Goal: Transaction & Acquisition: Subscribe to service/newsletter

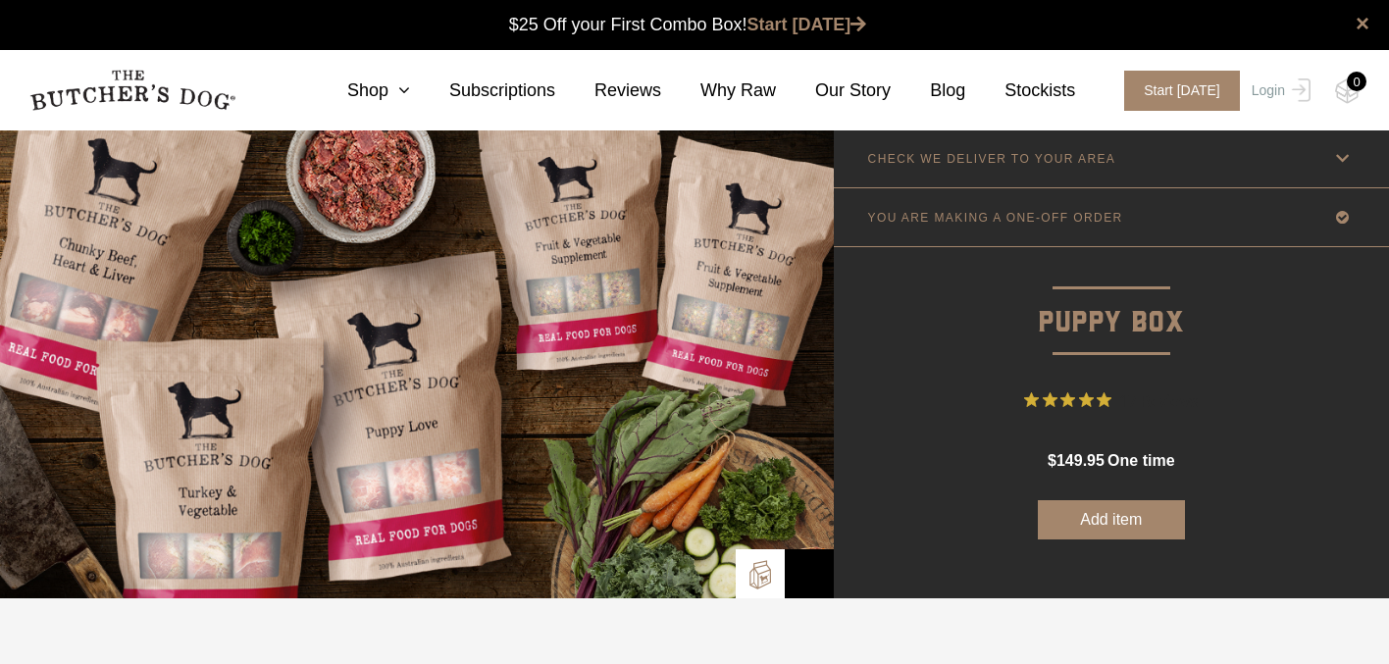
scroll to position [1, 0]
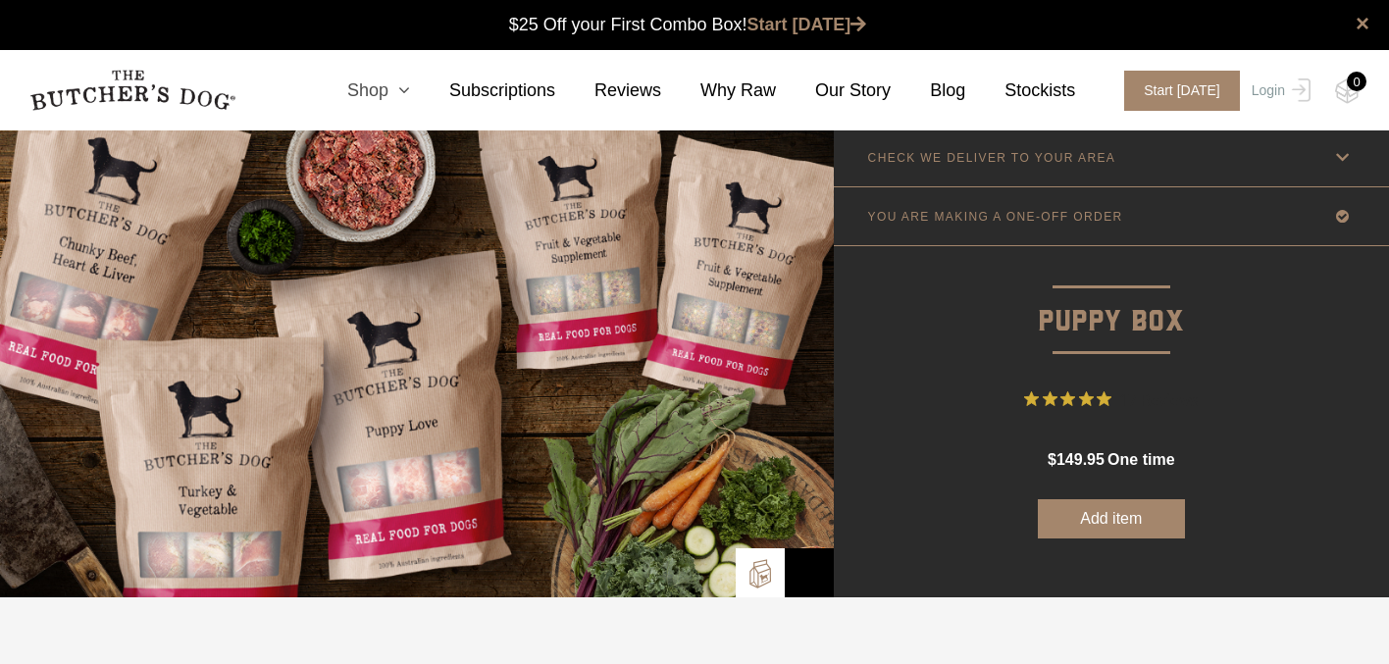
click at [407, 95] on icon at bounding box center [399, 90] width 22 height 18
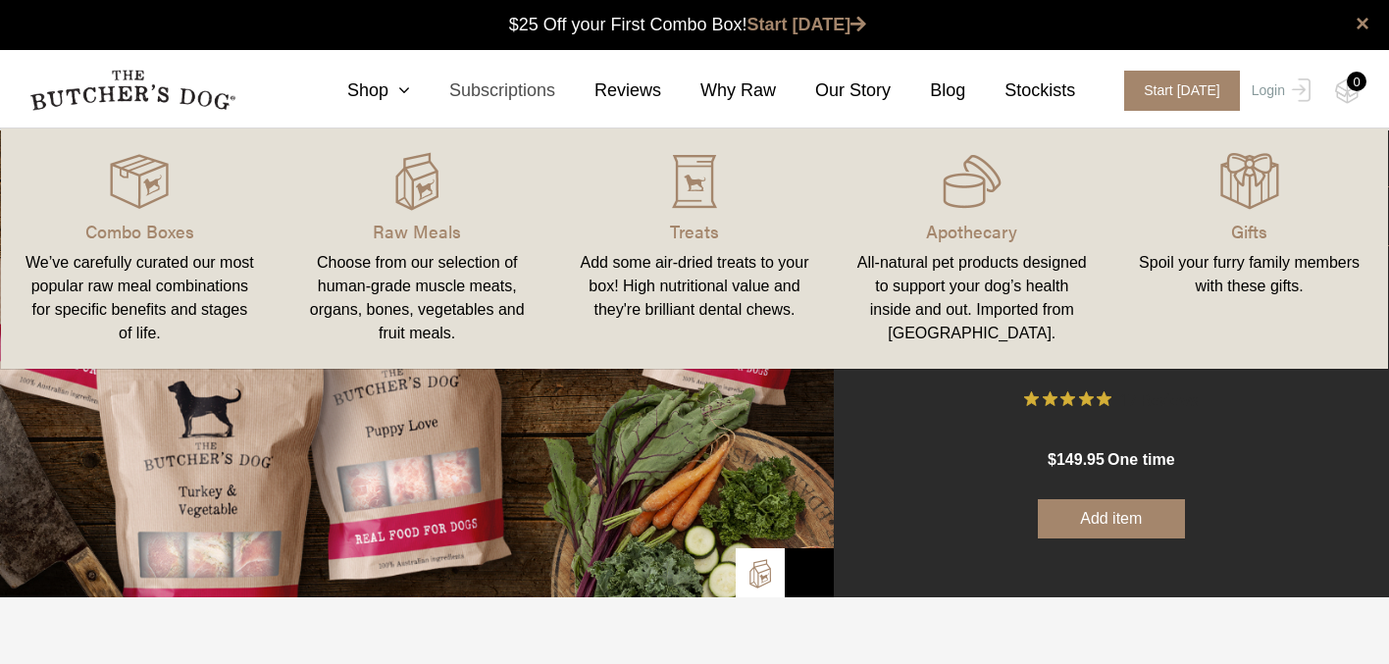
click at [514, 89] on link "Subscriptions" at bounding box center [482, 90] width 145 height 26
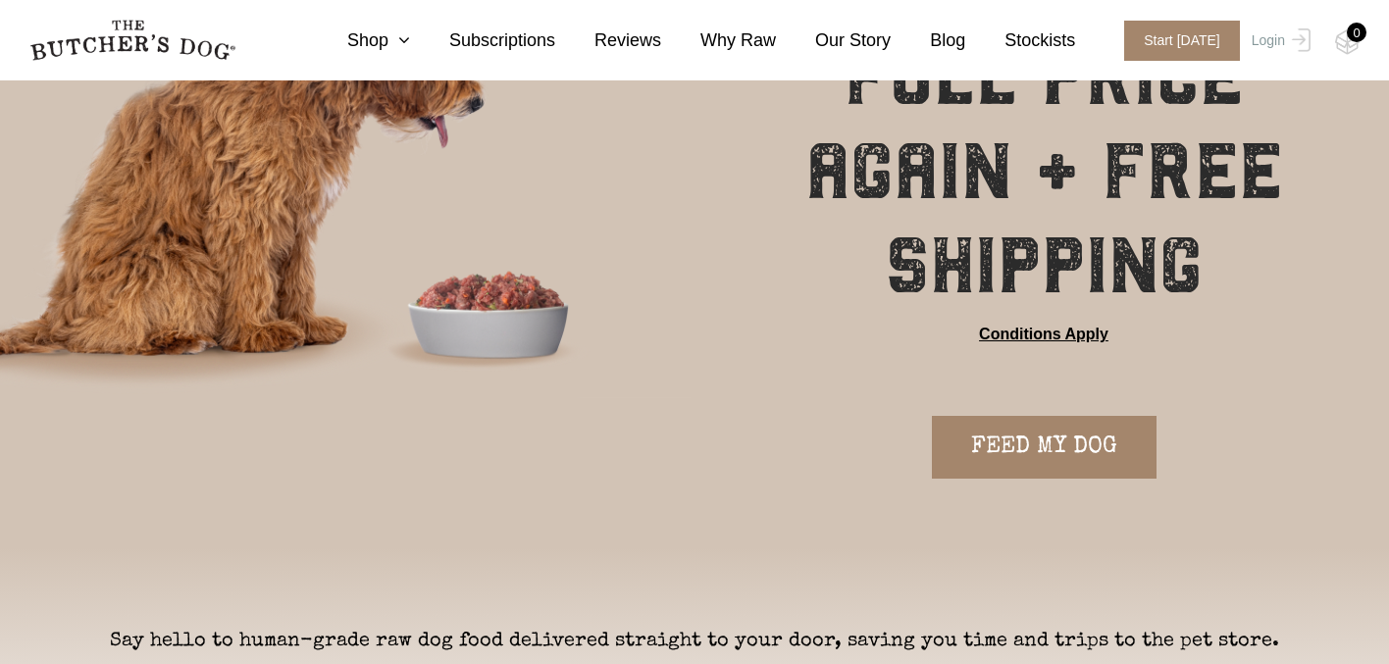
scroll to position [267, 0]
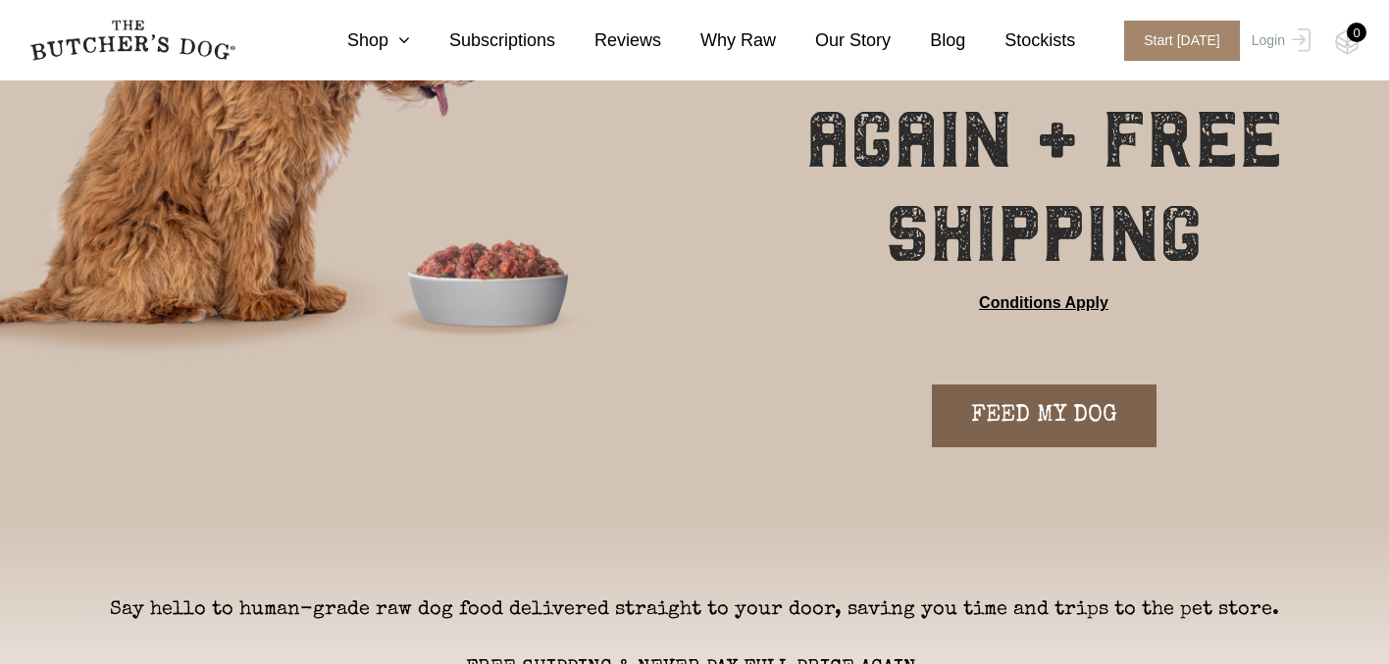
click at [1008, 416] on link "FEED MY DOG" at bounding box center [1044, 415] width 225 height 63
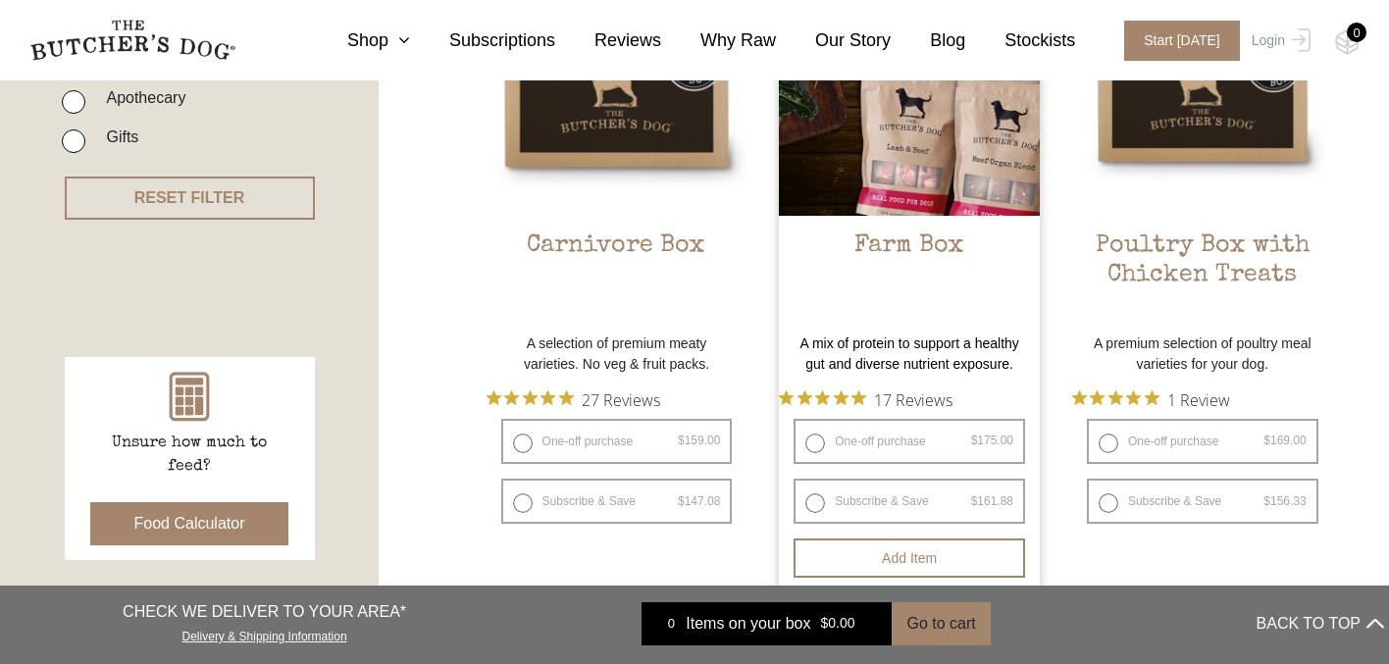
scroll to position [634, 0]
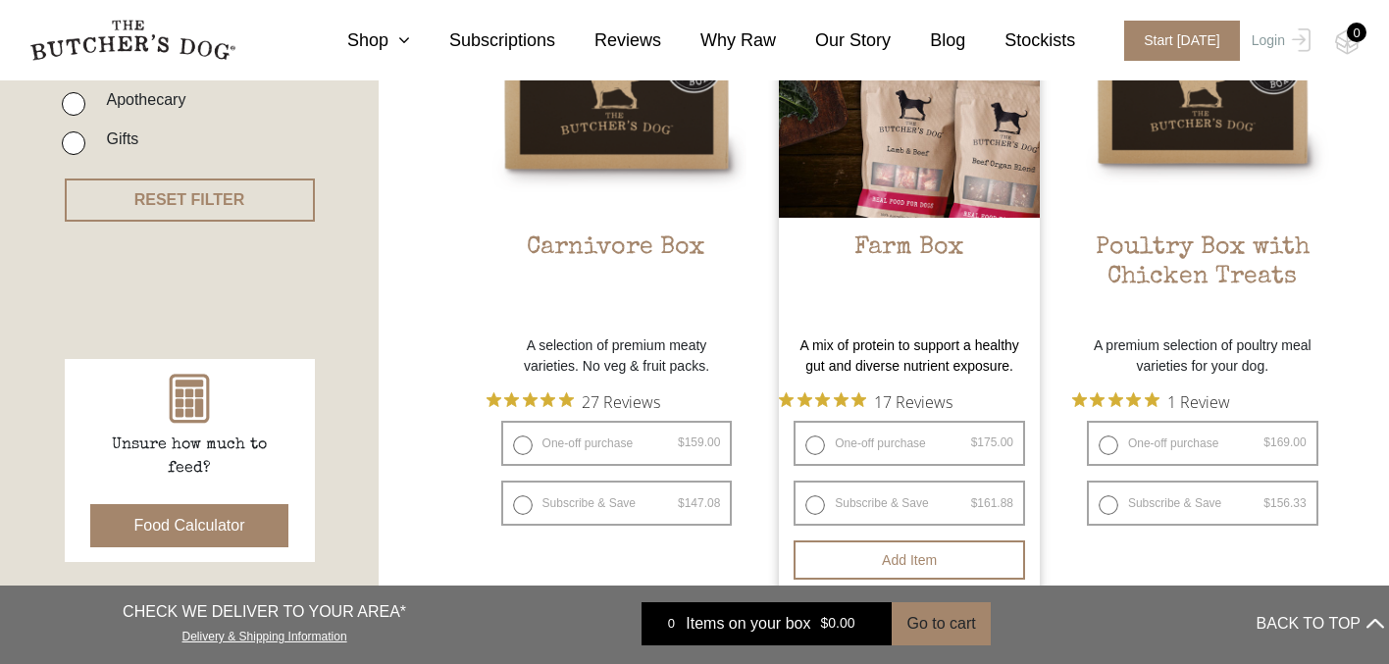
click at [917, 235] on h2 "Farm Box" at bounding box center [909, 279] width 261 height 92
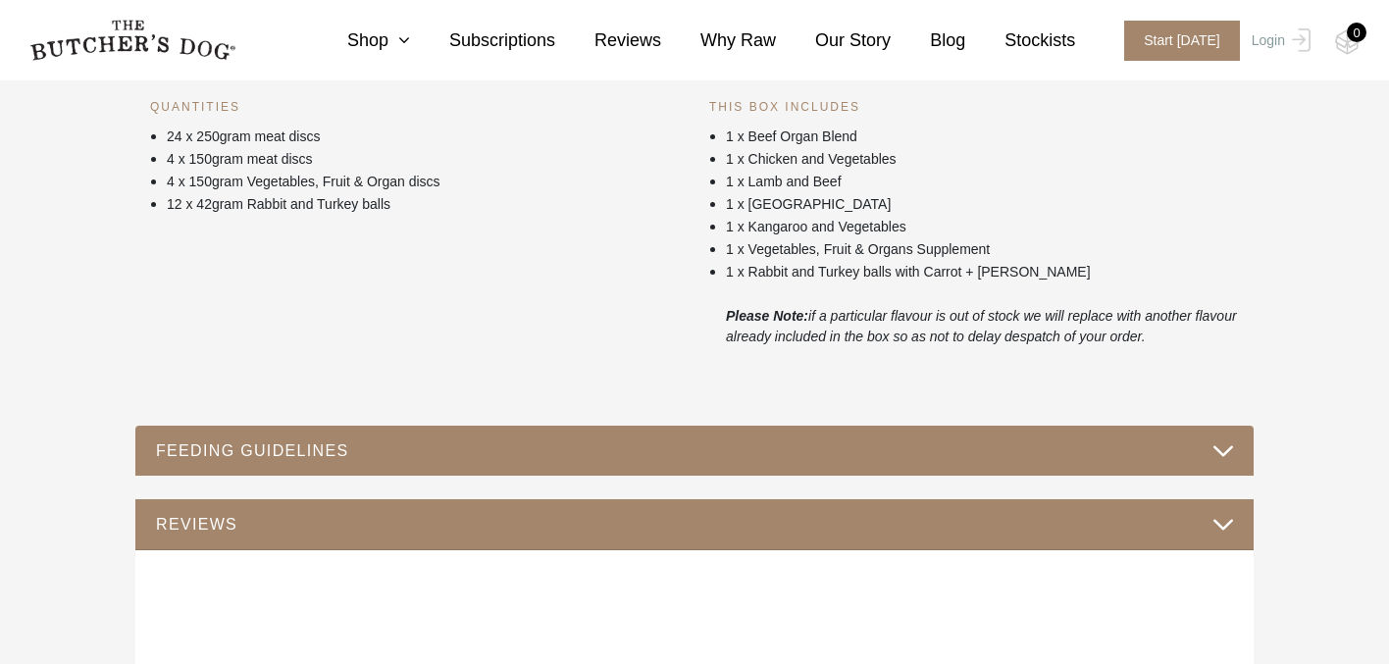
scroll to position [907, 0]
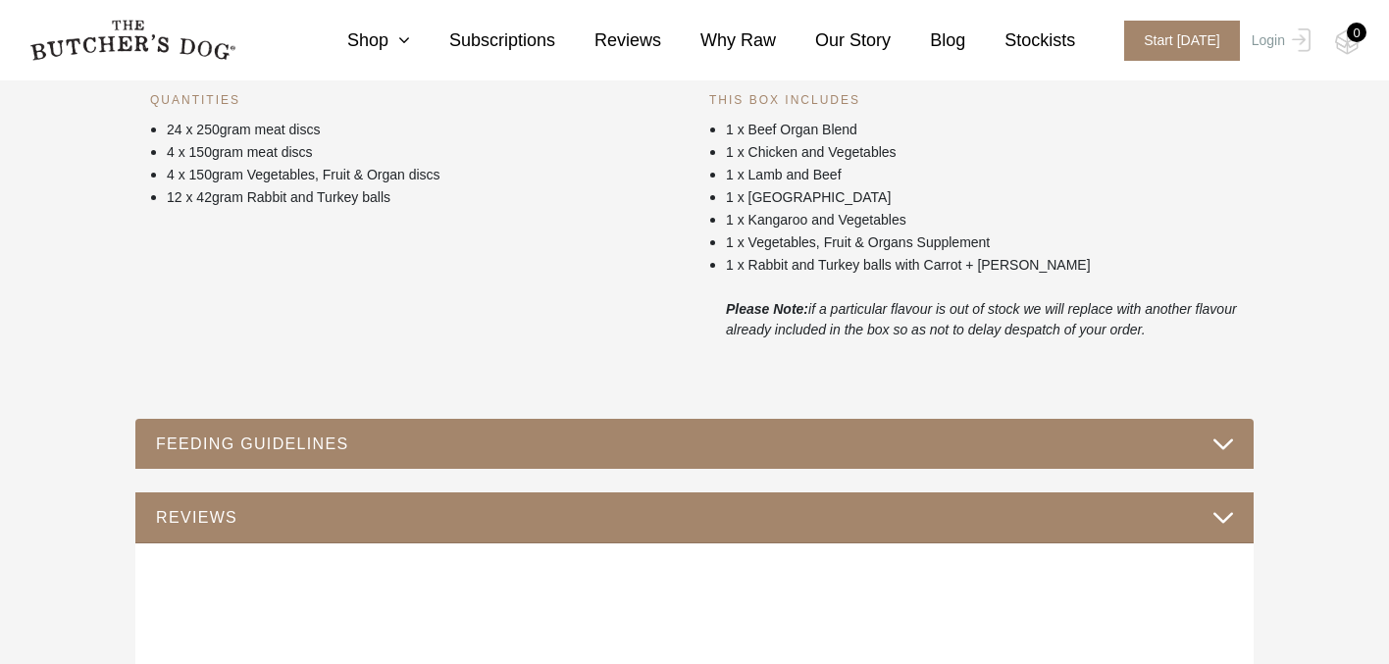
click at [204, 444] on button "FEEDING GUIDELINES" at bounding box center [694, 444] width 1079 height 26
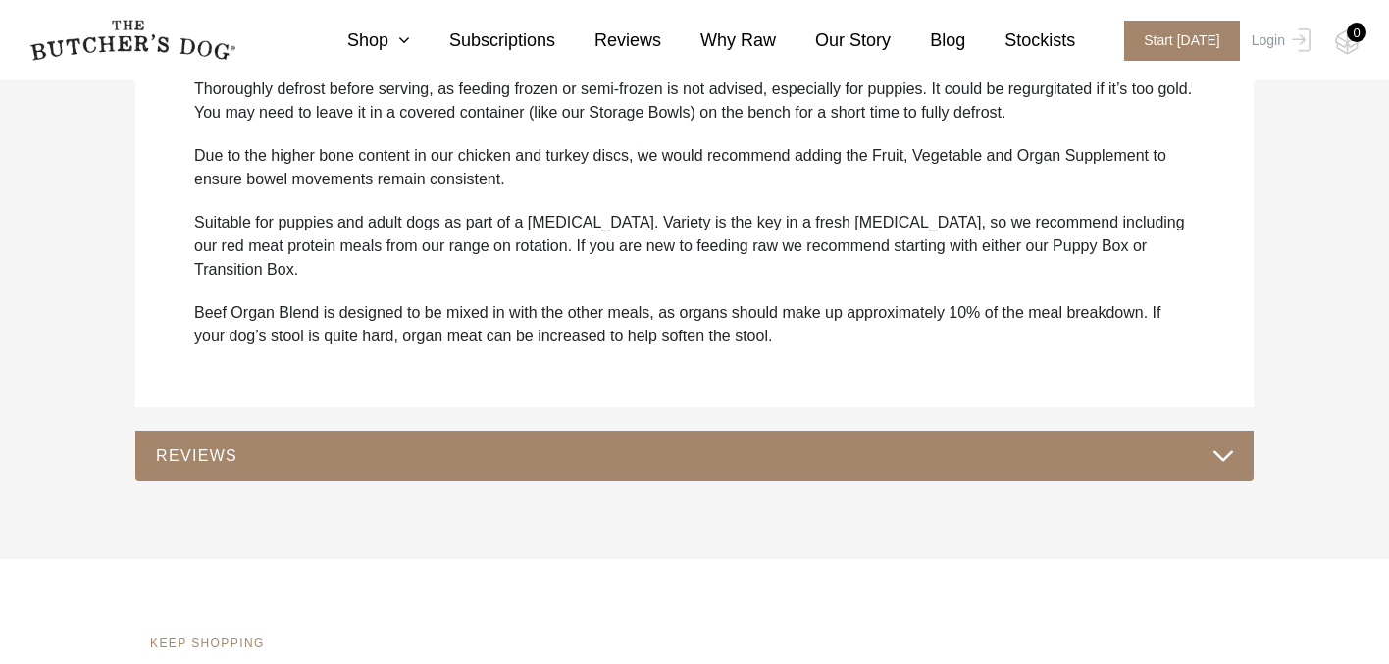
scroll to position [1382, 0]
click at [199, 441] on button "REVIEWS" at bounding box center [694, 454] width 1079 height 26
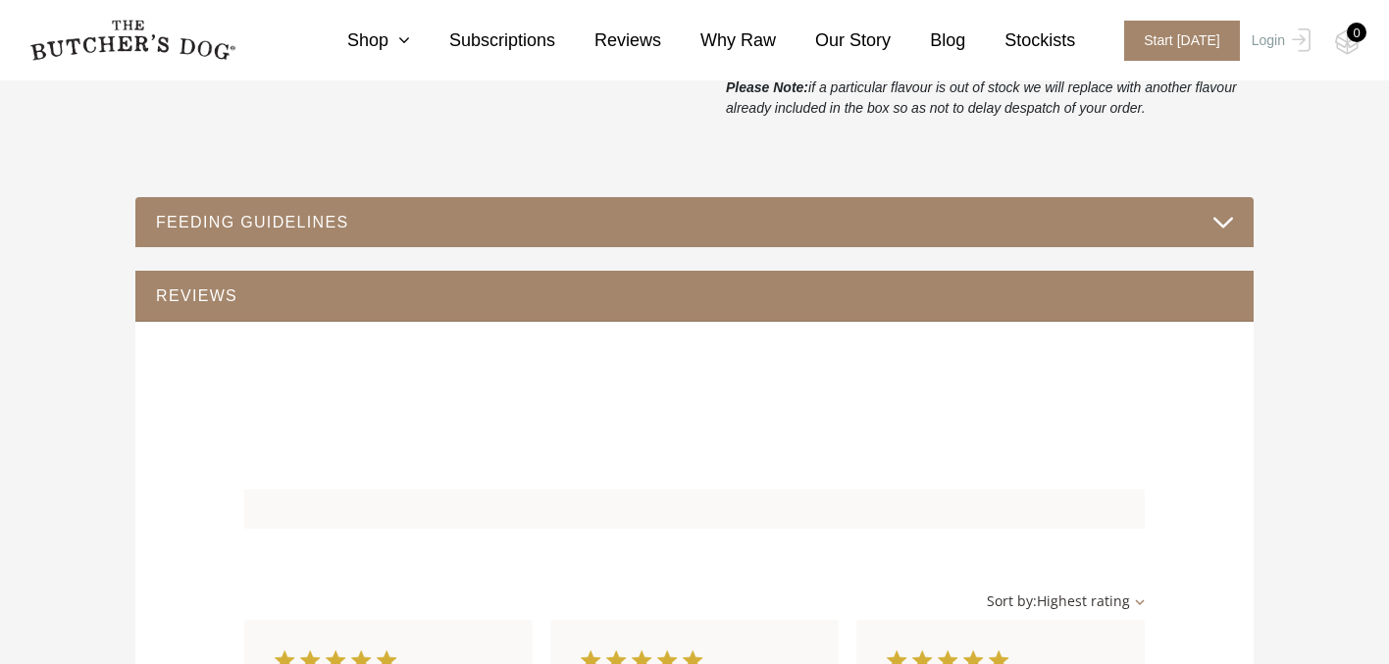
scroll to position [1040, 0]
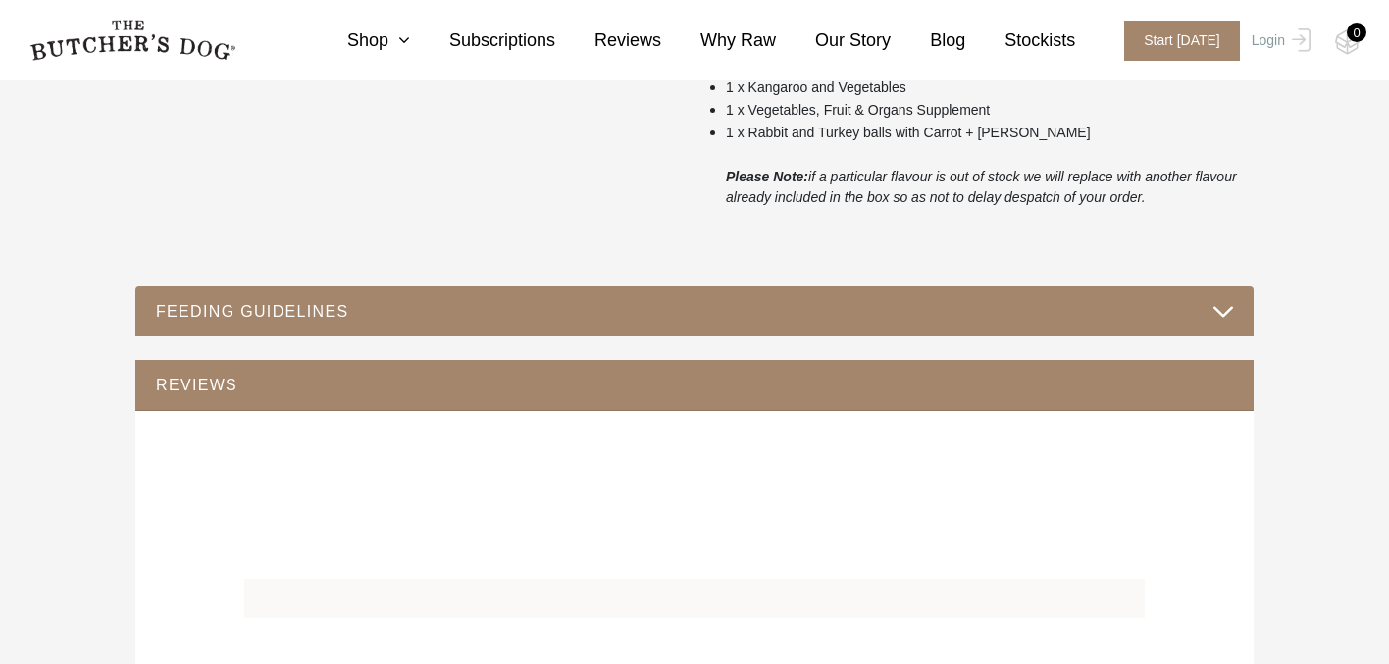
click at [231, 334] on div "FEEDING GUIDELINES" at bounding box center [694, 311] width 1118 height 51
click at [243, 317] on button "FEEDING GUIDELINES" at bounding box center [694, 311] width 1079 height 26
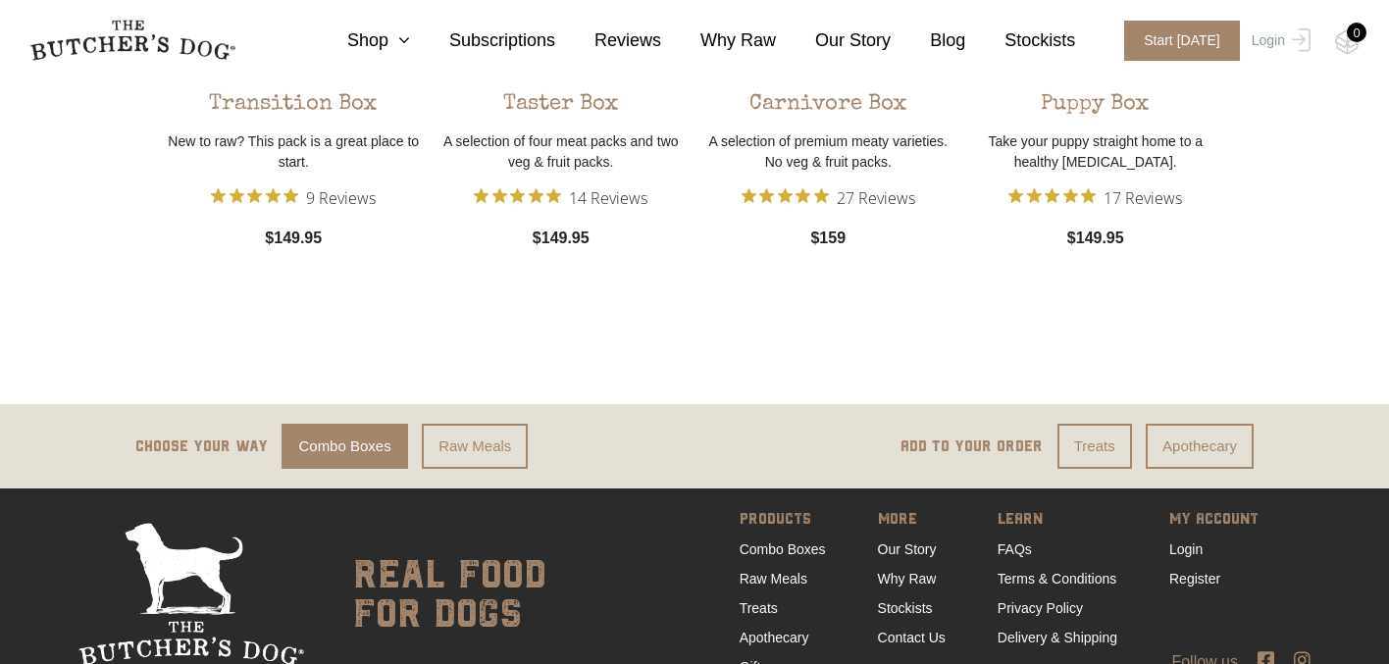
scroll to position [2362, 0]
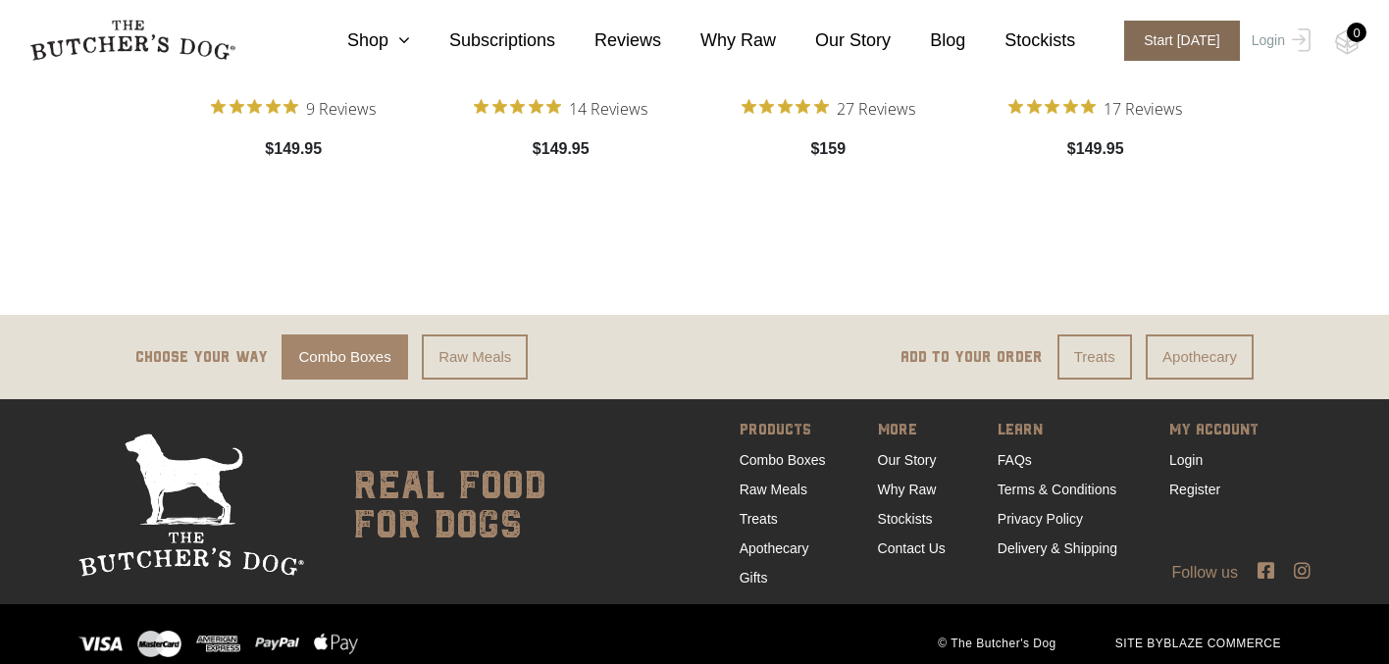
click at [1147, 50] on span "Start [DATE]" at bounding box center [1182, 41] width 116 height 40
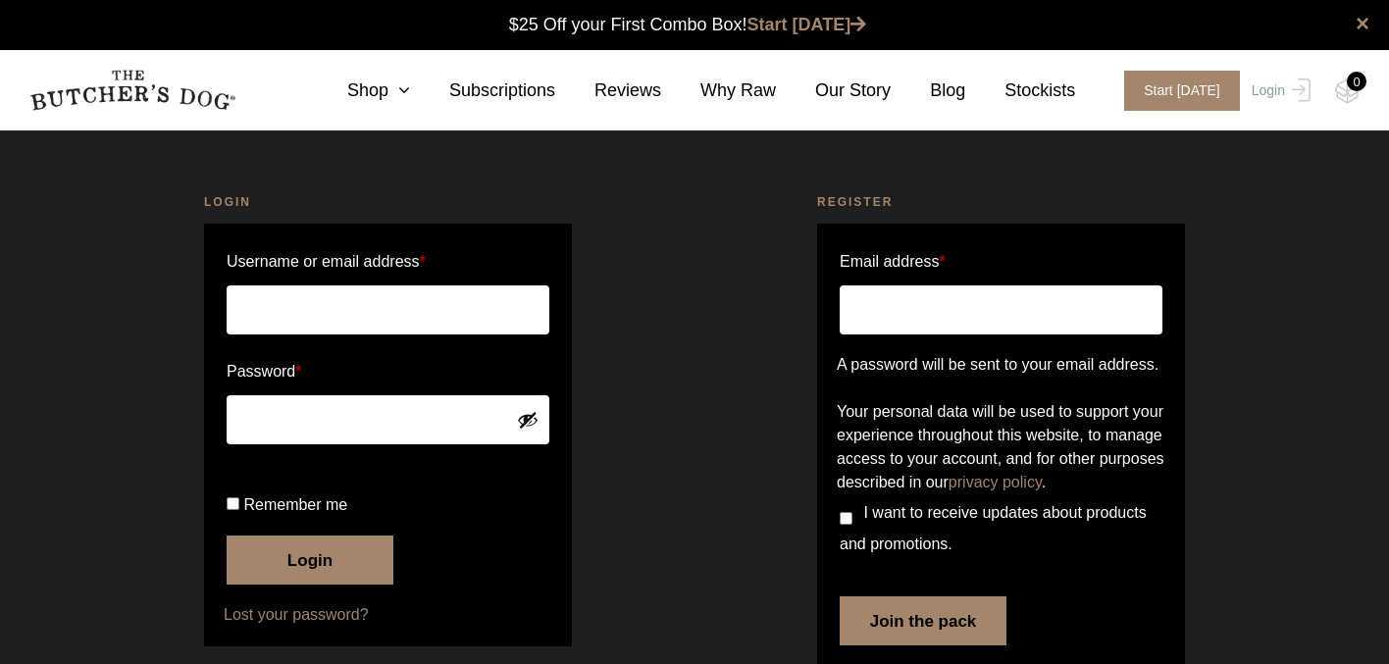
scroll to position [1, 0]
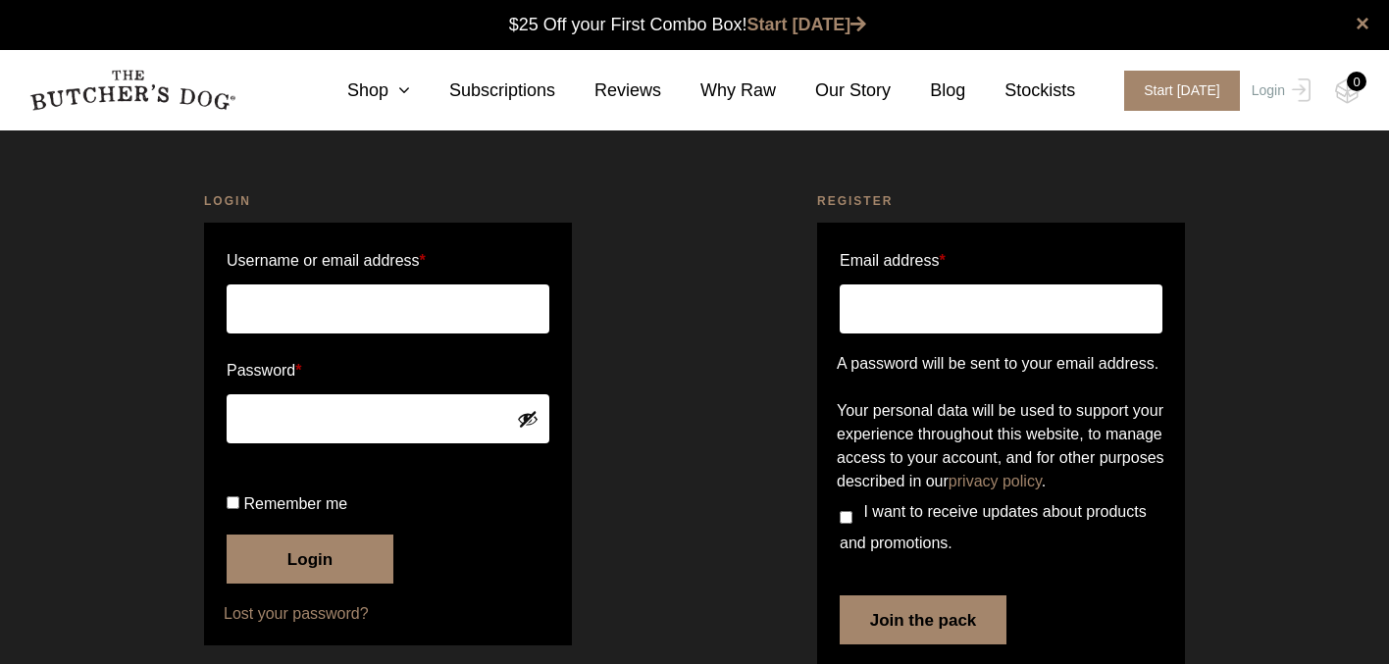
click at [439, 318] on input "Username or email address *" at bounding box center [388, 308] width 323 height 49
type input "[PERSON_NAME][EMAIL_ADDRESS][DOMAIN_NAME]"
click at [918, 297] on input "Email address *" at bounding box center [1001, 308] width 323 height 49
type input "[PERSON_NAME][EMAIL_ADDRESS][DOMAIN_NAME]"
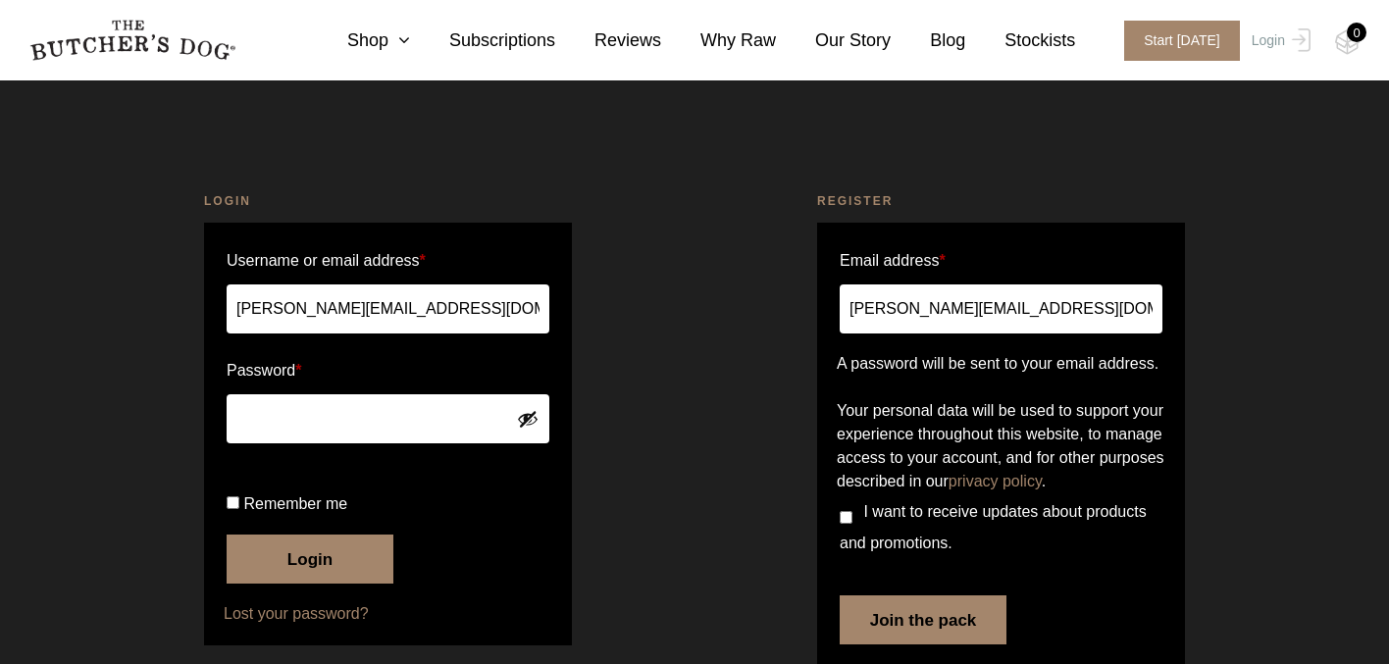
scroll to position [121, 0]
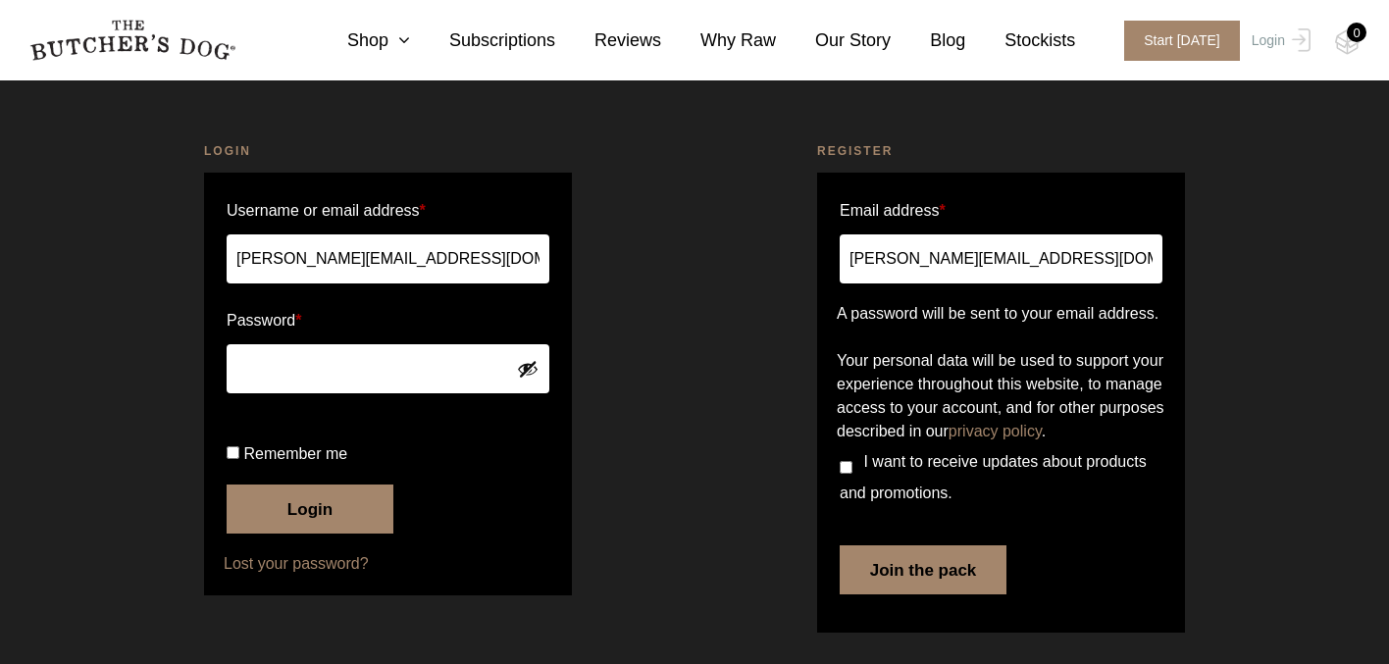
click at [954, 572] on button "Join the pack" at bounding box center [923, 569] width 167 height 49
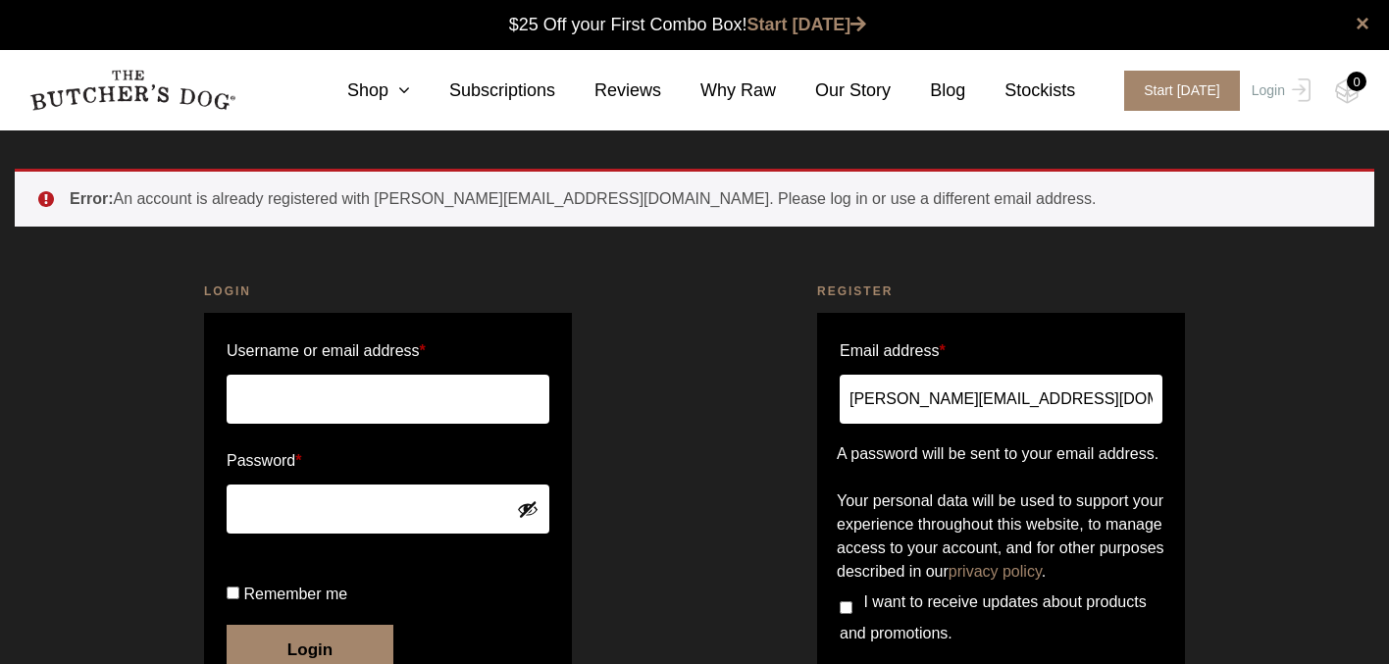
scroll to position [1, 0]
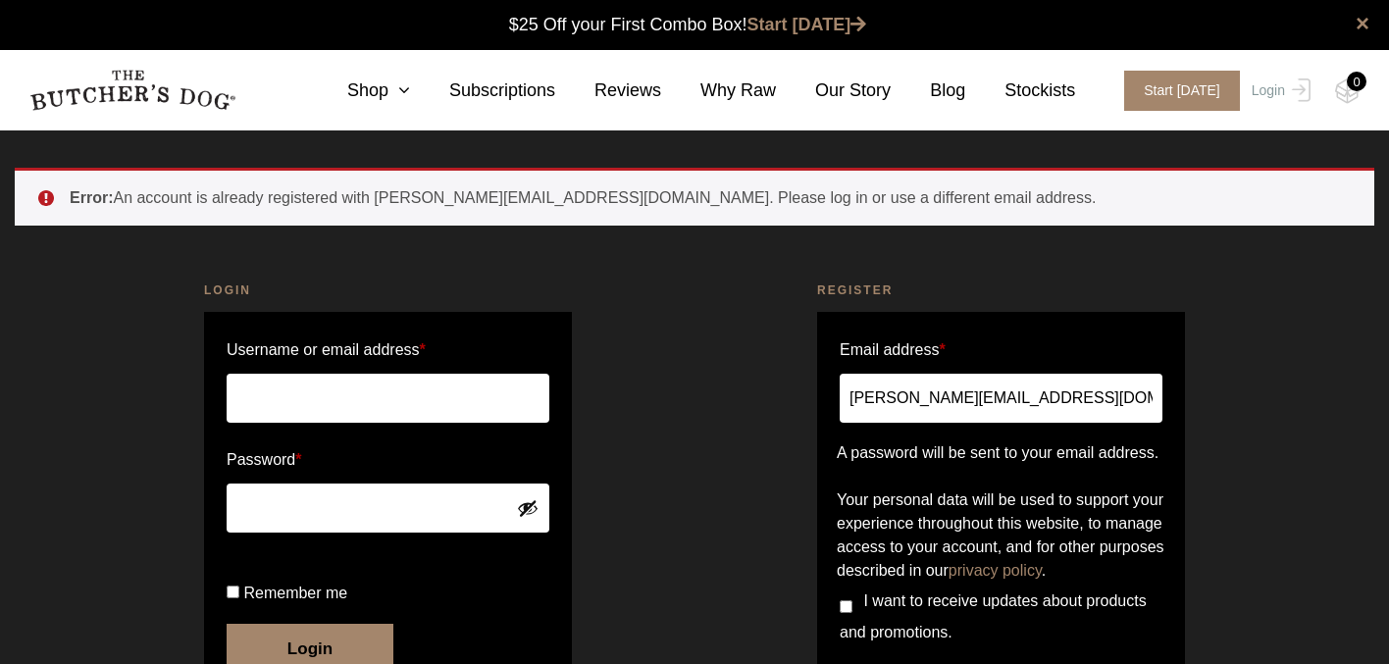
click at [304, 398] on input "Username or email address *" at bounding box center [388, 398] width 323 height 49
type input "[PERSON_NAME][EMAIL_ADDRESS][DOMAIN_NAME]"
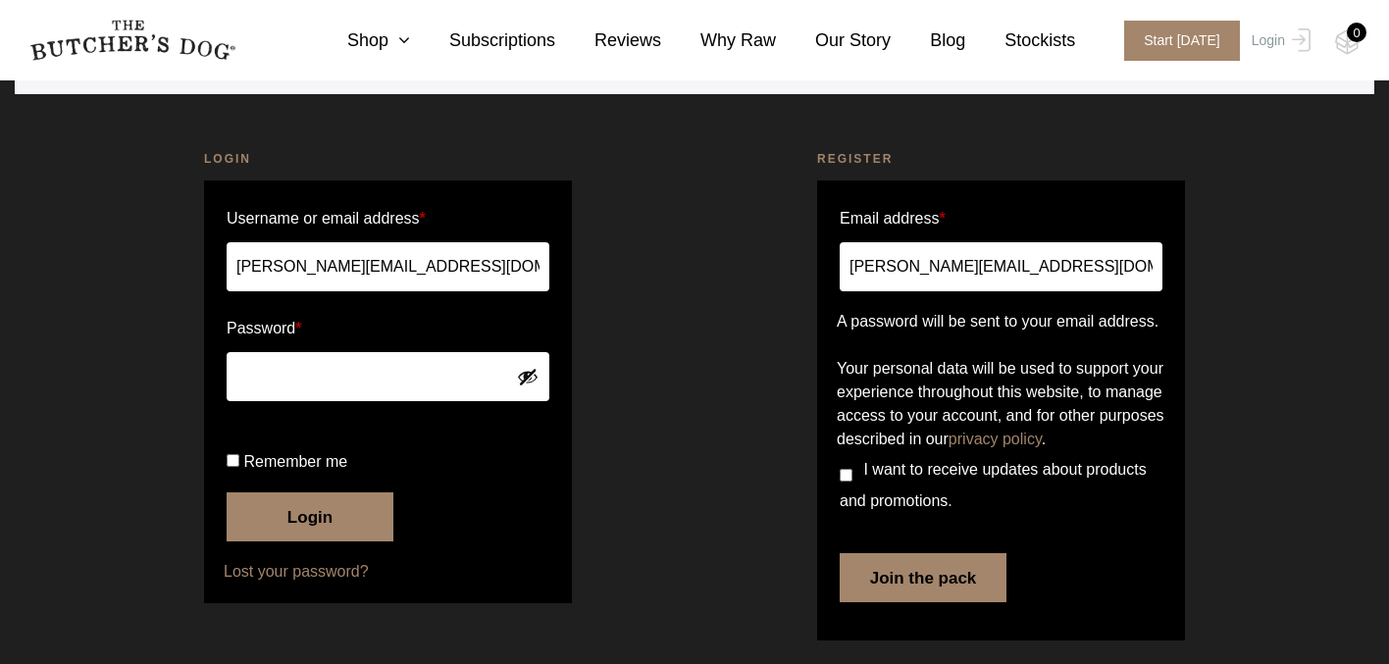
scroll to position [181, 0]
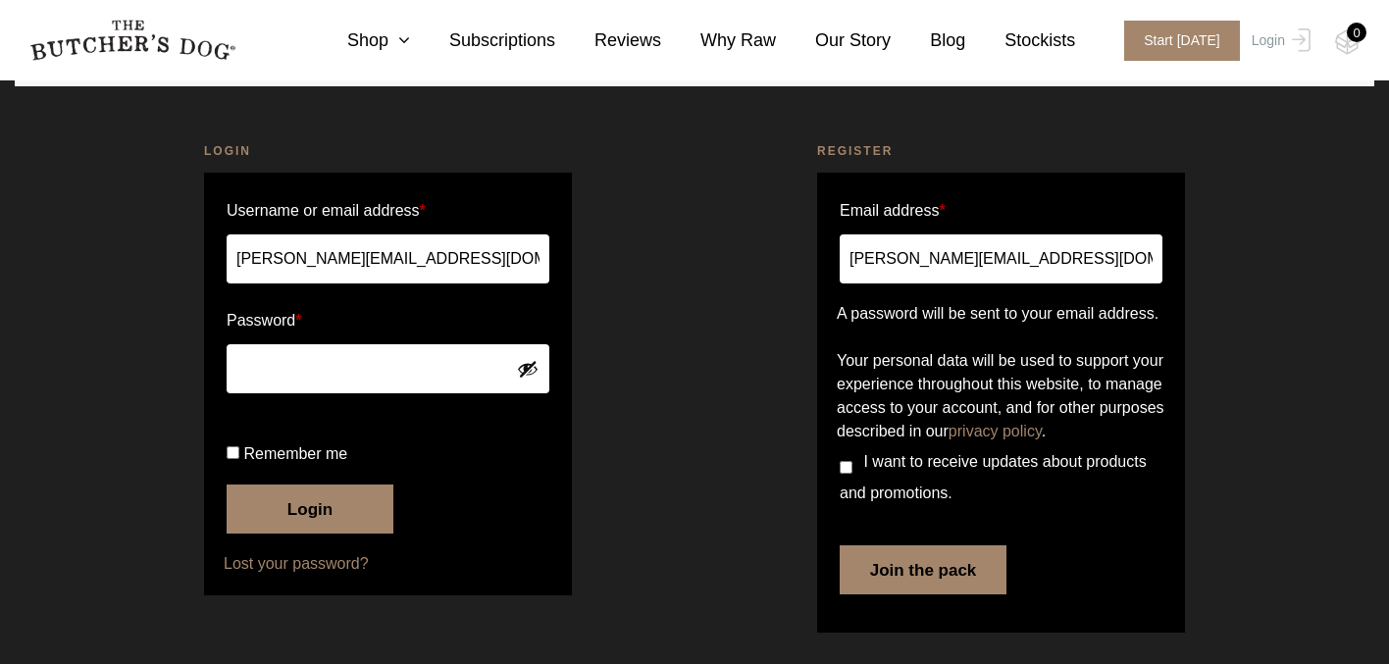
click at [291, 576] on link "Lost your password?" at bounding box center [388, 564] width 329 height 24
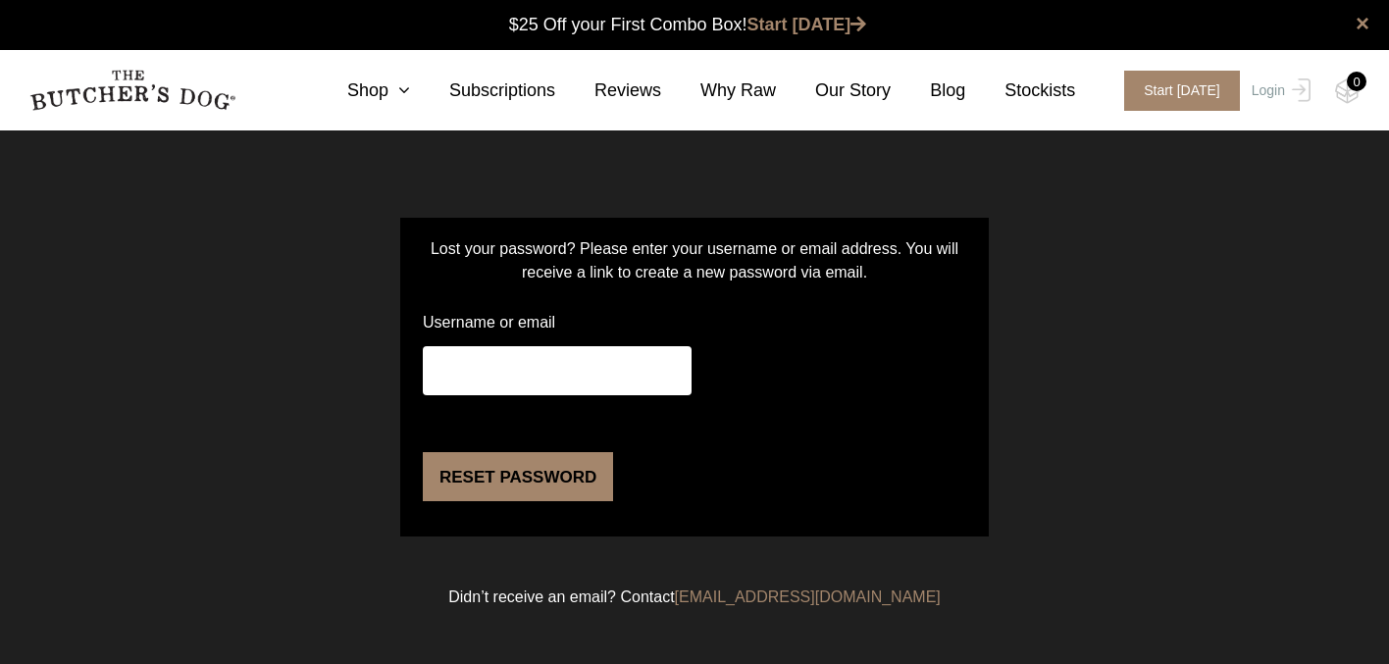
click at [486, 371] on input "Username or email" at bounding box center [557, 370] width 269 height 49
click at [535, 372] on input "Username or email" at bounding box center [557, 370] width 269 height 49
type input "[PERSON_NAME][EMAIL_ADDRESS][DOMAIN_NAME]"
click at [526, 501] on button "Reset password" at bounding box center [518, 476] width 190 height 49
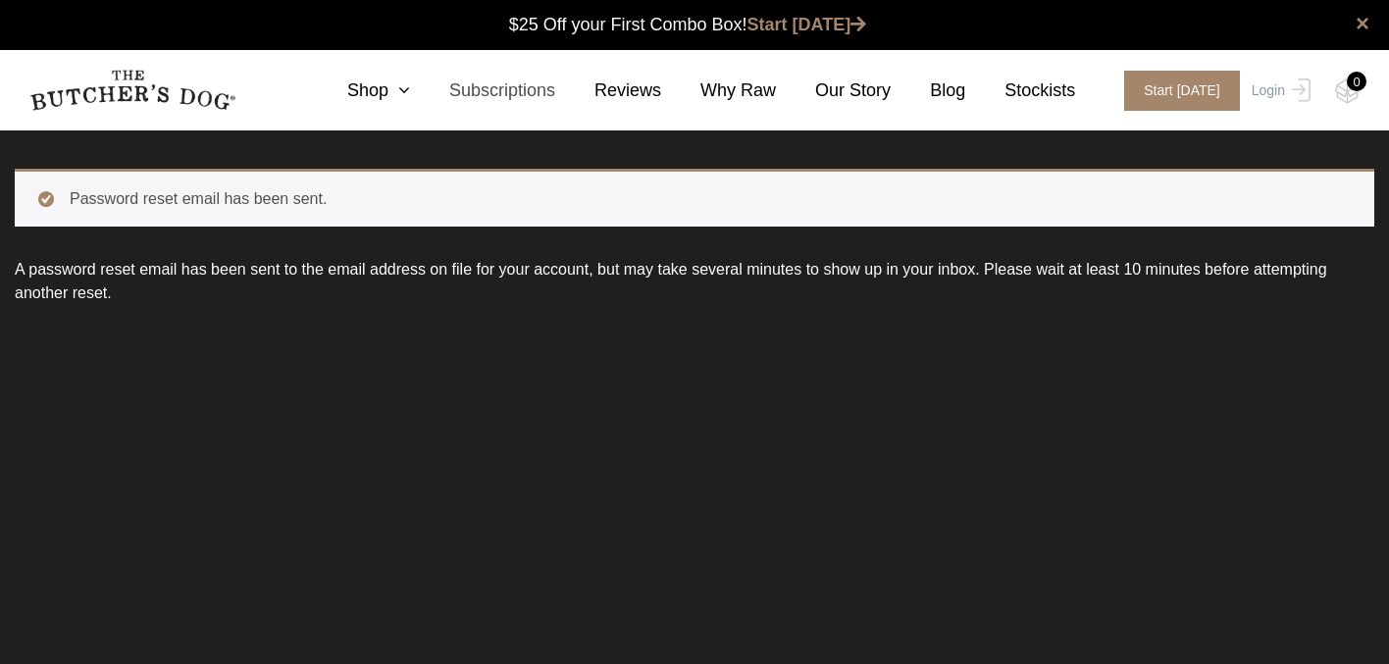
click at [479, 94] on link "Subscriptions" at bounding box center [482, 90] width 145 height 26
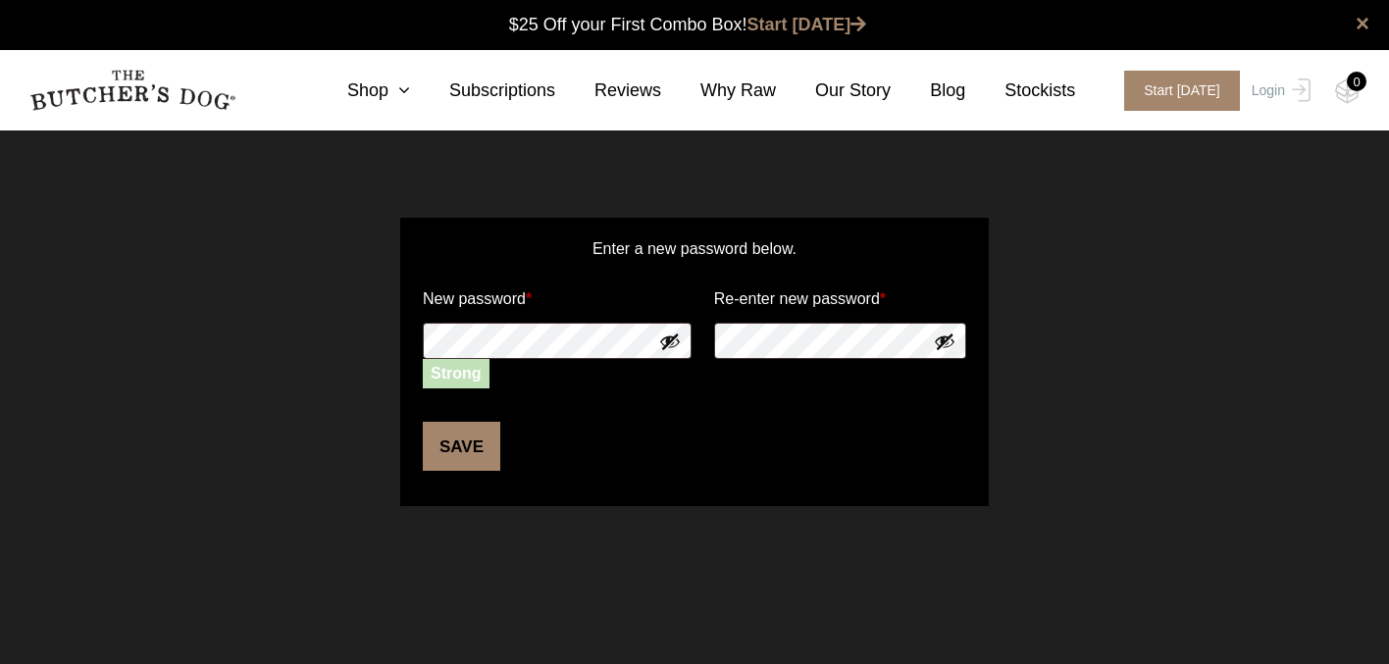
click at [473, 444] on button "Save" at bounding box center [461, 446] width 77 height 49
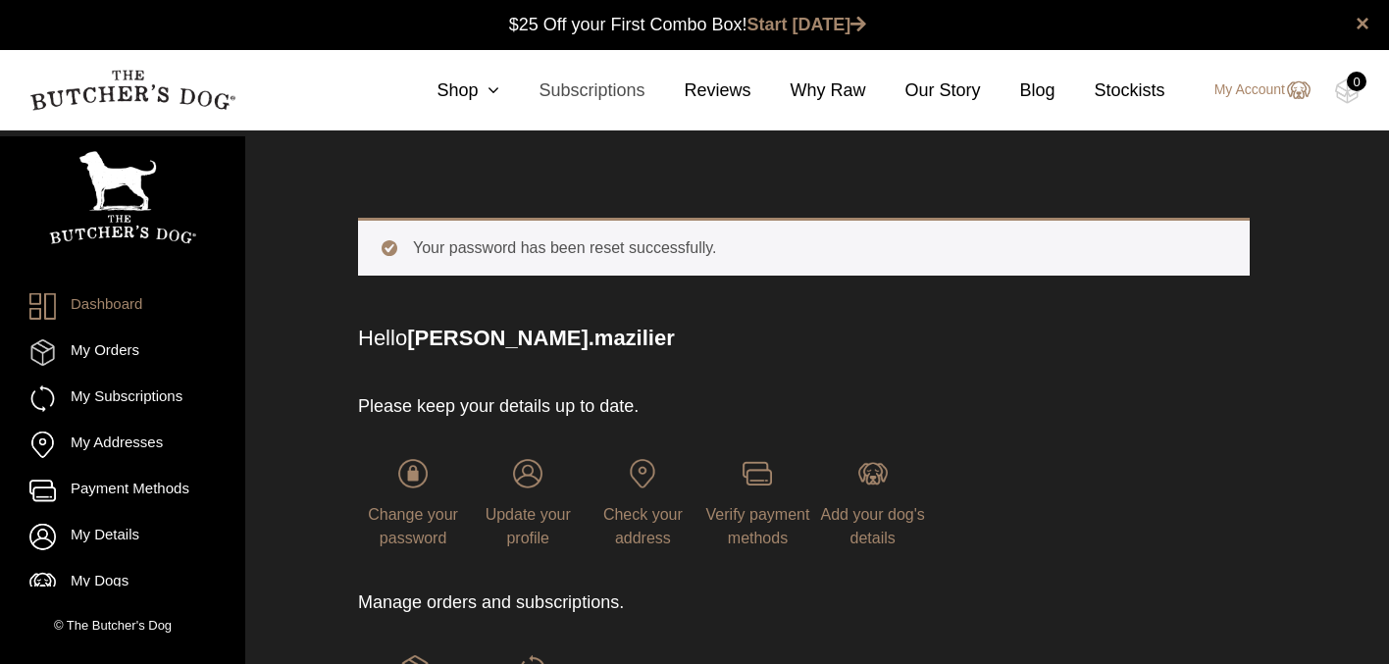
click at [581, 97] on link "Subscriptions" at bounding box center [571, 90] width 145 height 26
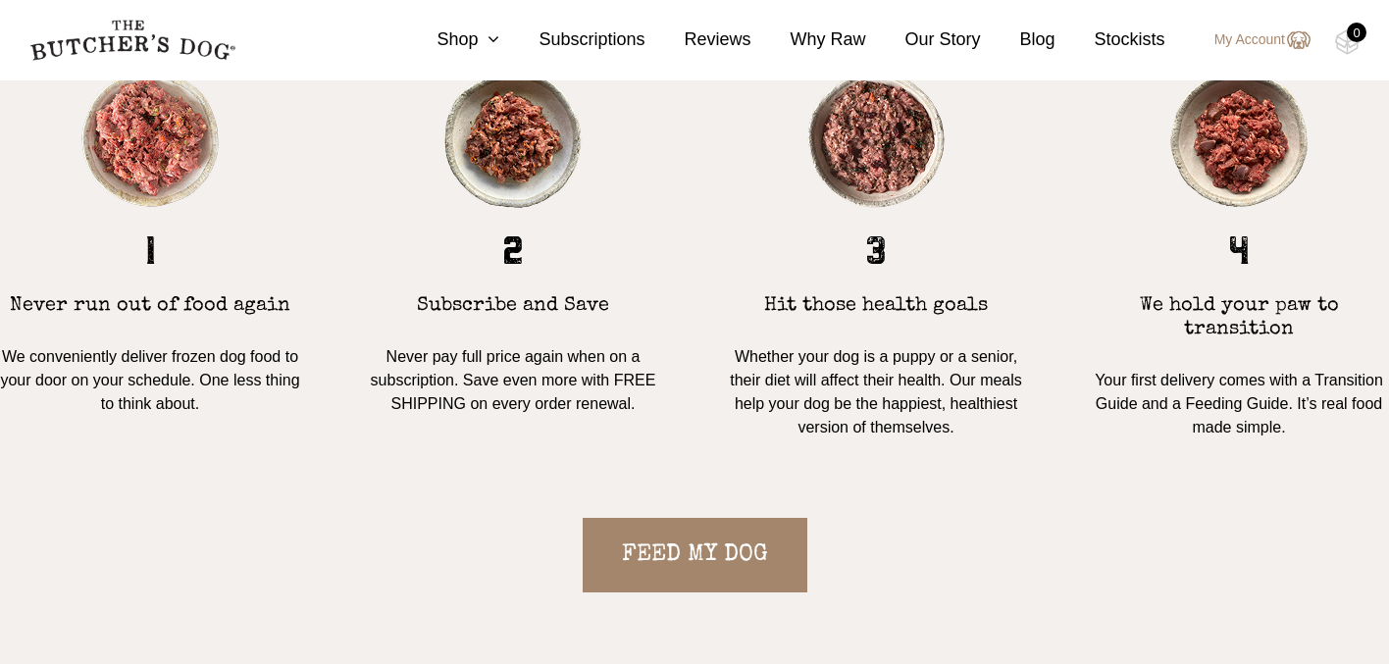
scroll to position [1738, 0]
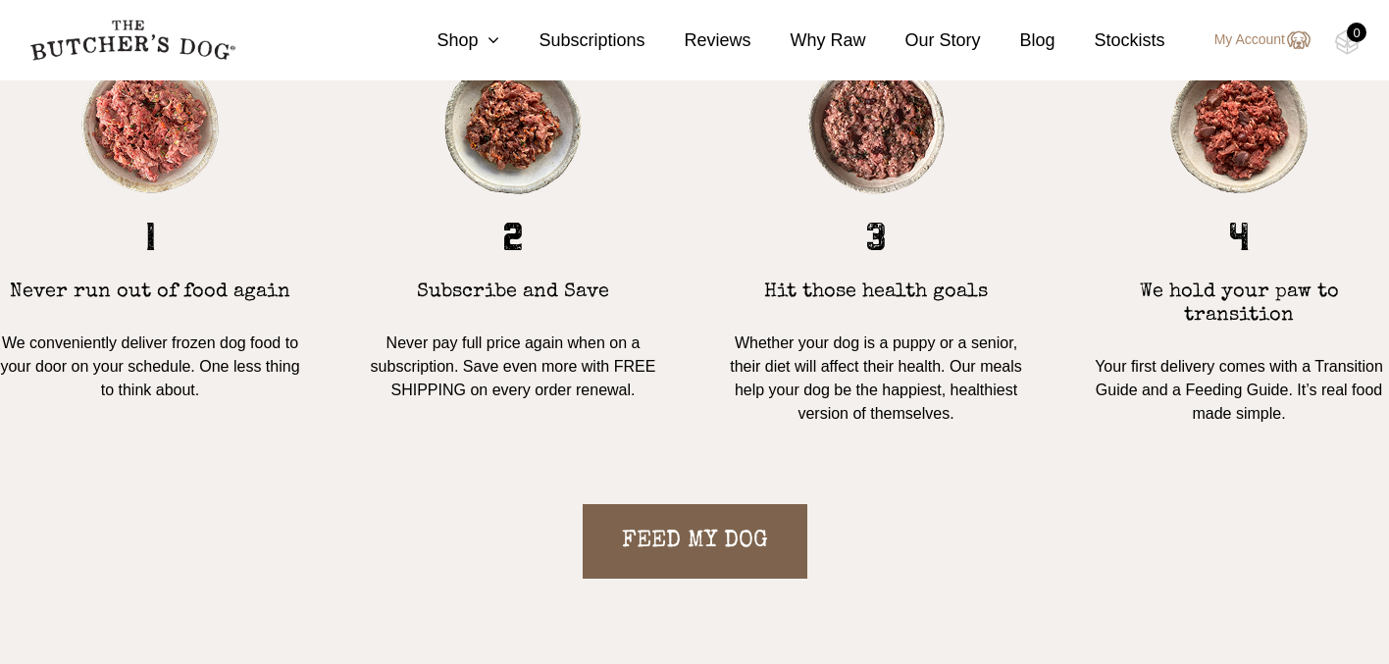
click at [698, 545] on link "FEED MY DOG" at bounding box center [695, 541] width 225 height 75
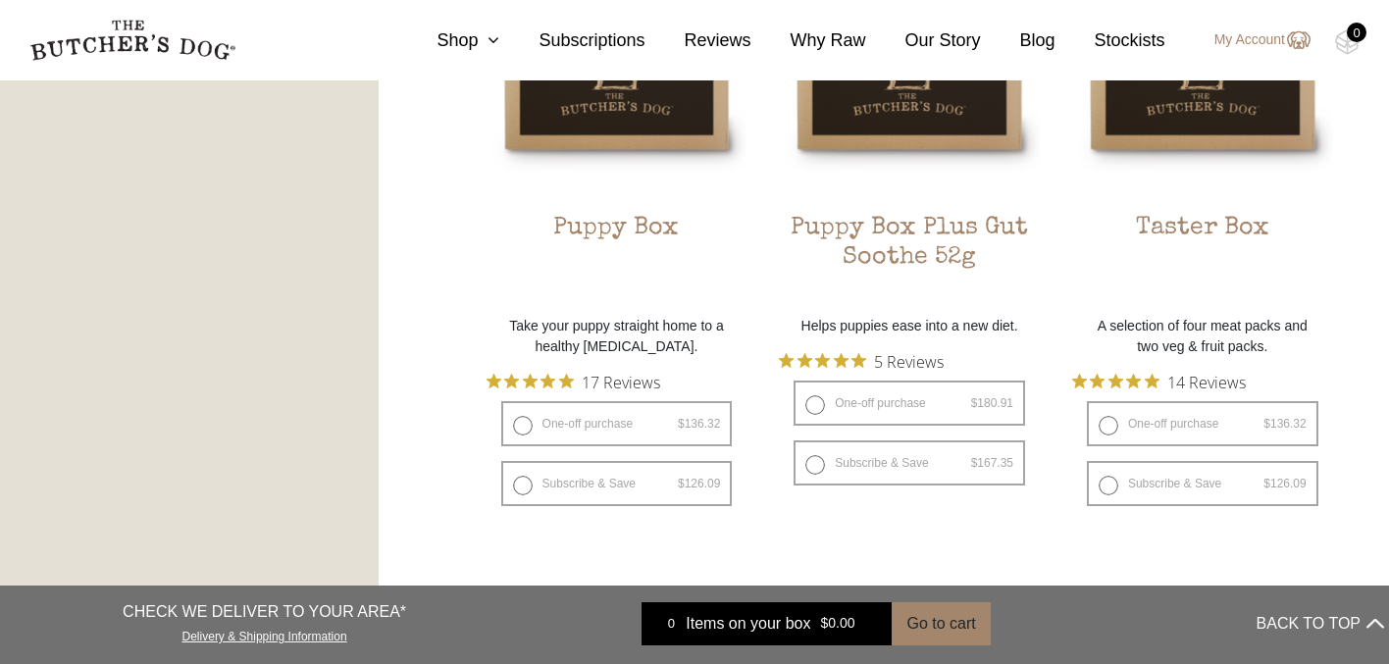
scroll to position [1306, 0]
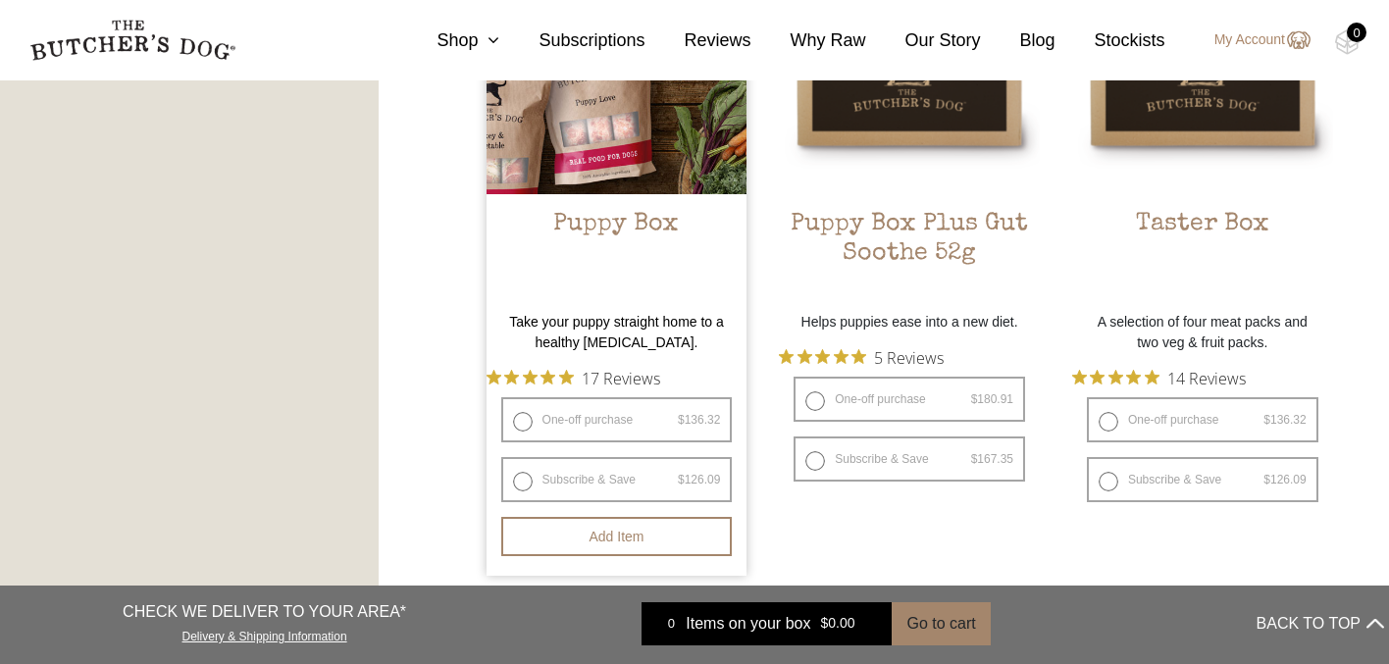
click at [668, 177] on img at bounding box center [617, 64] width 261 height 261
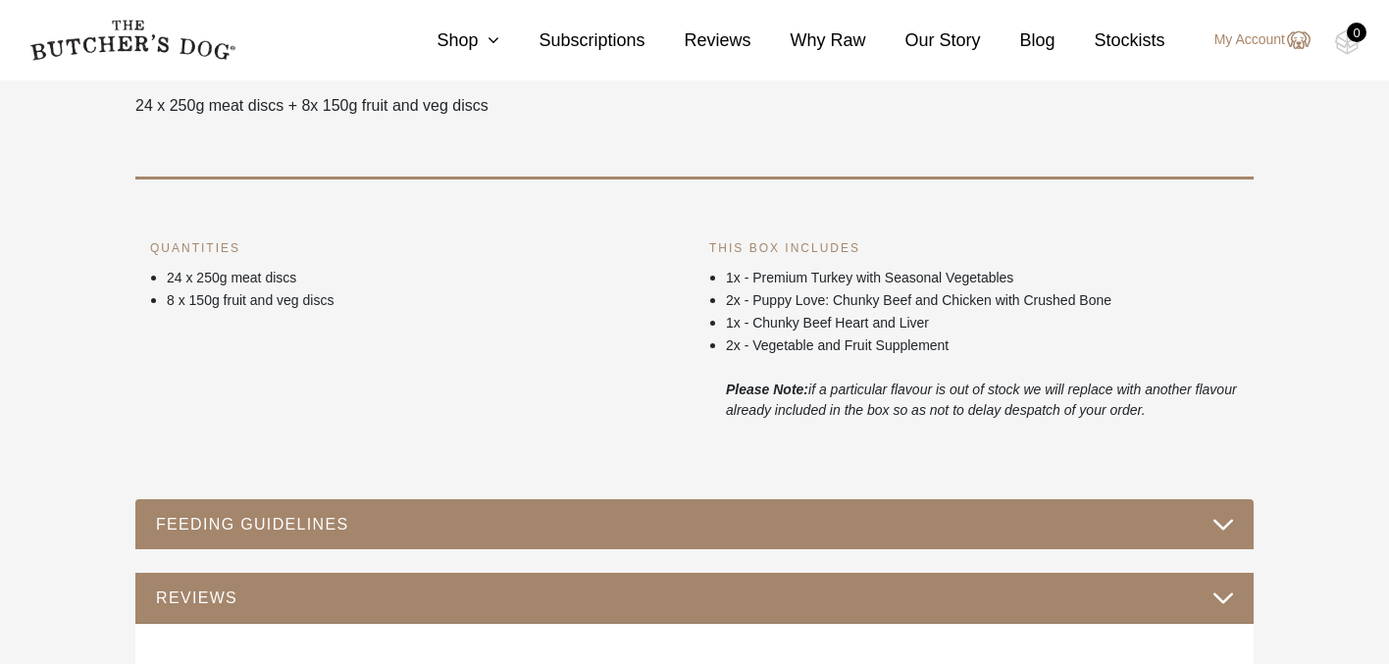
scroll to position [710, 0]
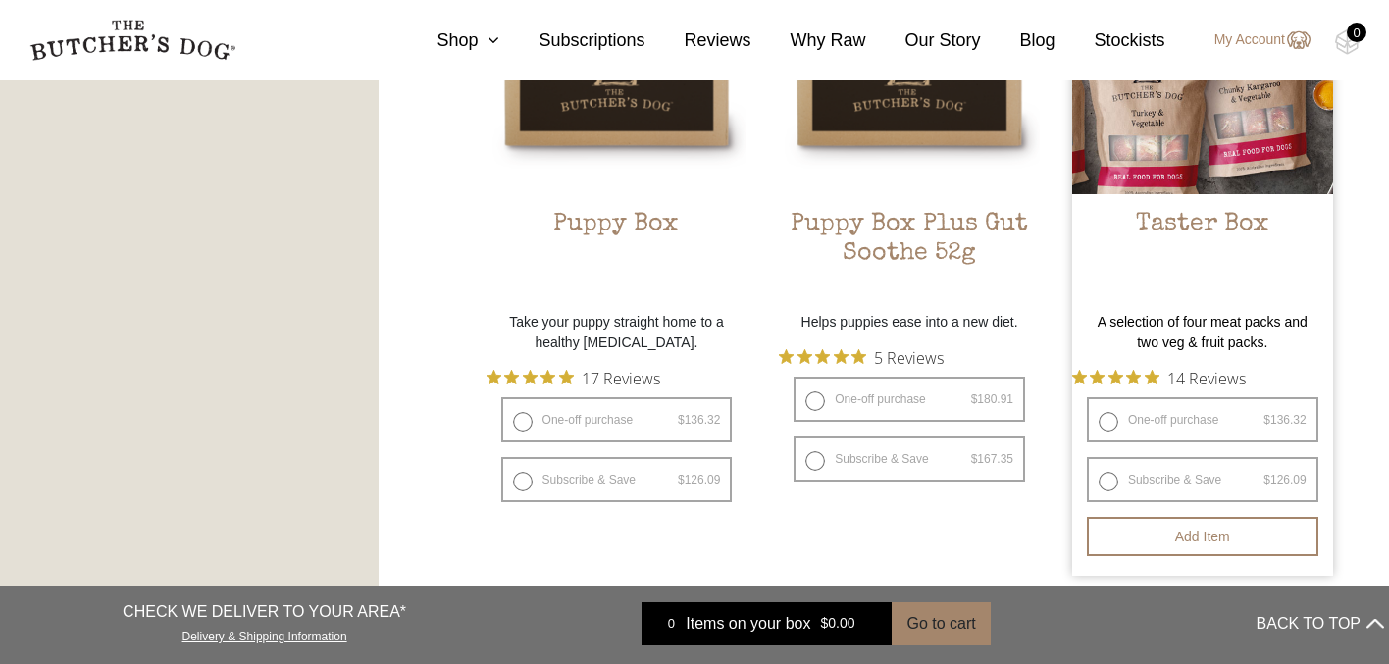
click at [1240, 151] on img at bounding box center [1202, 64] width 261 height 261
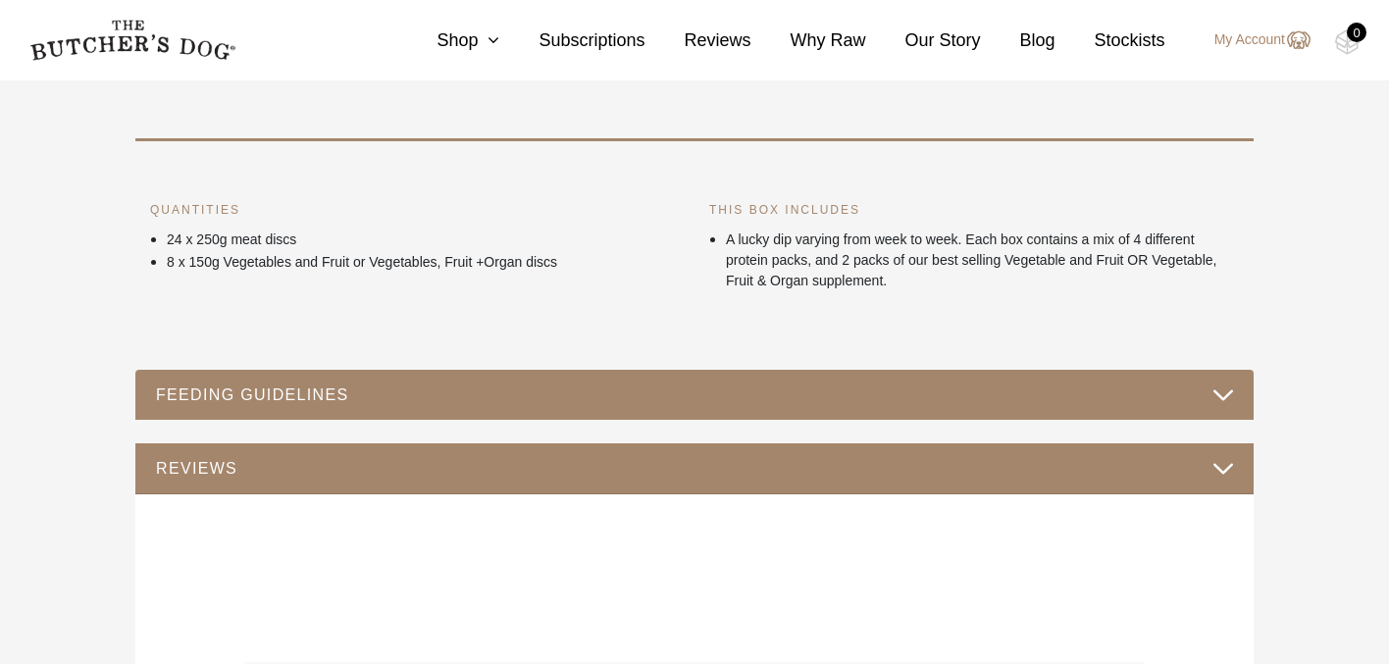
scroll to position [799, 0]
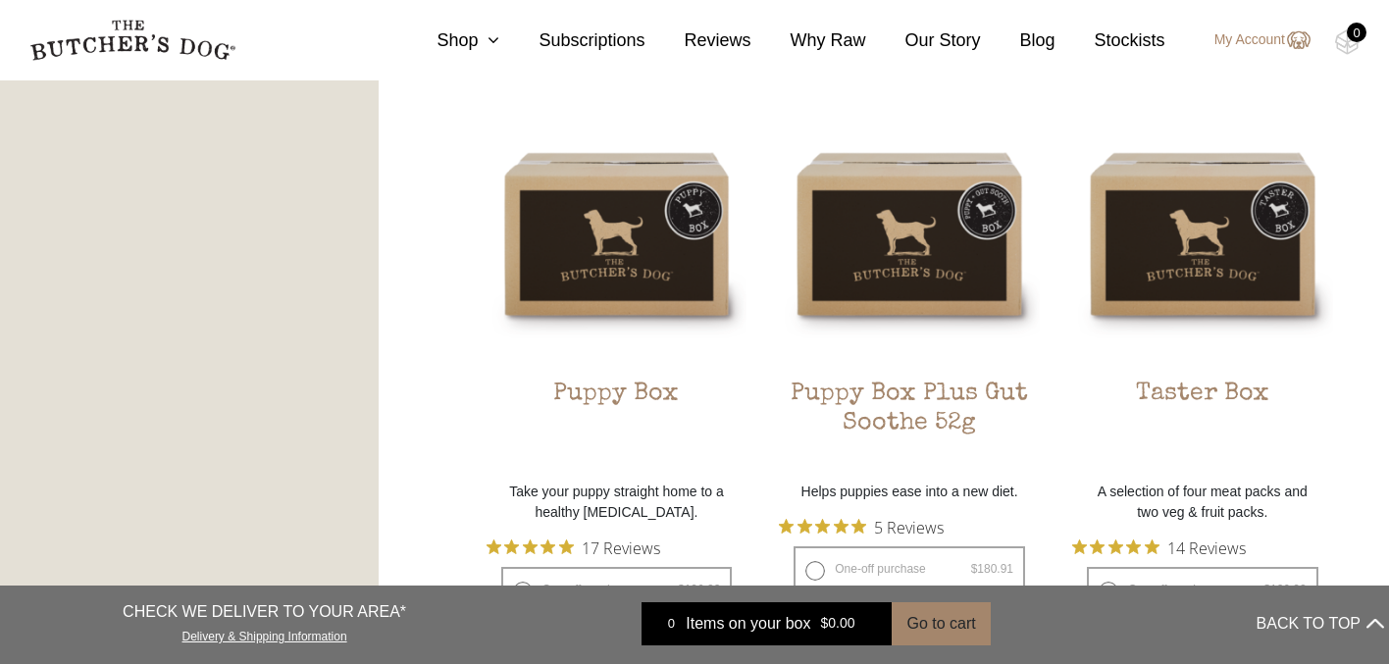
scroll to position [1148, 0]
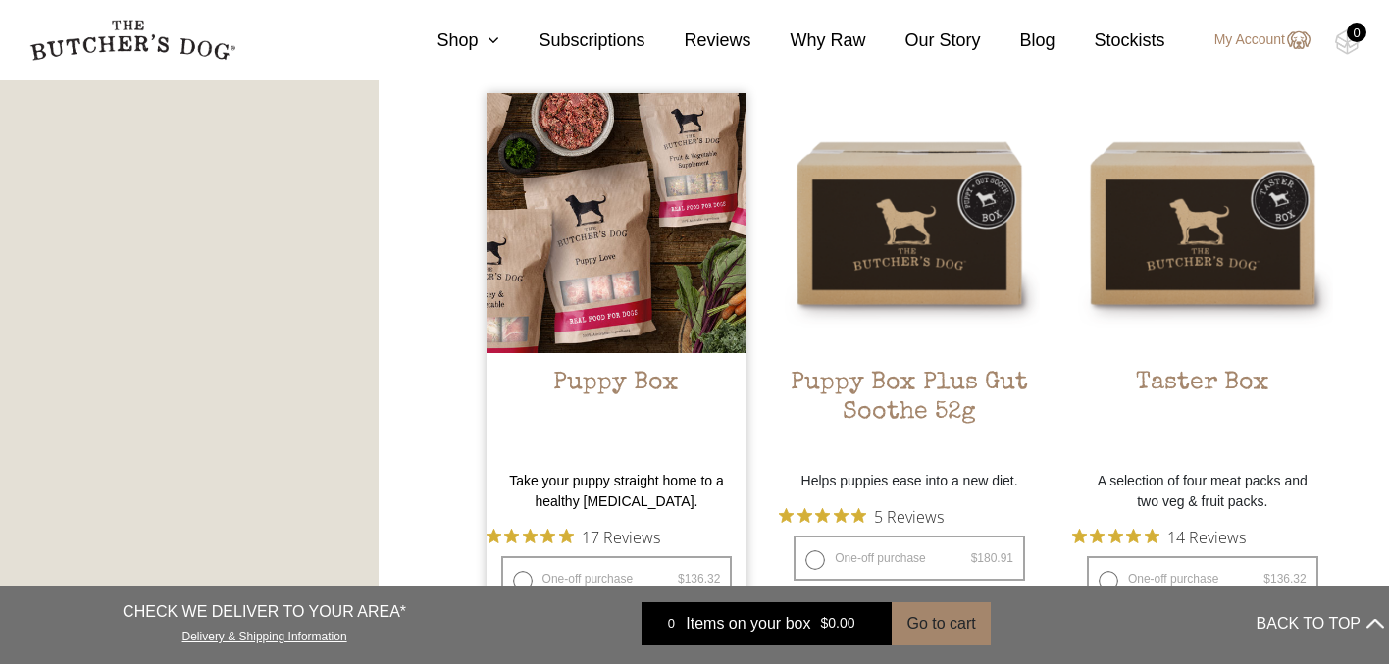
click at [626, 277] on img at bounding box center [617, 223] width 261 height 261
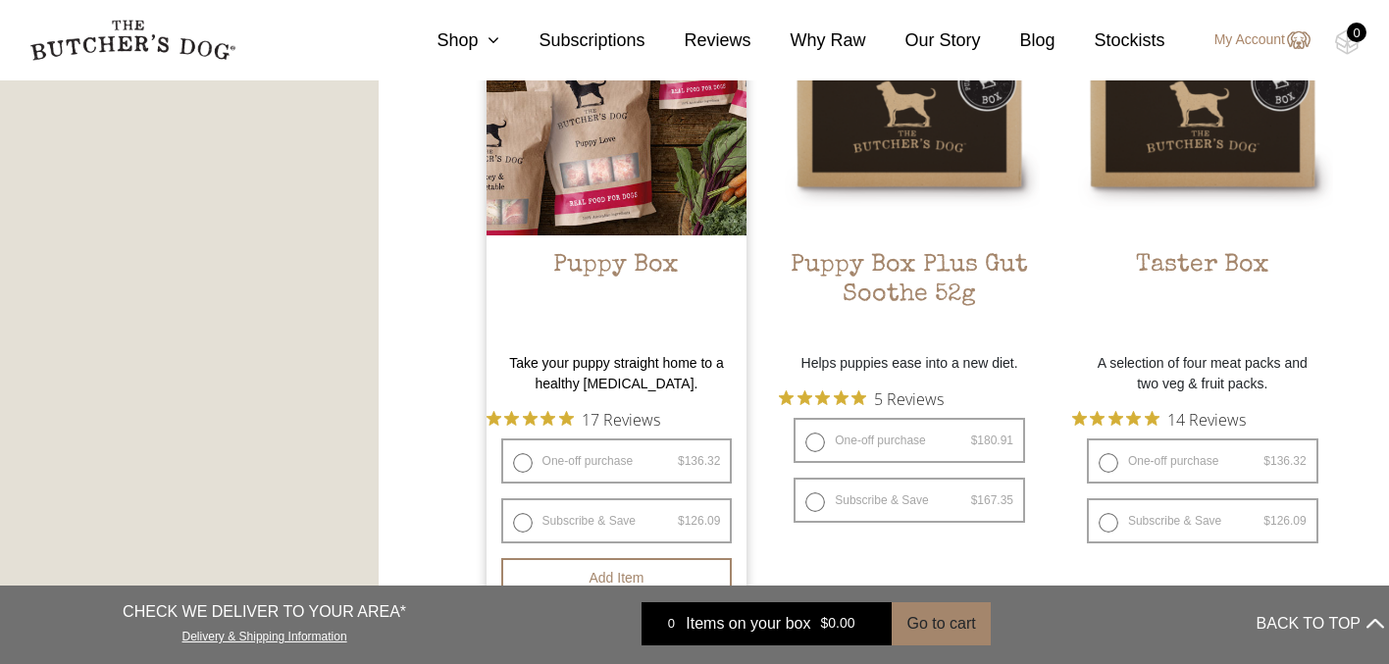
scroll to position [1290, 0]
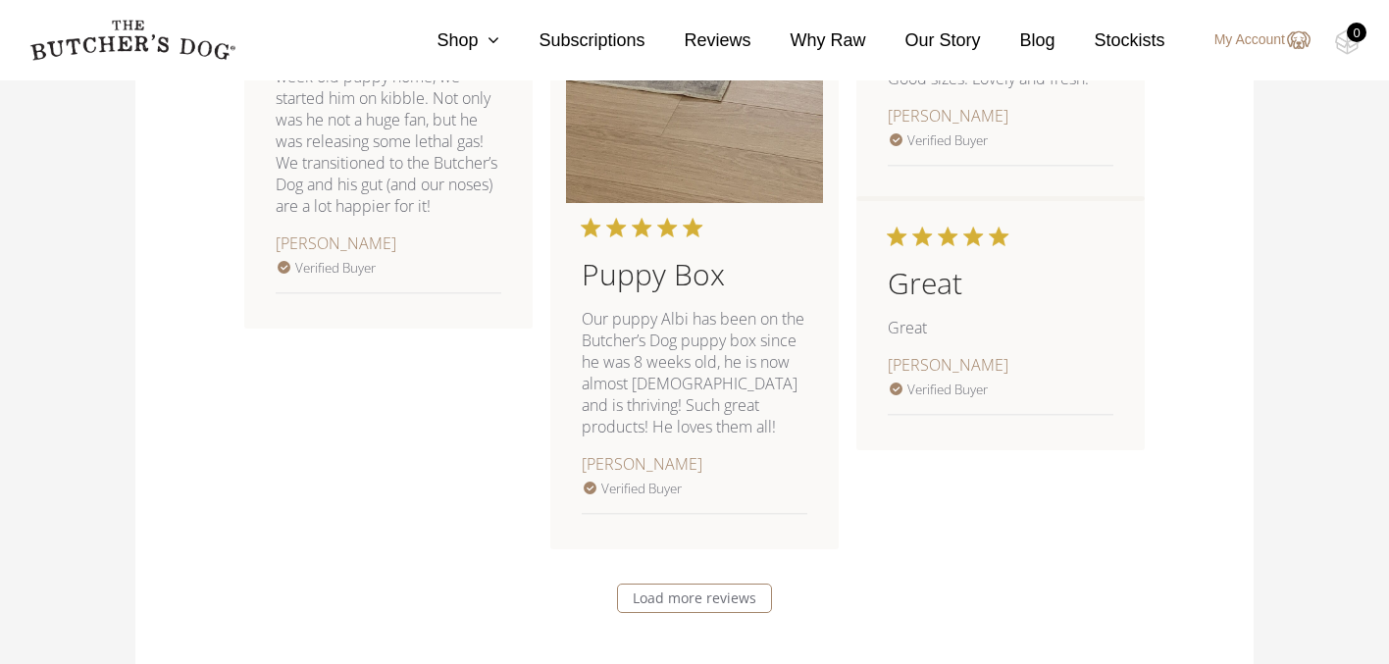
scroll to position [2481, 0]
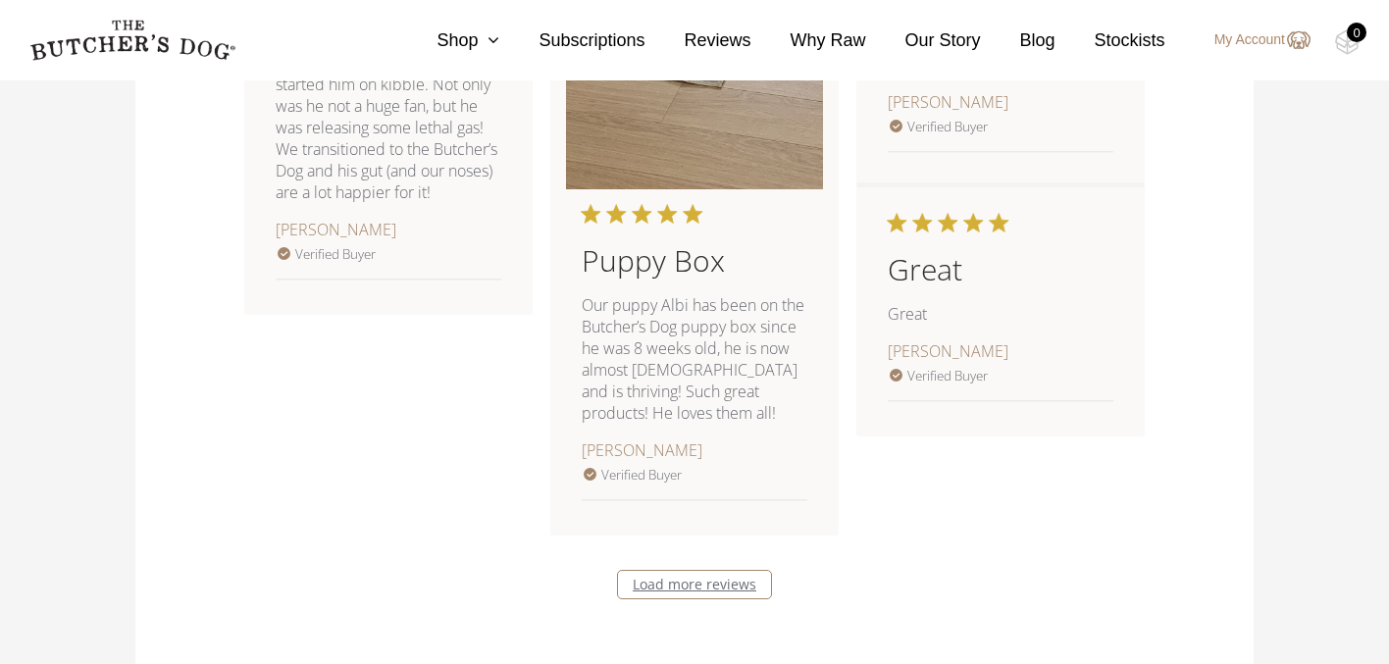
click at [726, 585] on link "Load more reviews" at bounding box center [694, 584] width 155 height 29
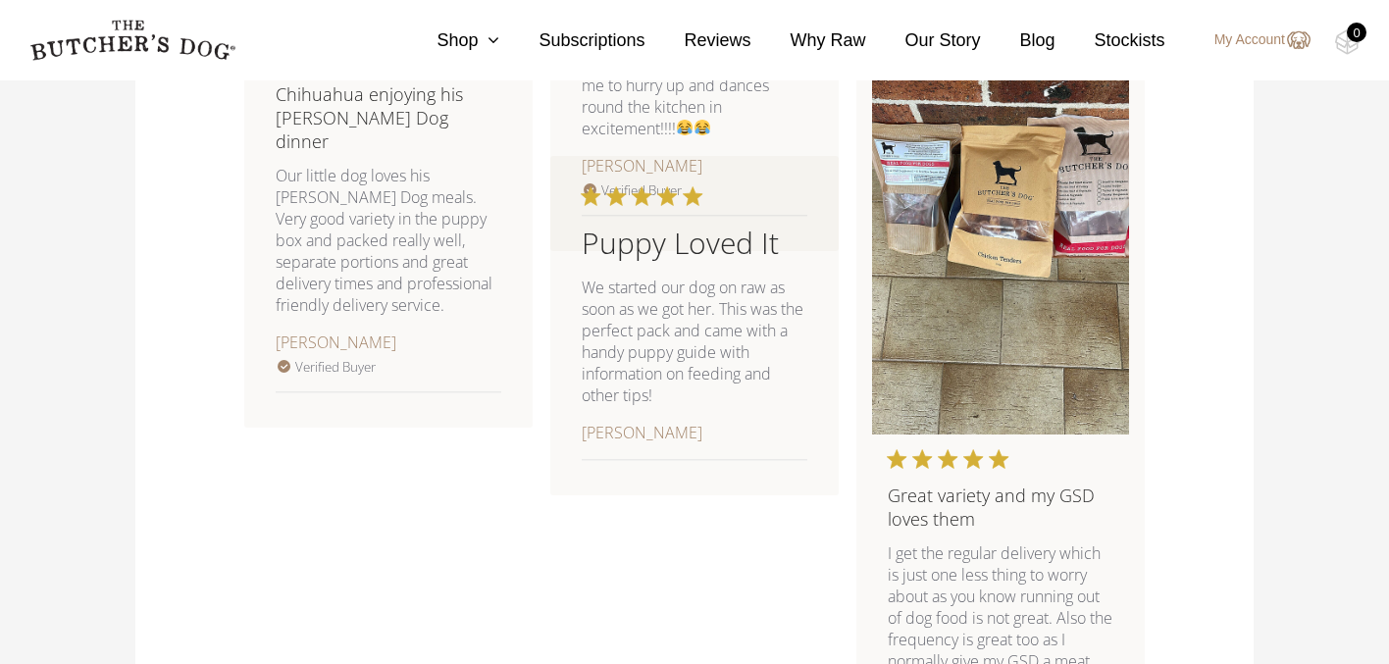
scroll to position [3704, 0]
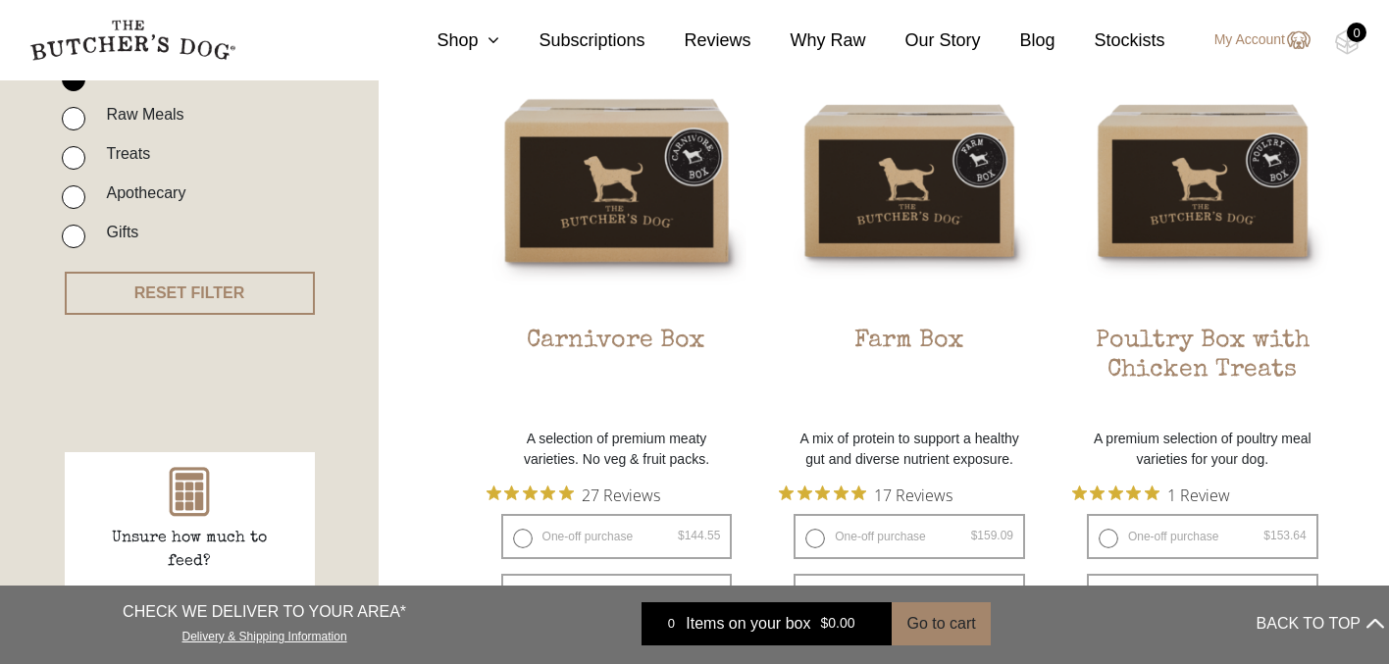
scroll to position [539, 0]
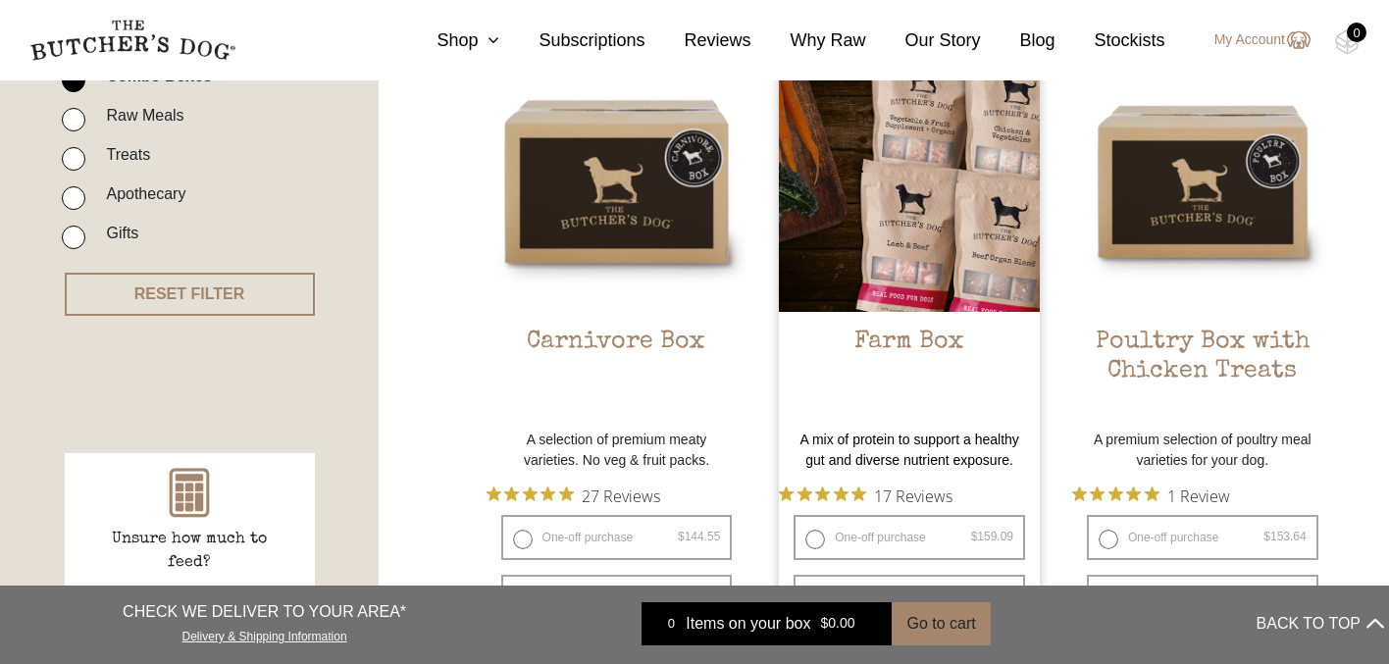
click at [926, 191] on img at bounding box center [909, 181] width 261 height 261
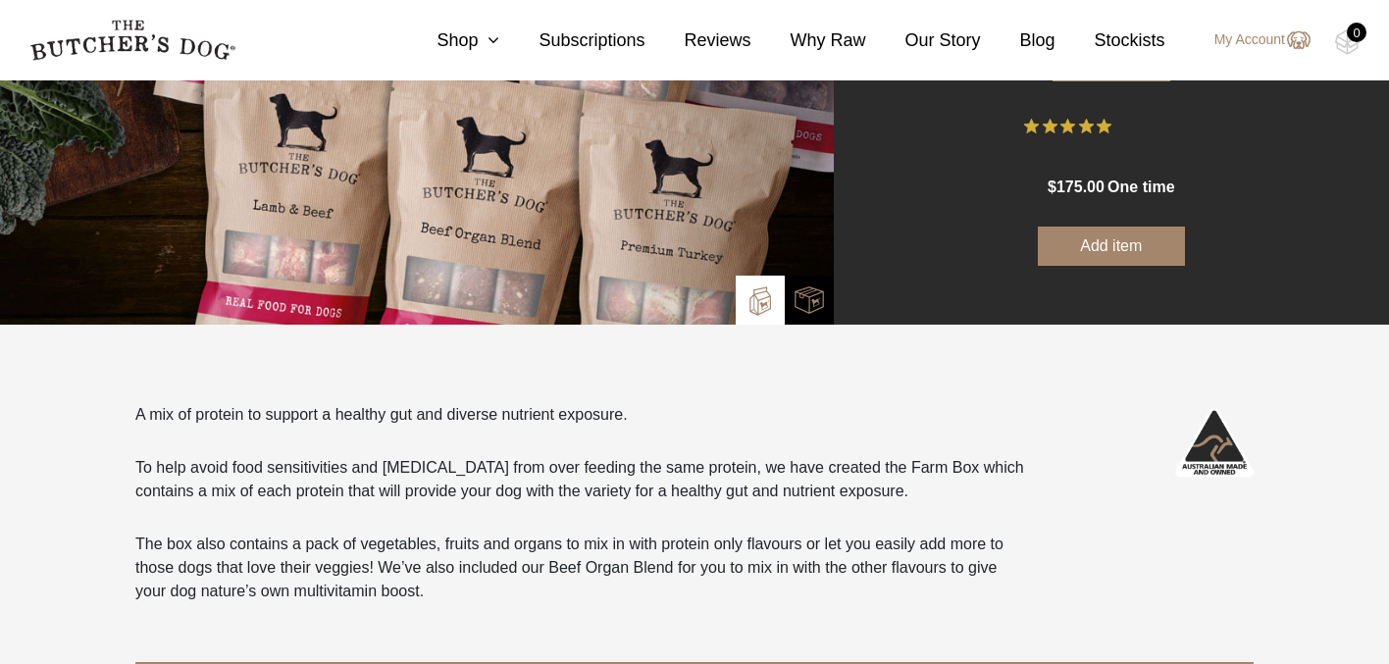
scroll to position [275, 0]
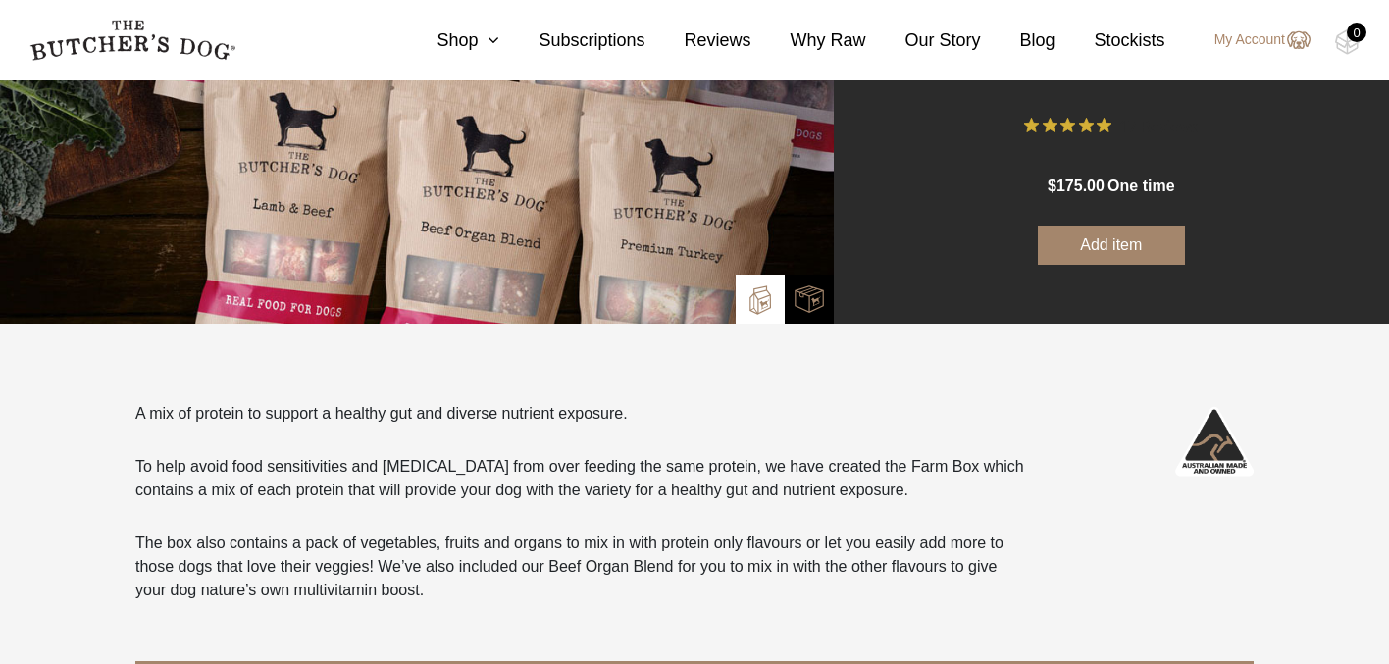
click at [1155, 127] on span "17 Reviews" at bounding box center [1158, 125] width 78 height 29
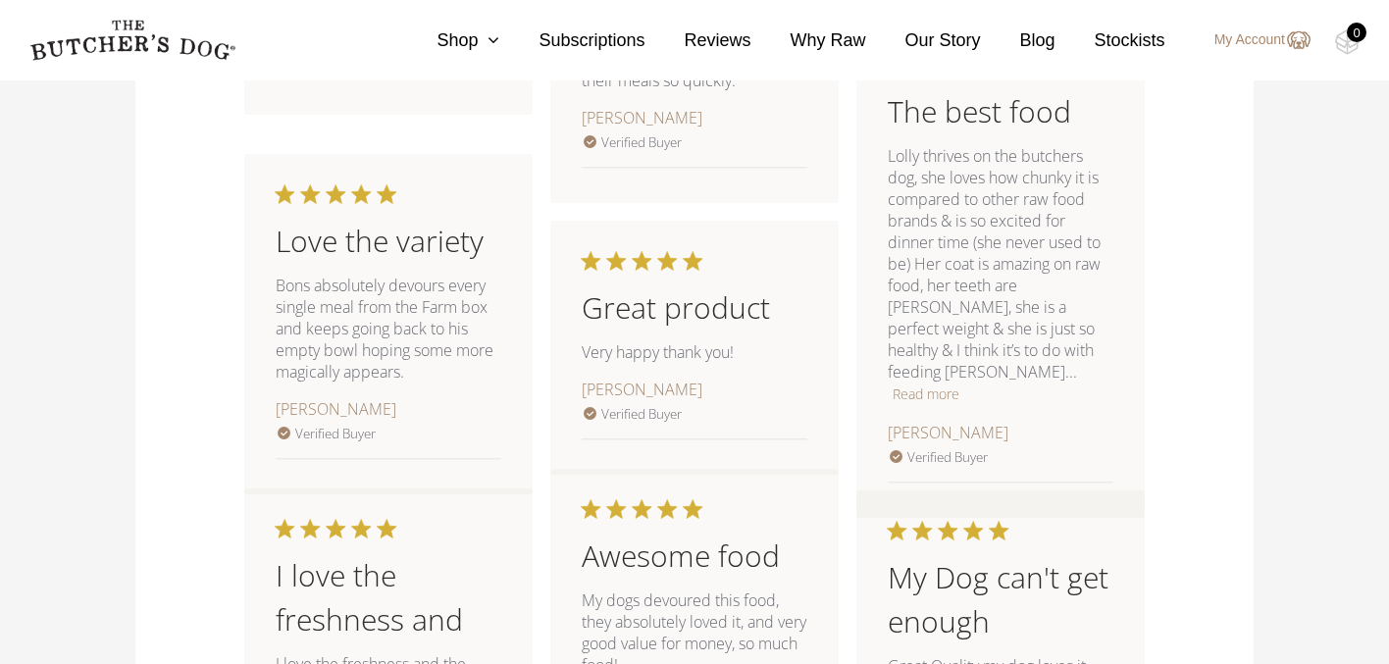
scroll to position [1975, 0]
click at [910, 381] on button "Read more" at bounding box center [926, 393] width 67 height 24
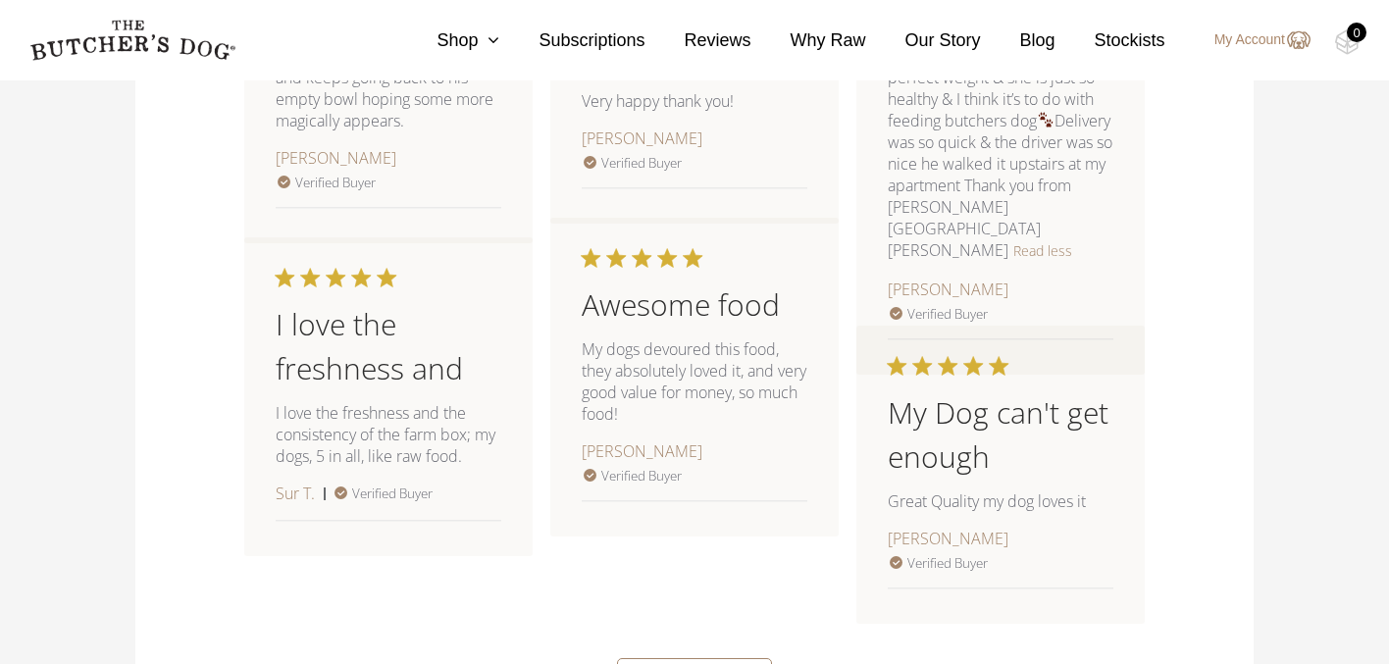
scroll to position [2296, 0]
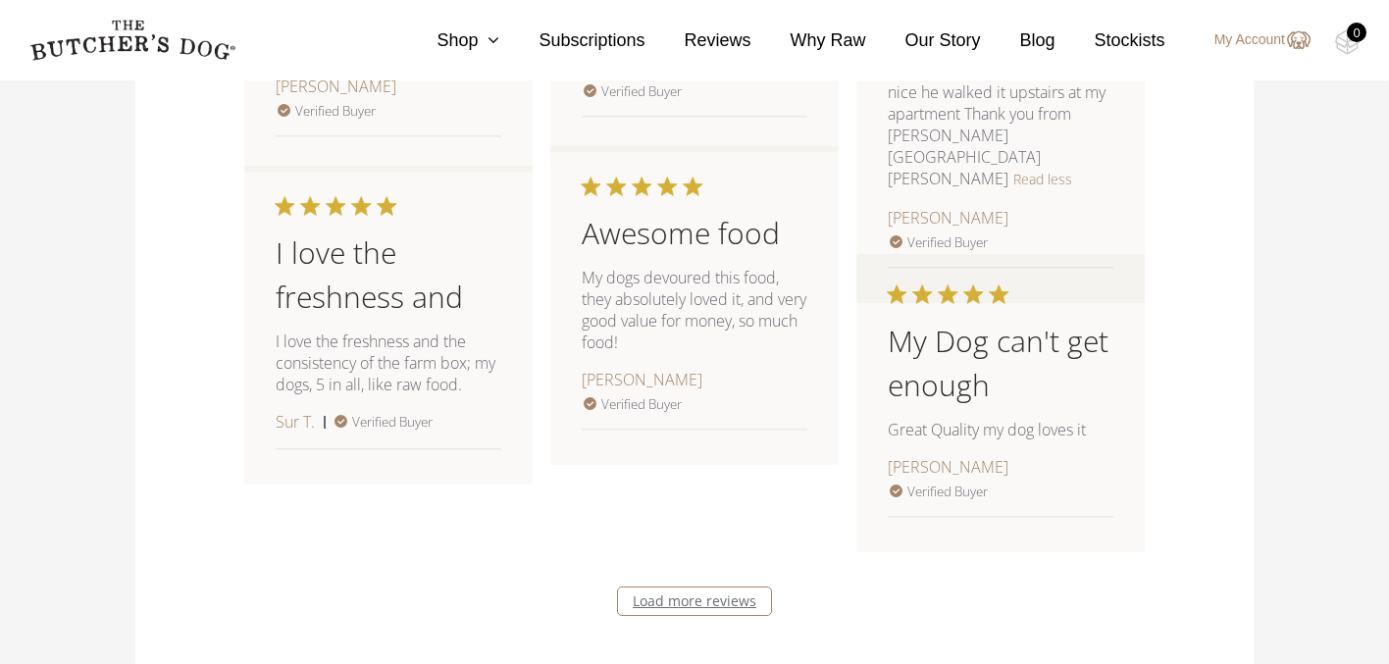
click at [658, 599] on link "Load more reviews" at bounding box center [694, 601] width 155 height 29
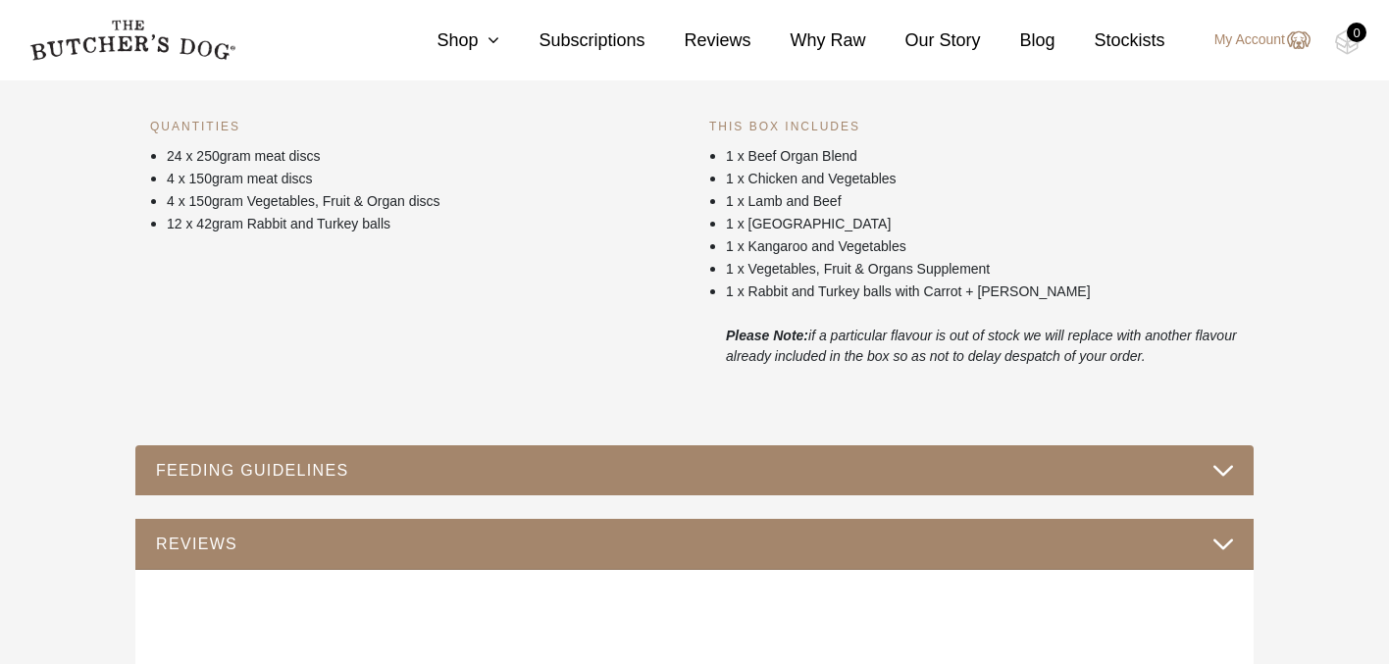
scroll to position [893, 0]
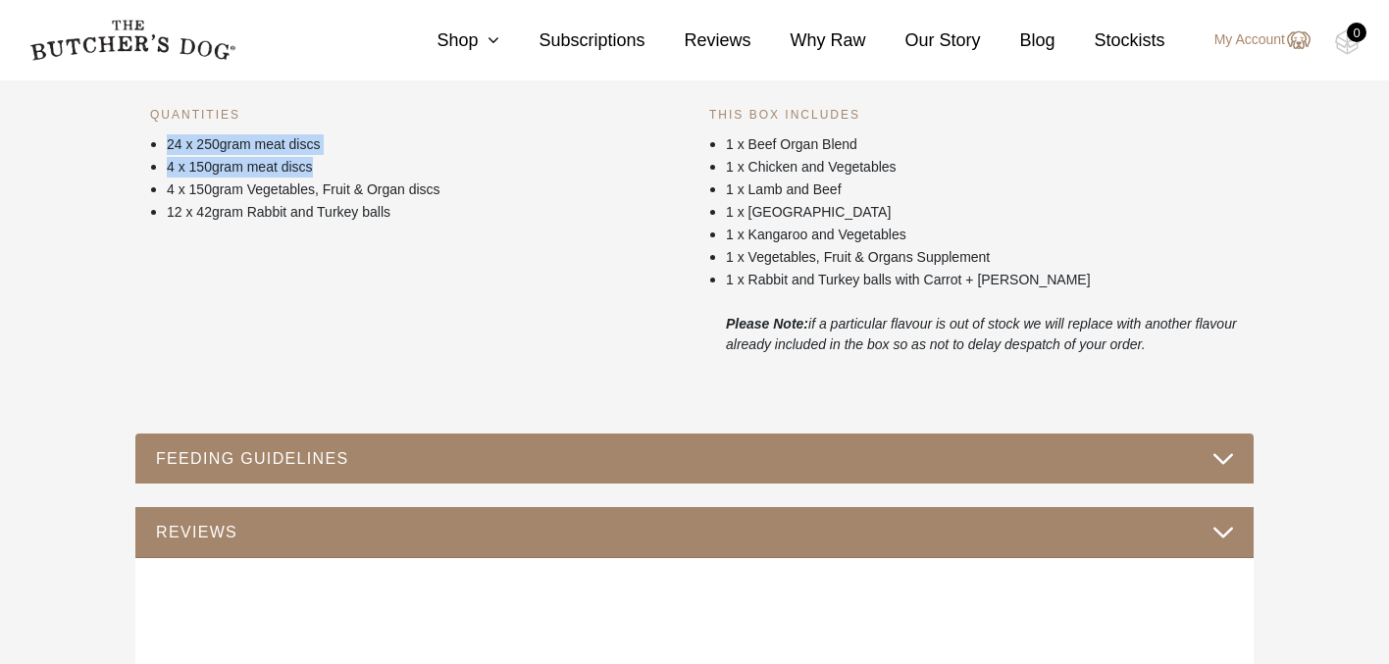
drag, startPoint x: 160, startPoint y: 145, endPoint x: 349, endPoint y: 164, distance: 190.2
click at [349, 164] on ul "24 x 250gram meat discs 4 x 150gram meat discs 4 x 150gram Vegetables, Fruit & …" at bounding box center [415, 177] width 530 height 90
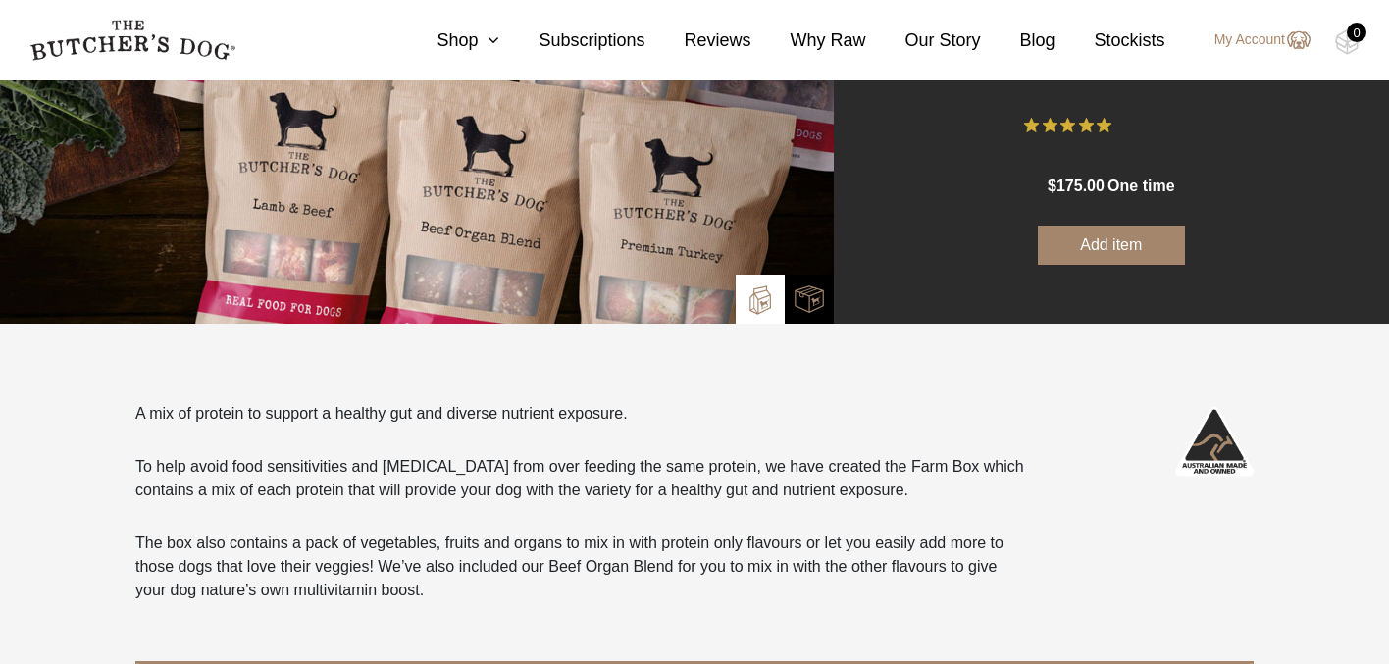
scroll to position [0, 0]
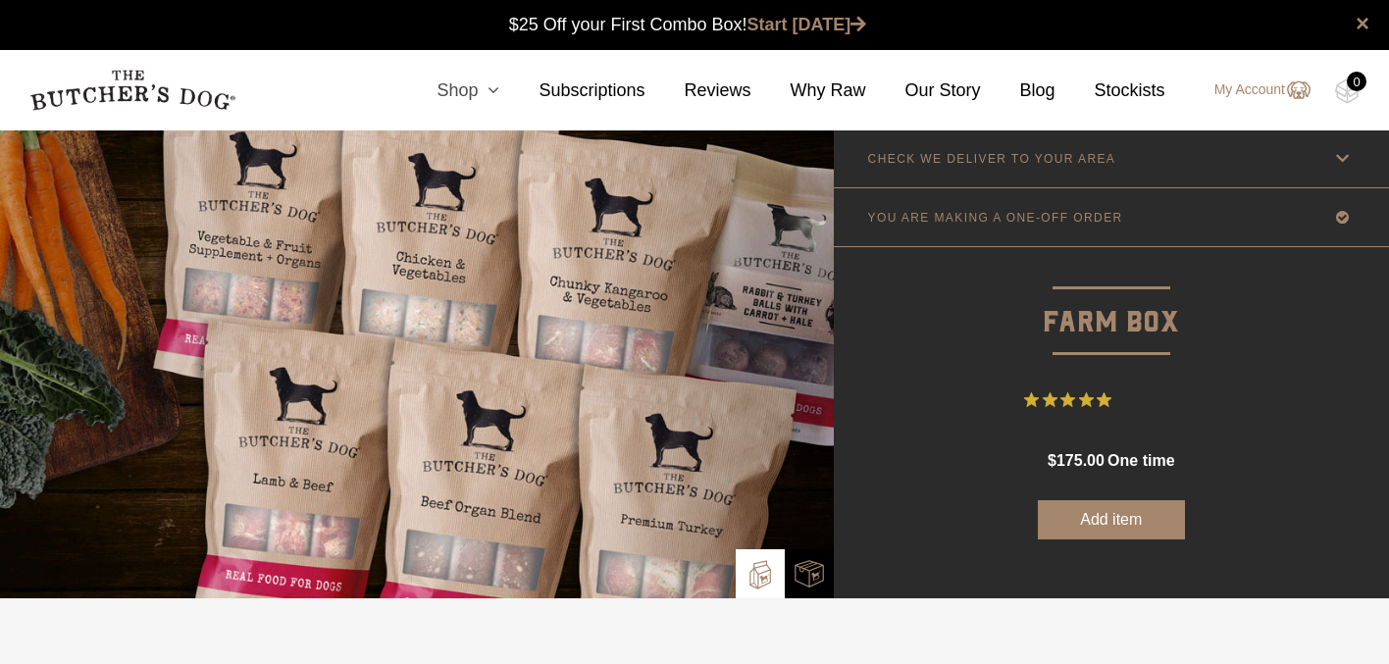
click at [480, 86] on icon at bounding box center [489, 90] width 22 height 18
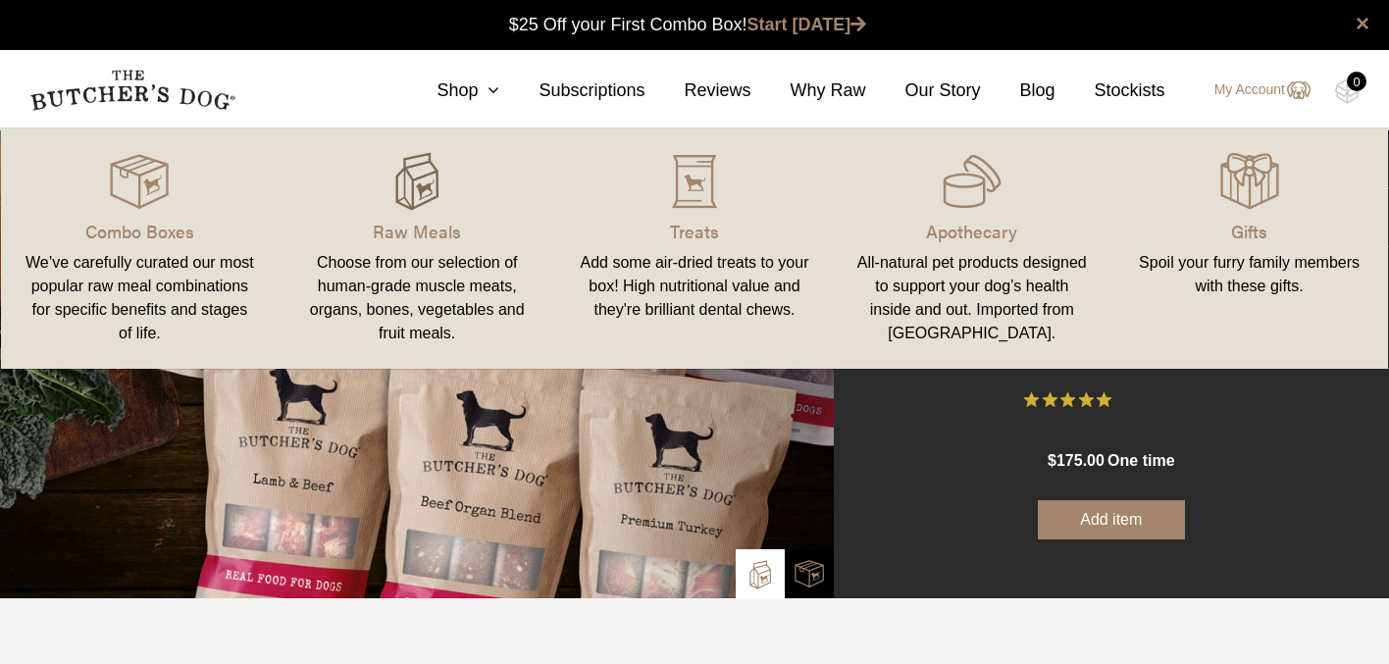
click at [423, 190] on img at bounding box center [416, 181] width 59 height 59
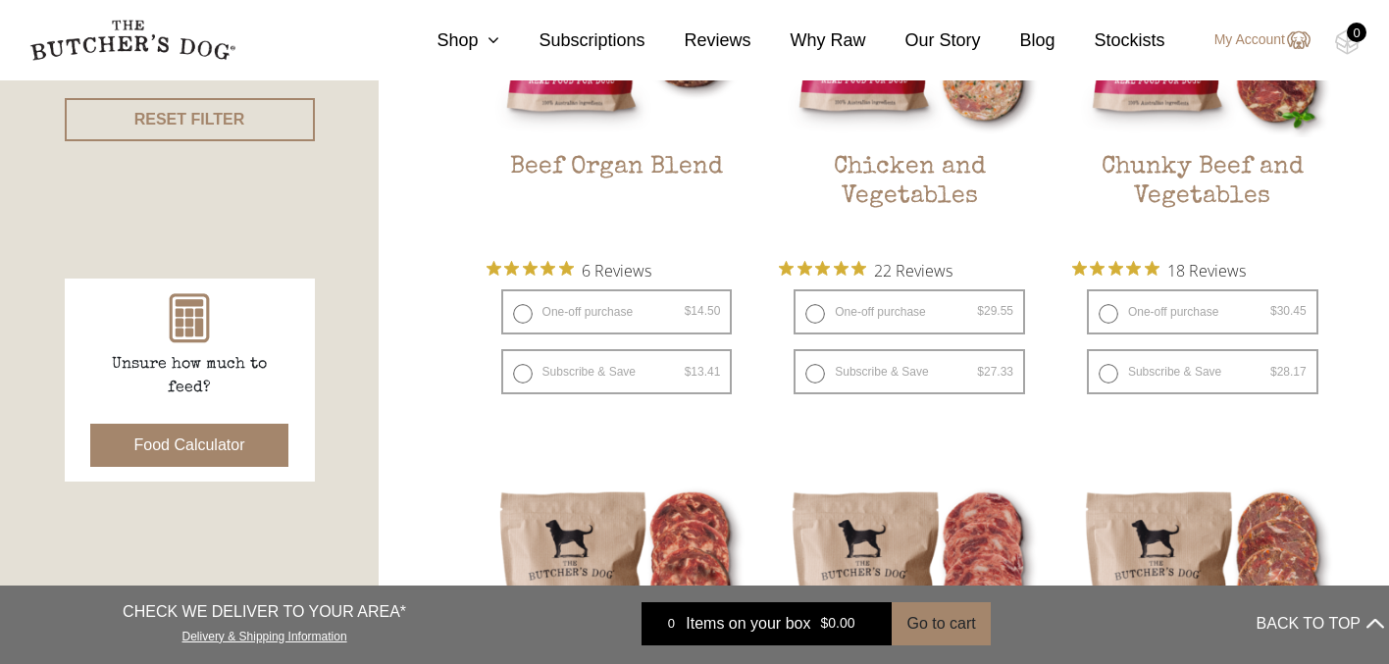
scroll to position [717, 0]
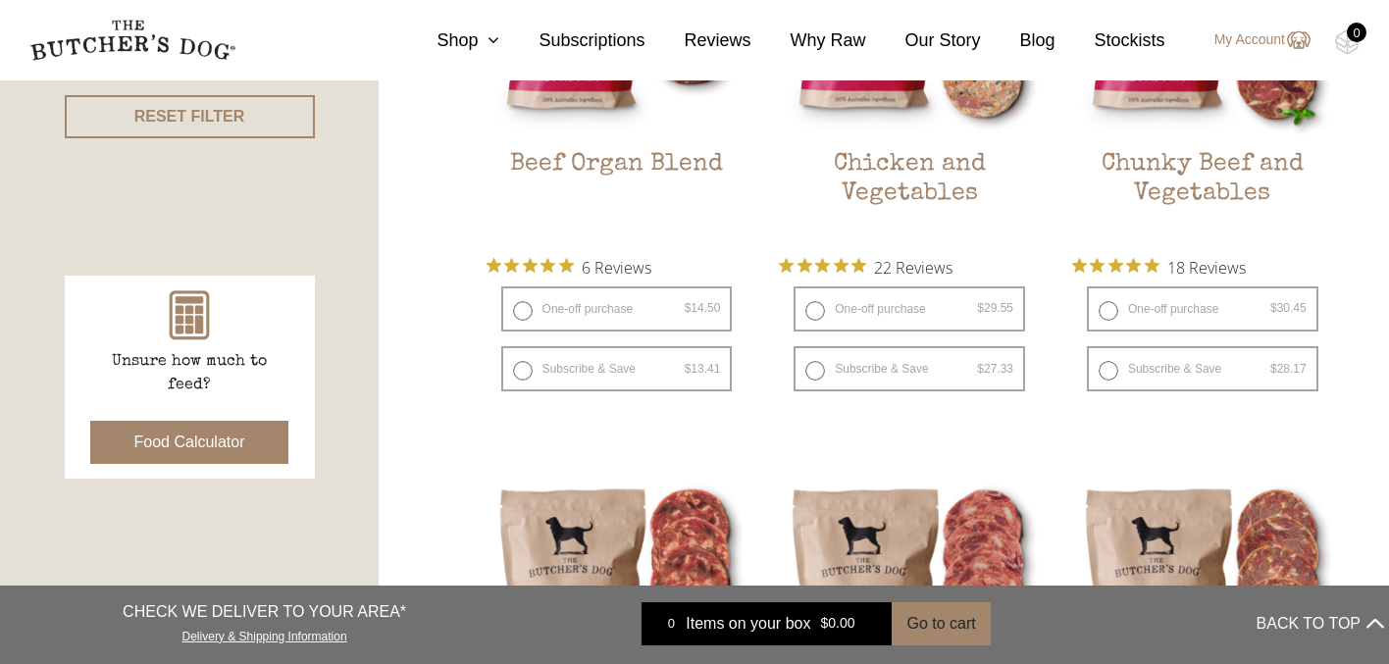
click at [182, 447] on button "Food Calculator" at bounding box center [189, 442] width 199 height 43
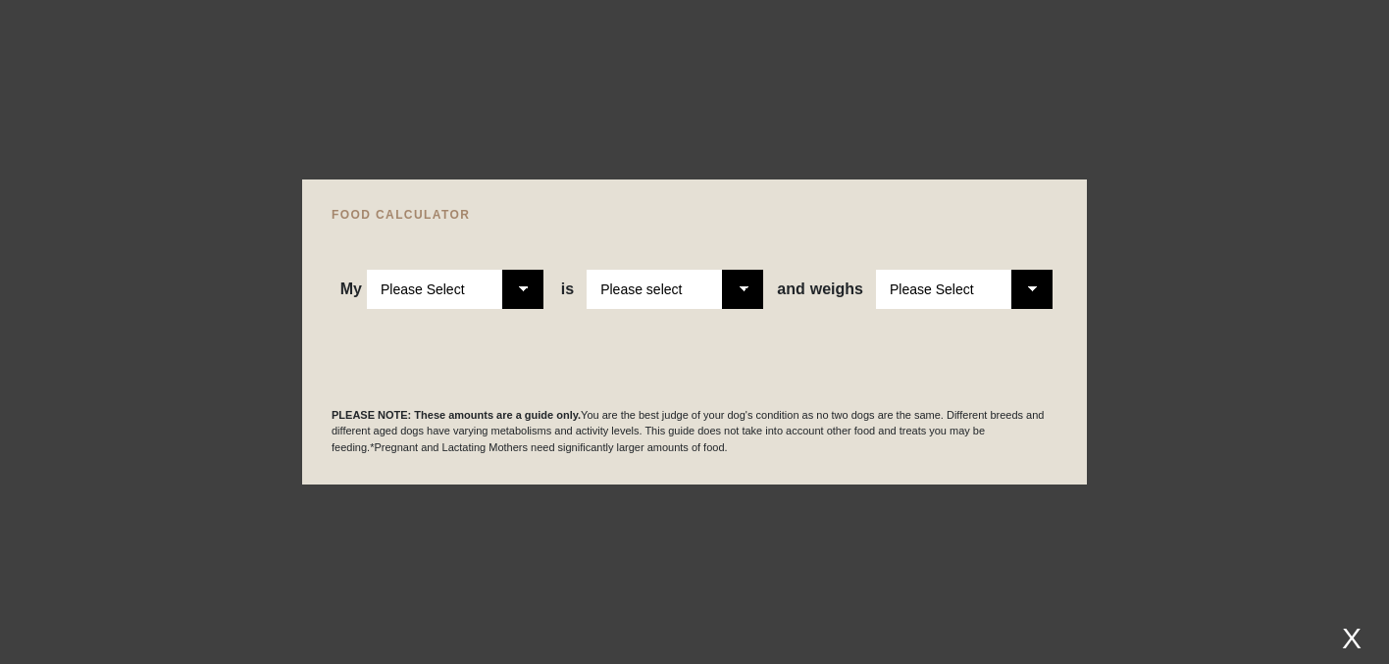
click at [523, 303] on select "Please Select Adult Dog Puppy" at bounding box center [455, 289] width 177 height 39
select select "puppy"
click at [367, 270] on select "Please Select Adult Dog Puppy" at bounding box center [455, 289] width 177 height 39
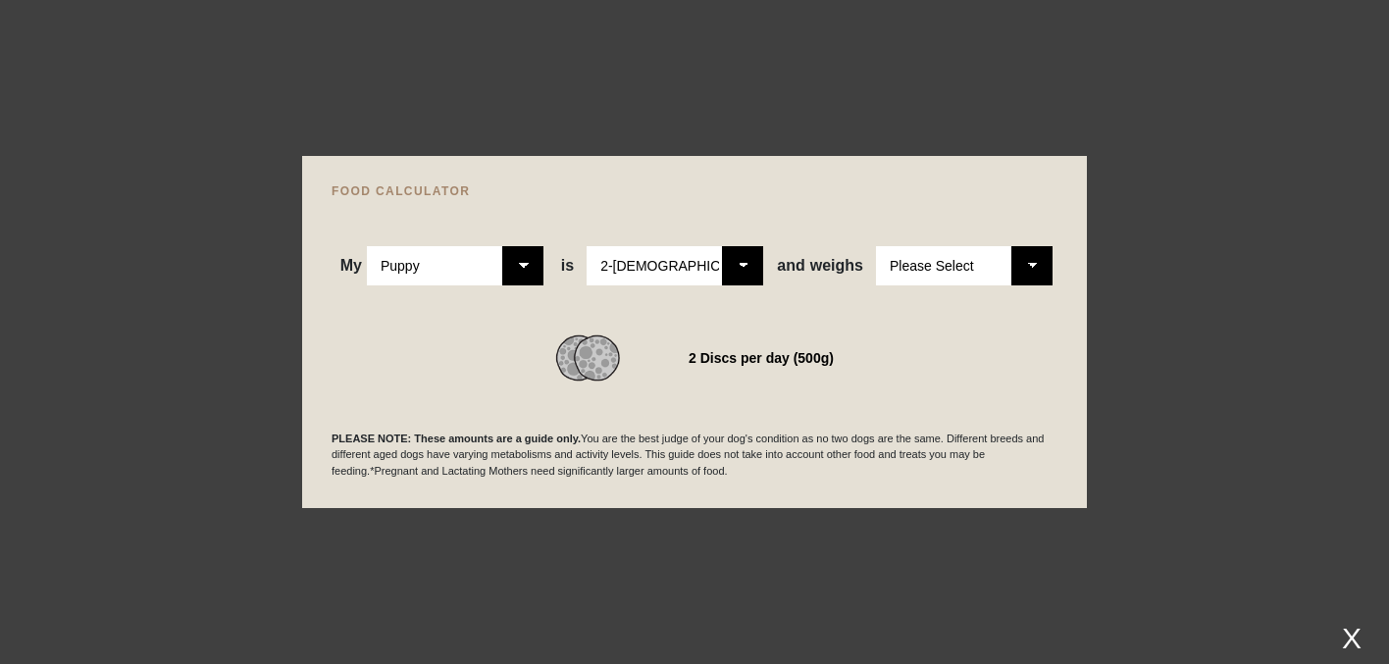
click at [729, 266] on select "Please Select 2-4 months old 4-5 months old 6-8 months old 8-12 months old" at bounding box center [675, 265] width 177 height 39
select select "5"
click at [587, 246] on select "Please Select 2-4 months old 4-5 months old 6-8 months old 8-12 months old" at bounding box center [675, 265] width 177 height 39
click at [1024, 255] on select "Please Select 1kg 2kg 3kg 4kg 5kg 6kg 7kg 8kg 9kg 10kg 11kg 12kg 13kg 14kg 15kg…" at bounding box center [964, 265] width 177 height 39
select select "10"
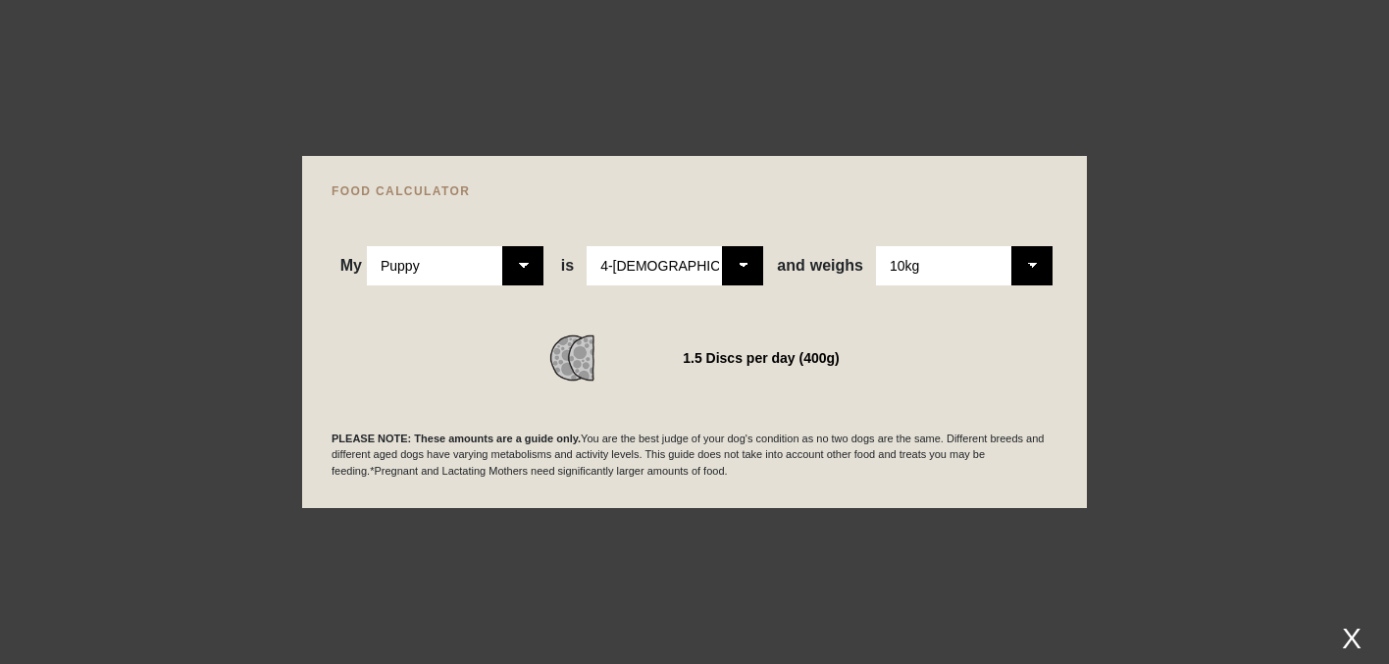
click at [876, 246] on select "Please Select 1kg 2kg 3kg 4kg 5kg 6kg 7kg 8kg 9kg 10kg 11kg 12kg 13kg 14kg 15kg…" at bounding box center [964, 265] width 177 height 39
click at [1180, 323] on div at bounding box center [694, 332] width 1389 height 664
click at [77, 130] on div at bounding box center [694, 332] width 1389 height 664
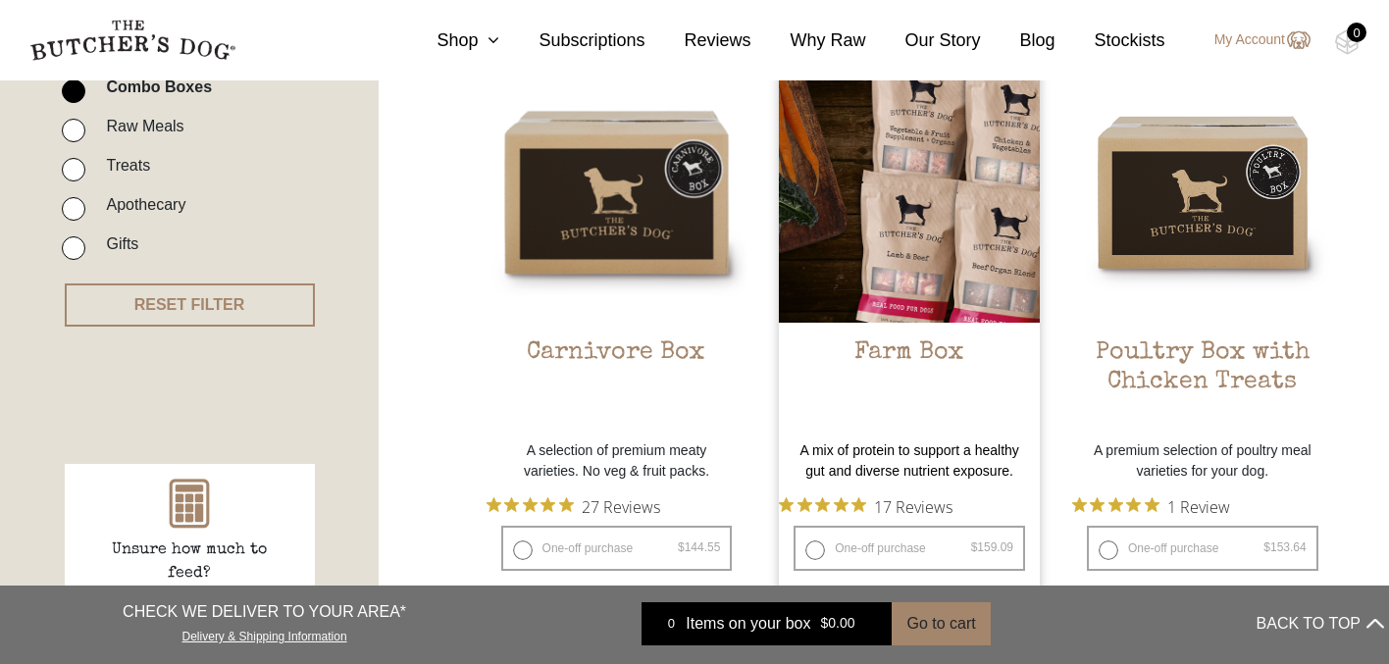
scroll to position [539, 0]
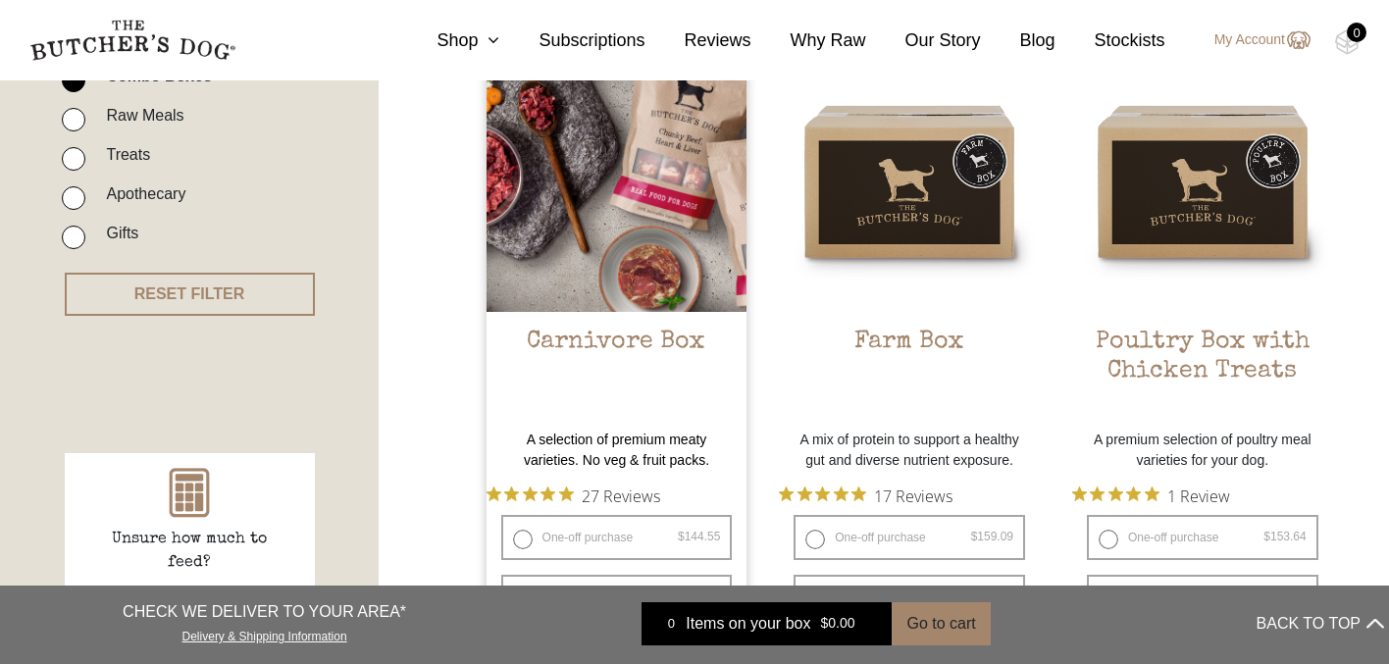
click at [520, 222] on img at bounding box center [617, 181] width 261 height 261
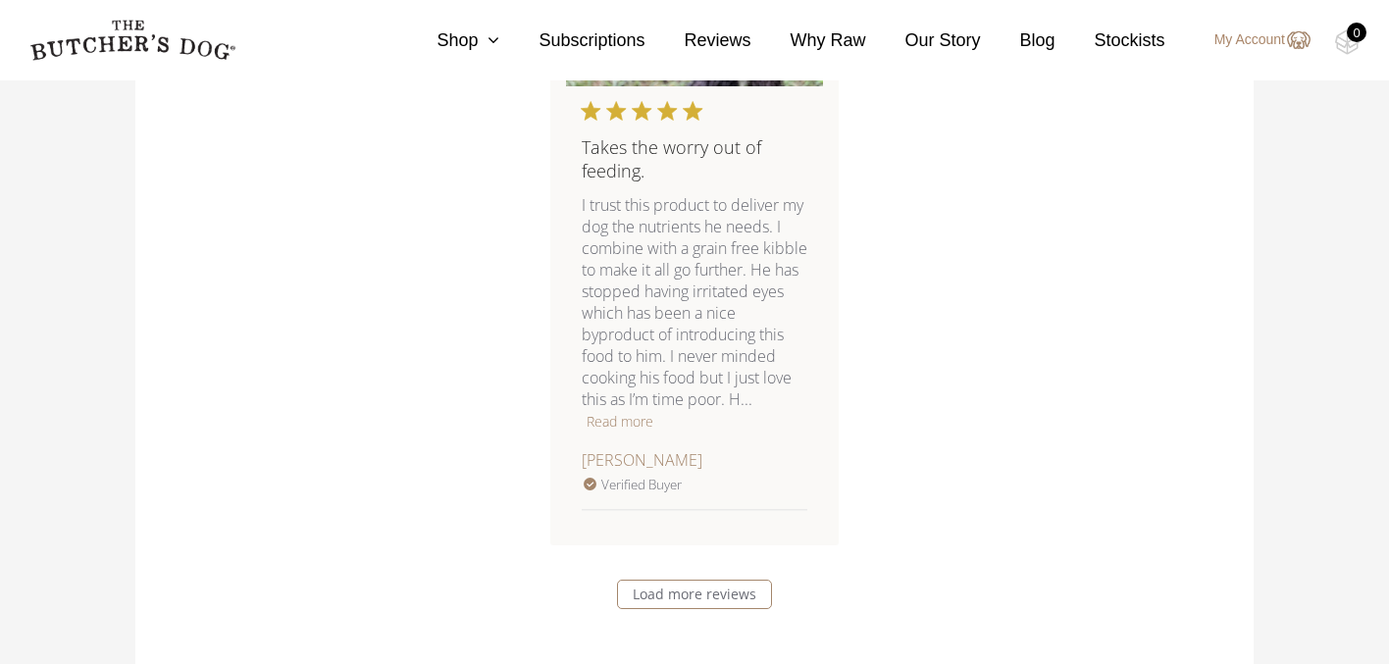
scroll to position [2785, 0]
click at [696, 596] on link "Load more reviews" at bounding box center [694, 589] width 155 height 29
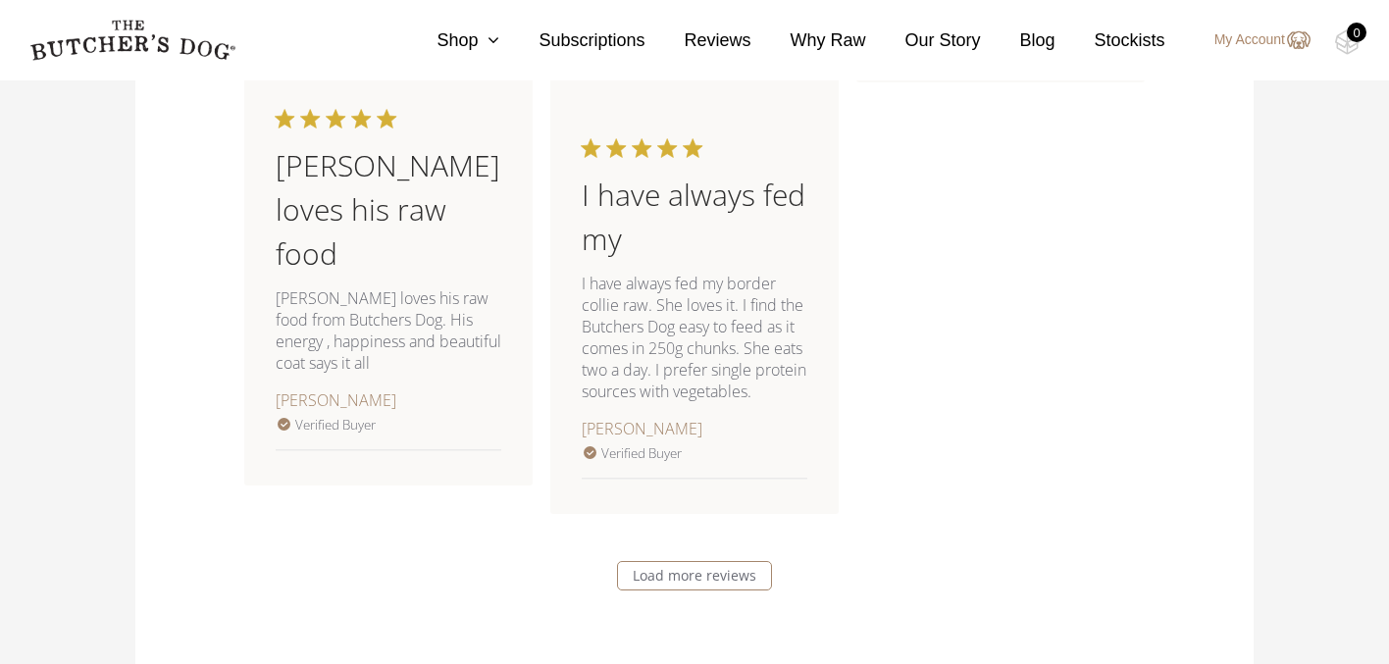
scroll to position [3853, 0]
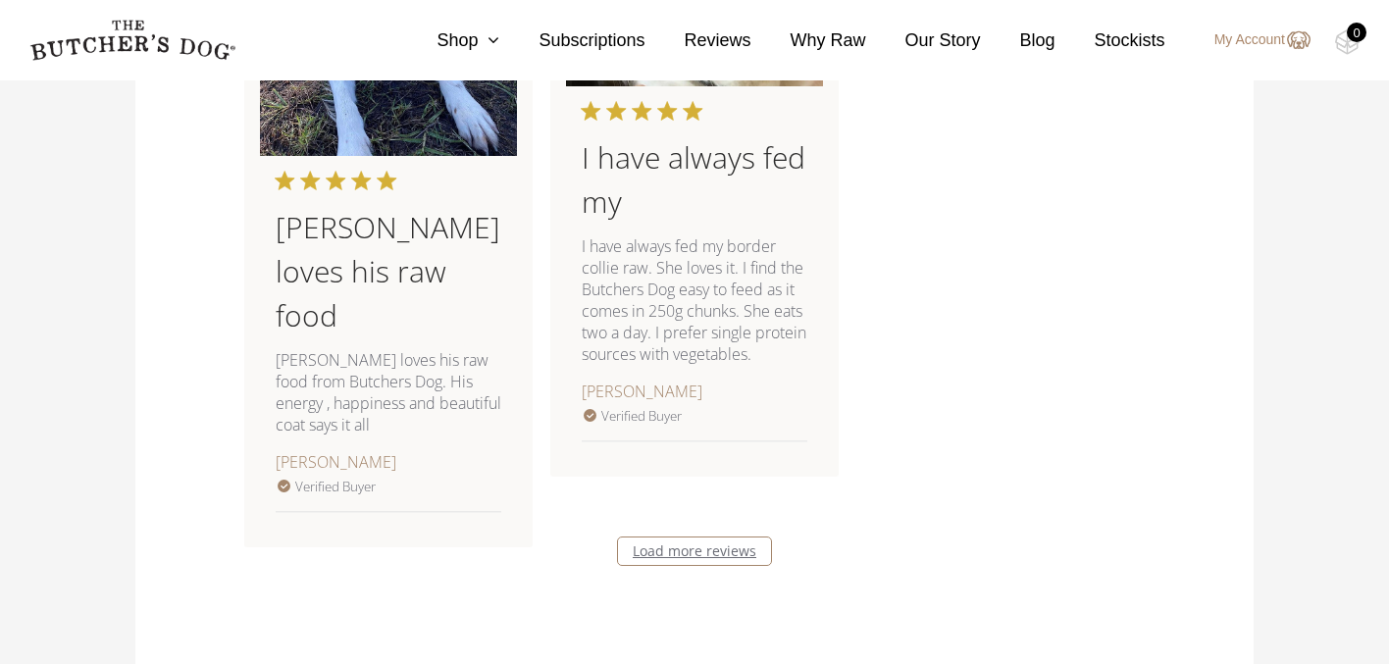
click at [706, 549] on link "Load more reviews" at bounding box center [694, 551] width 155 height 29
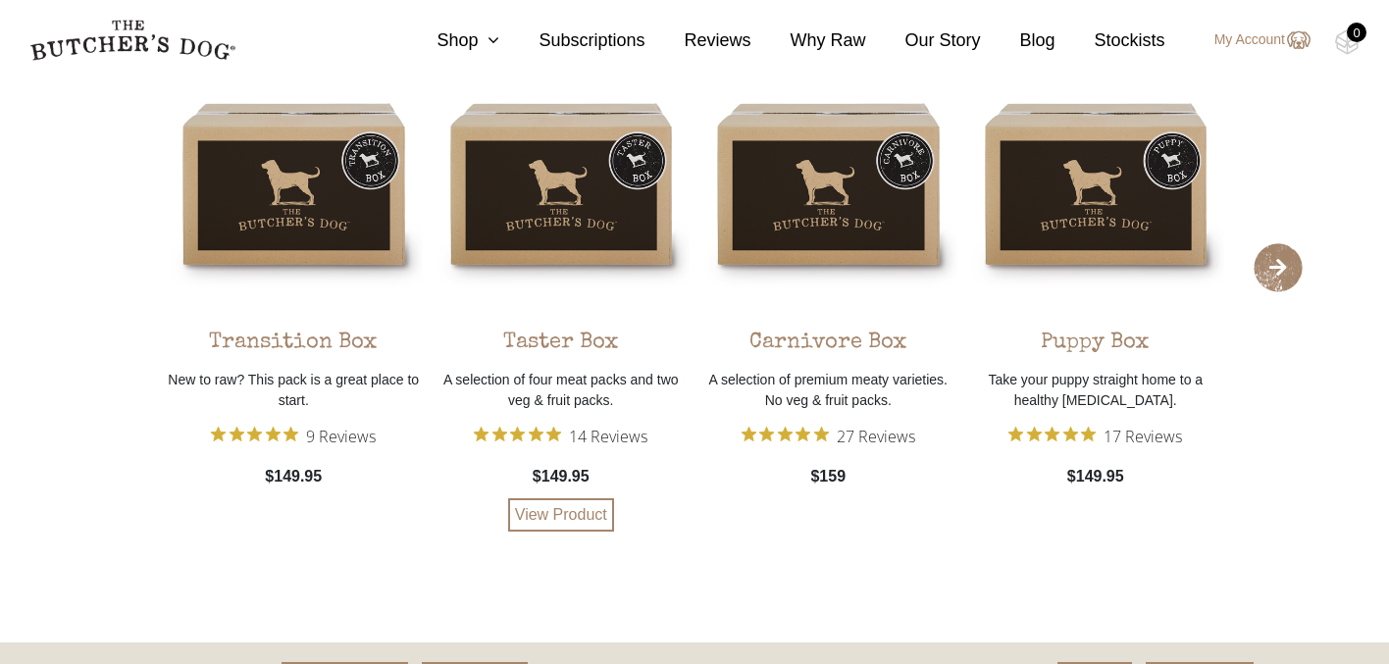
scroll to position [6231, 0]
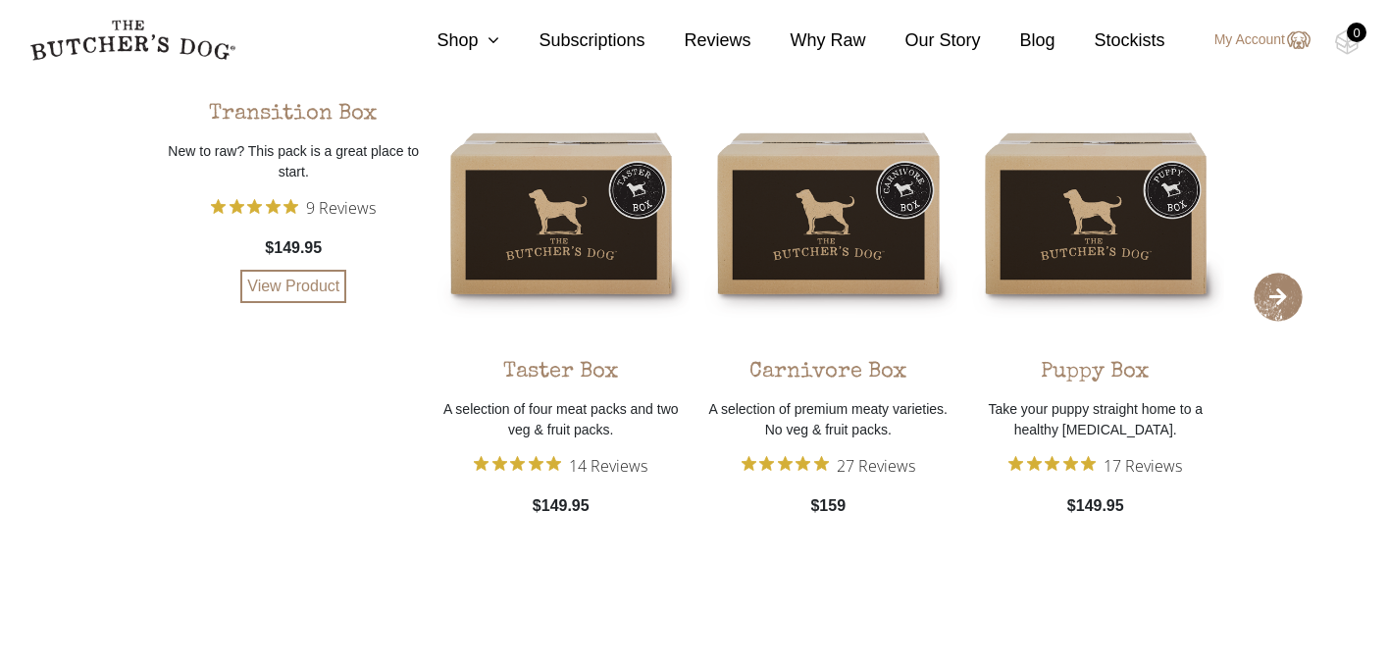
click at [0, 0] on img at bounding box center [0, 0] width 0 height 0
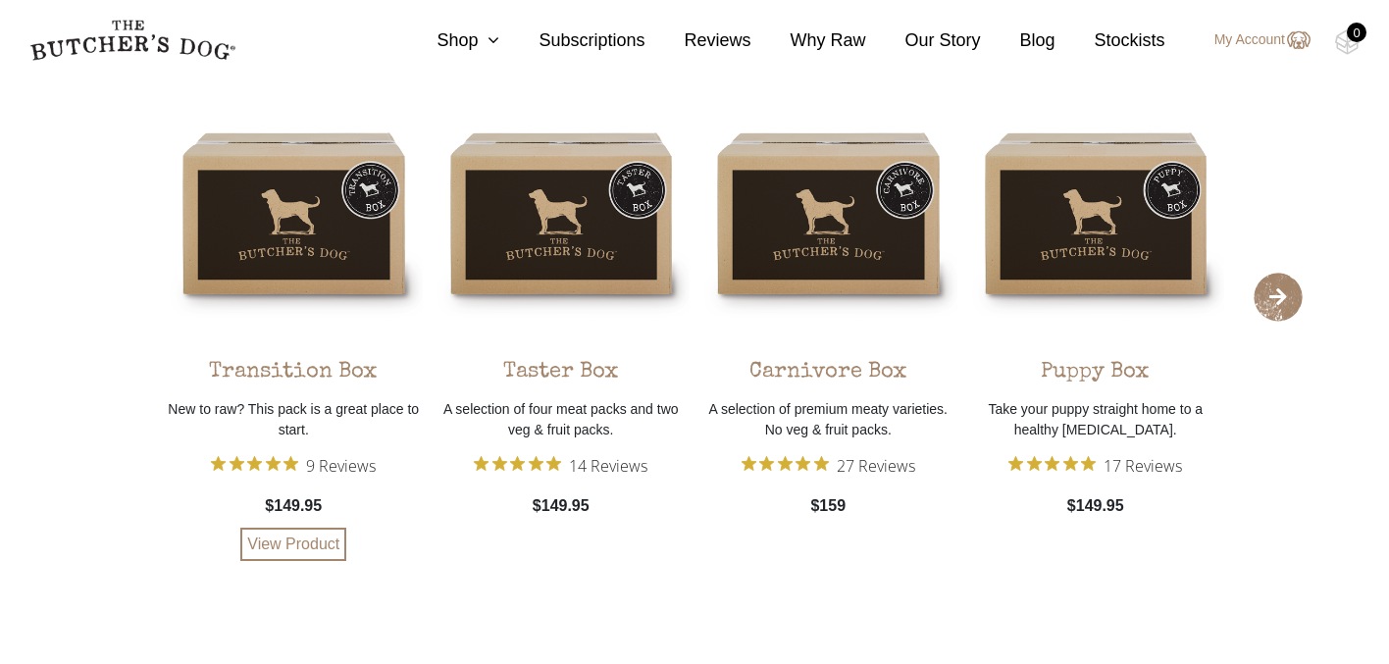
click at [291, 365] on div "Transition Box" at bounding box center [293, 365] width 169 height 47
click at [290, 537] on link "View Product" at bounding box center [293, 544] width 106 height 33
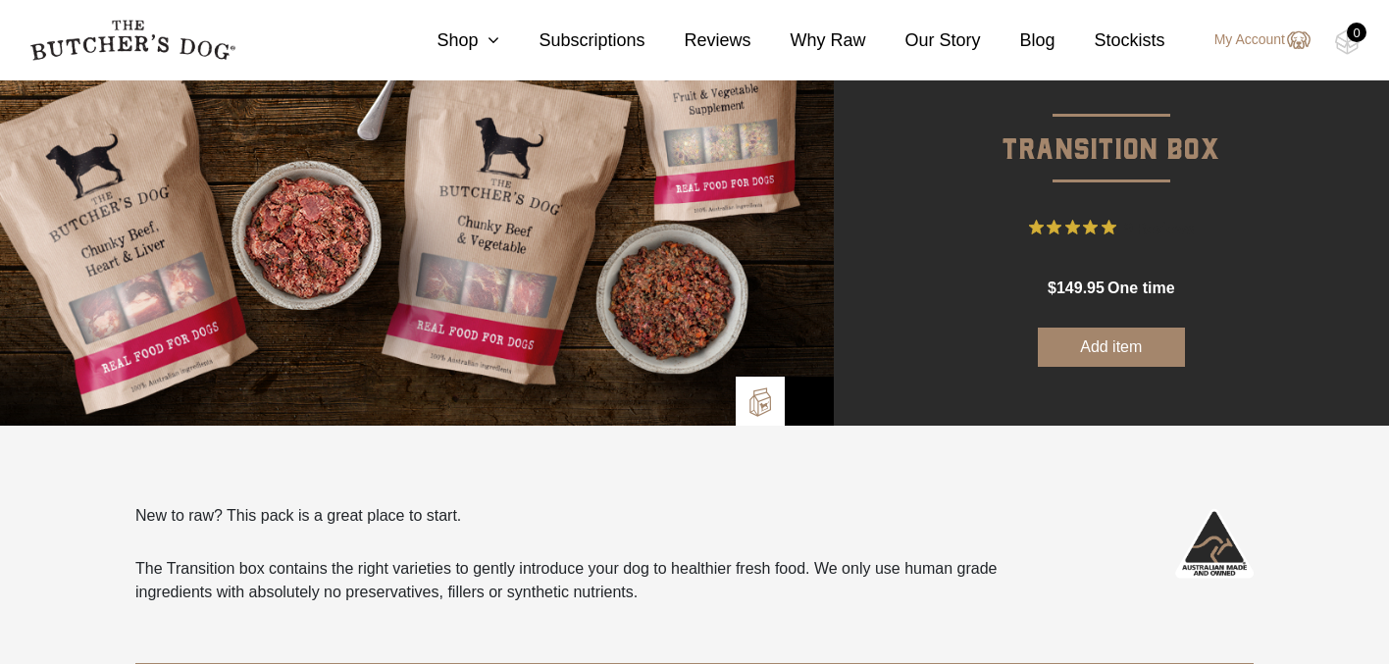
scroll to position [588, 0]
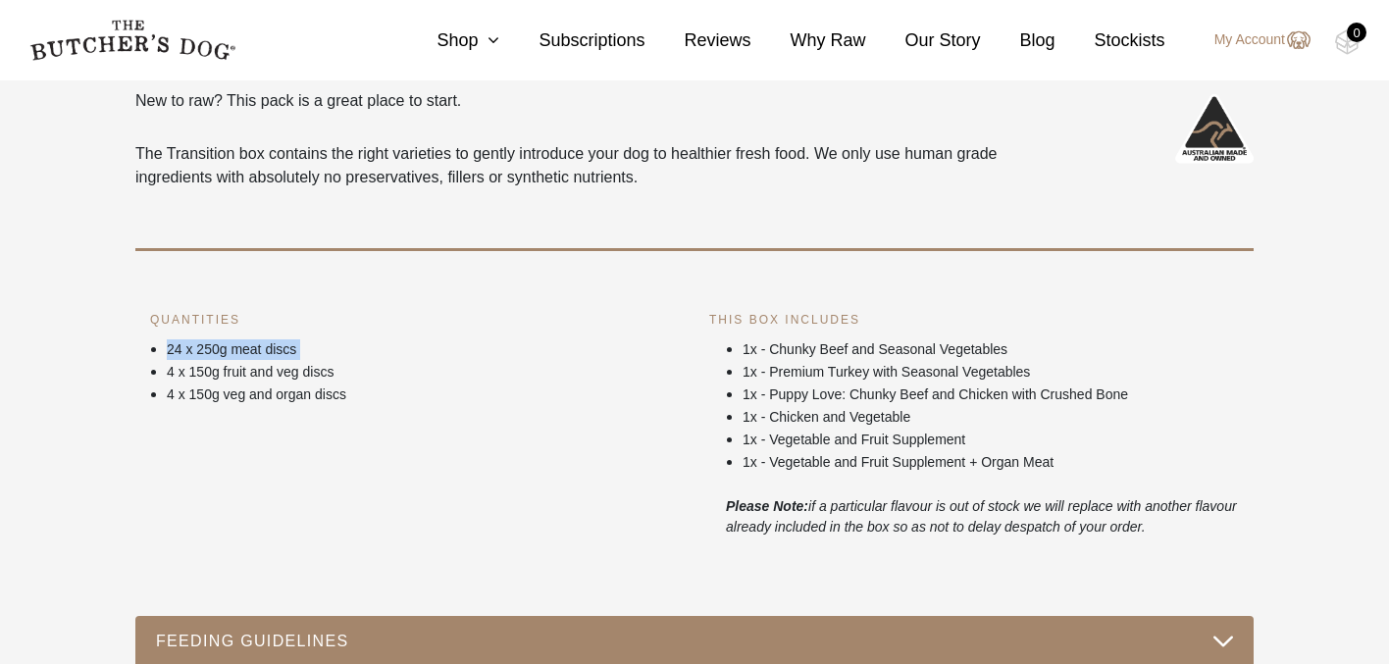
drag, startPoint x: 167, startPoint y: 350, endPoint x: 213, endPoint y: 365, distance: 48.4
click at [213, 365] on ul "24 x 250g meat discs 4 x 150g fruit and veg discs 4 x 150g veg and organ discs" at bounding box center [415, 371] width 530 height 68
click at [191, 344] on p "24 x 250g meat discs" at bounding box center [423, 349] width 513 height 21
drag, startPoint x: 167, startPoint y: 349, endPoint x: 186, endPoint y: 349, distance: 19.6
click at [186, 349] on p "24 x 250g meat discs" at bounding box center [423, 349] width 513 height 21
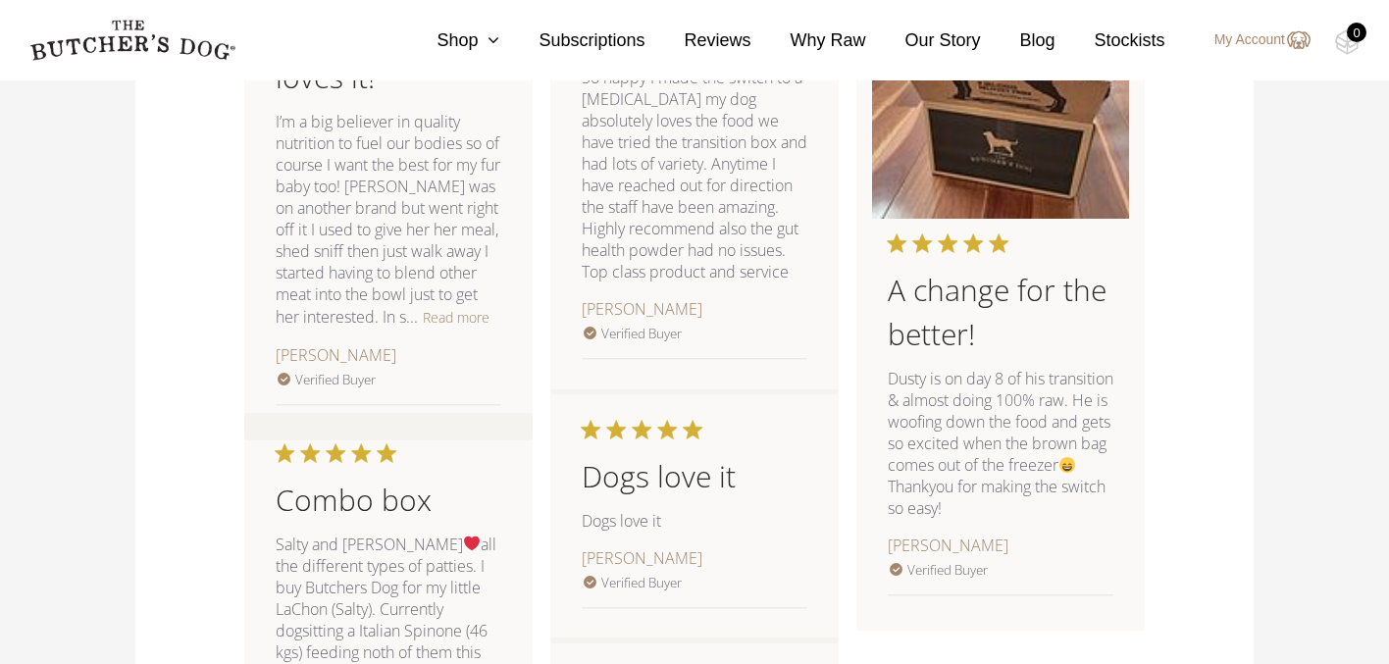
scroll to position [1682, 0]
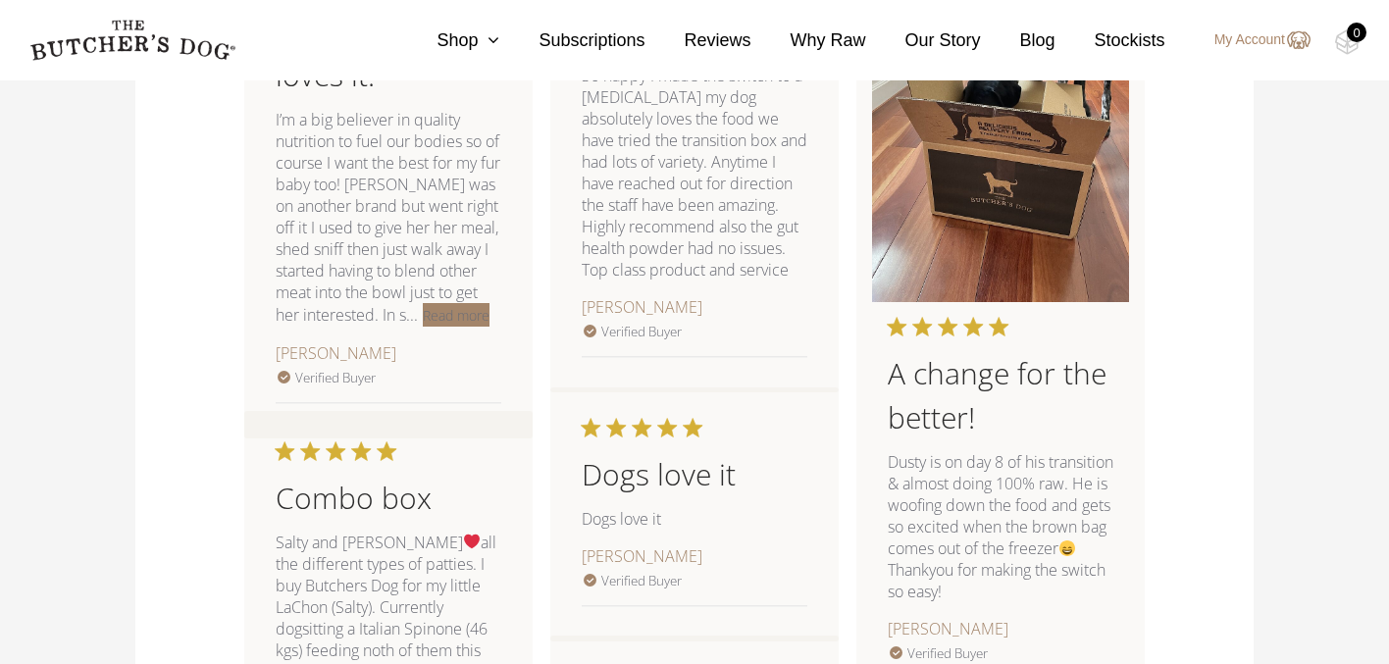
click at [423, 303] on button "Read more" at bounding box center [456, 315] width 67 height 24
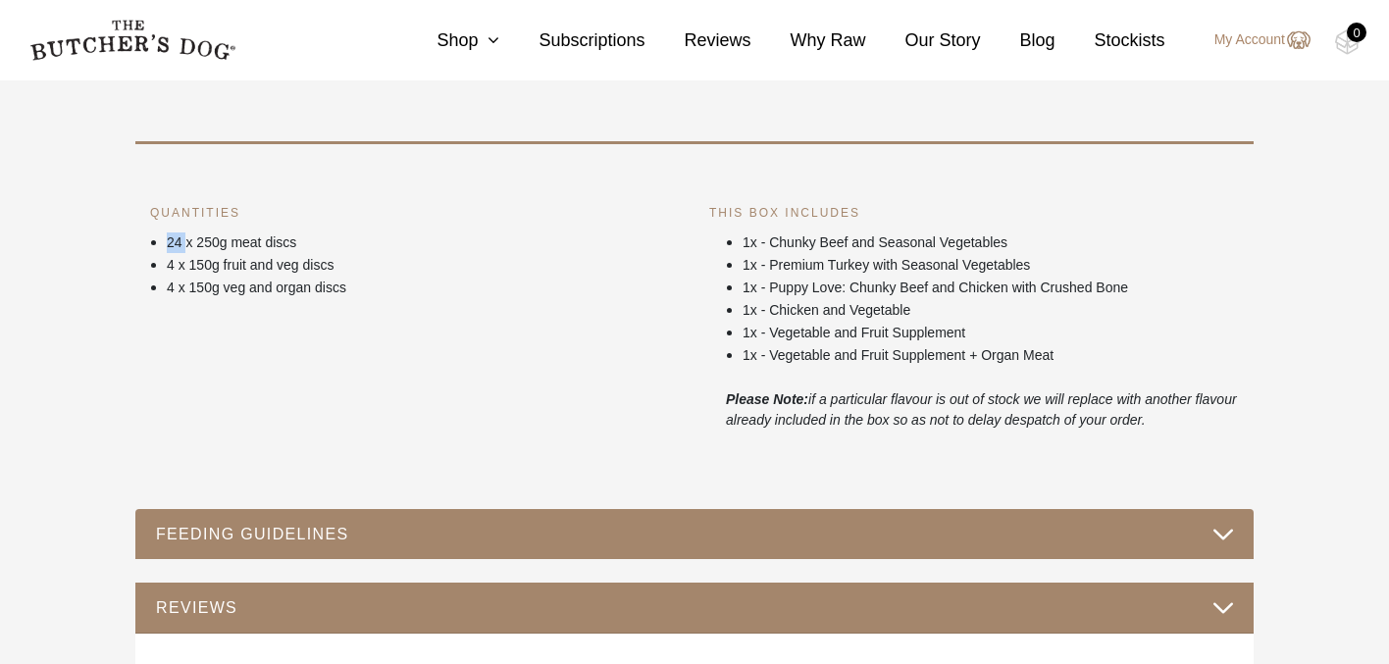
scroll to position [688, 0]
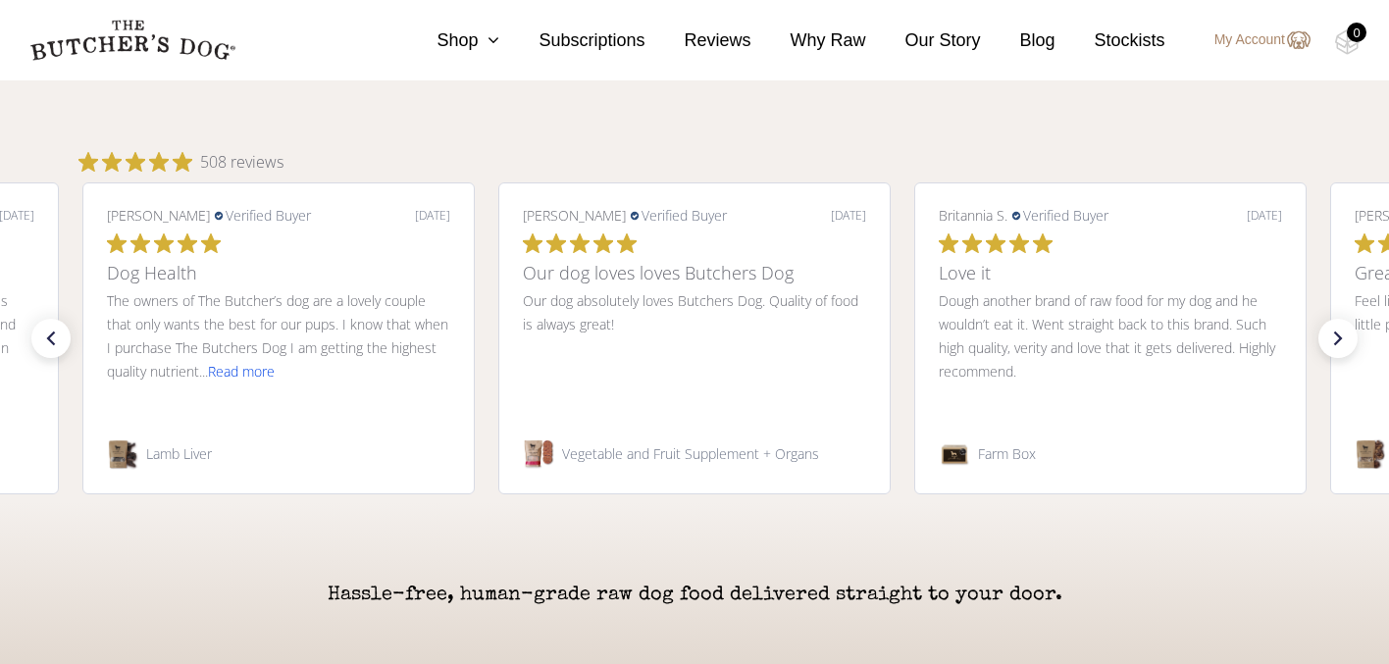
scroll to position [3881, 0]
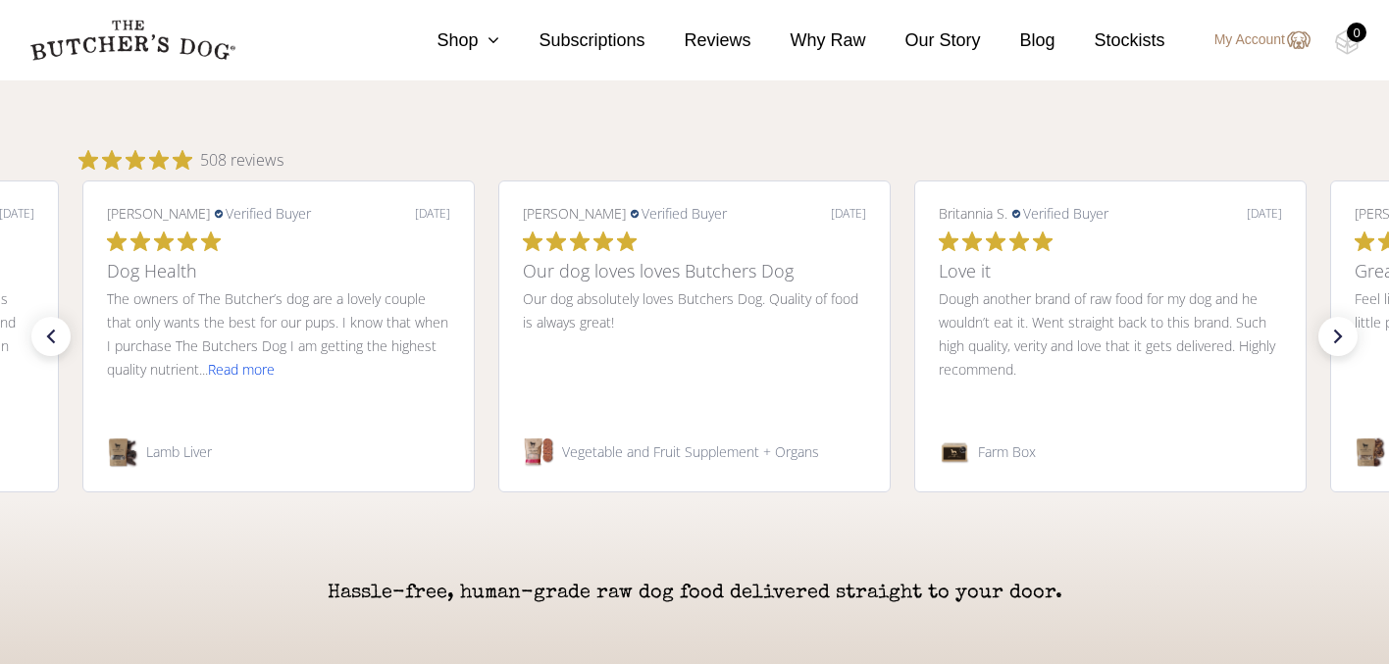
click at [258, 375] on span "Read more" at bounding box center [241, 369] width 67 height 19
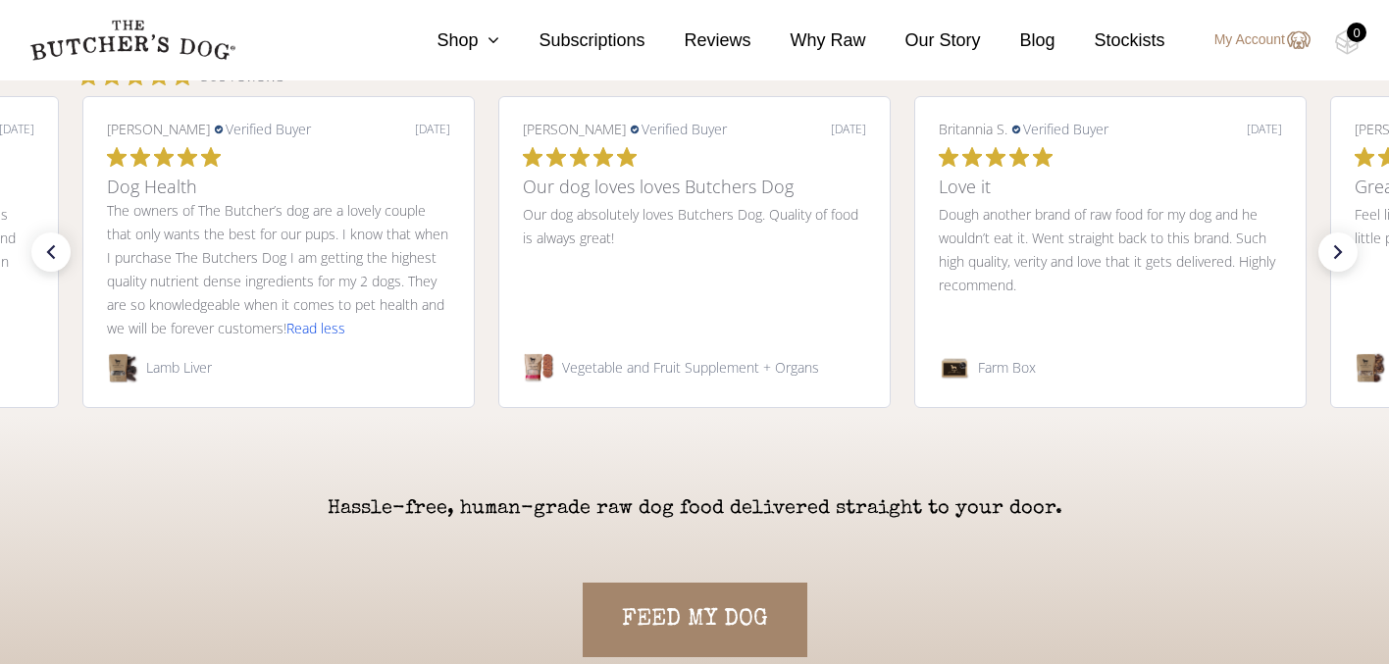
scroll to position [3980, 0]
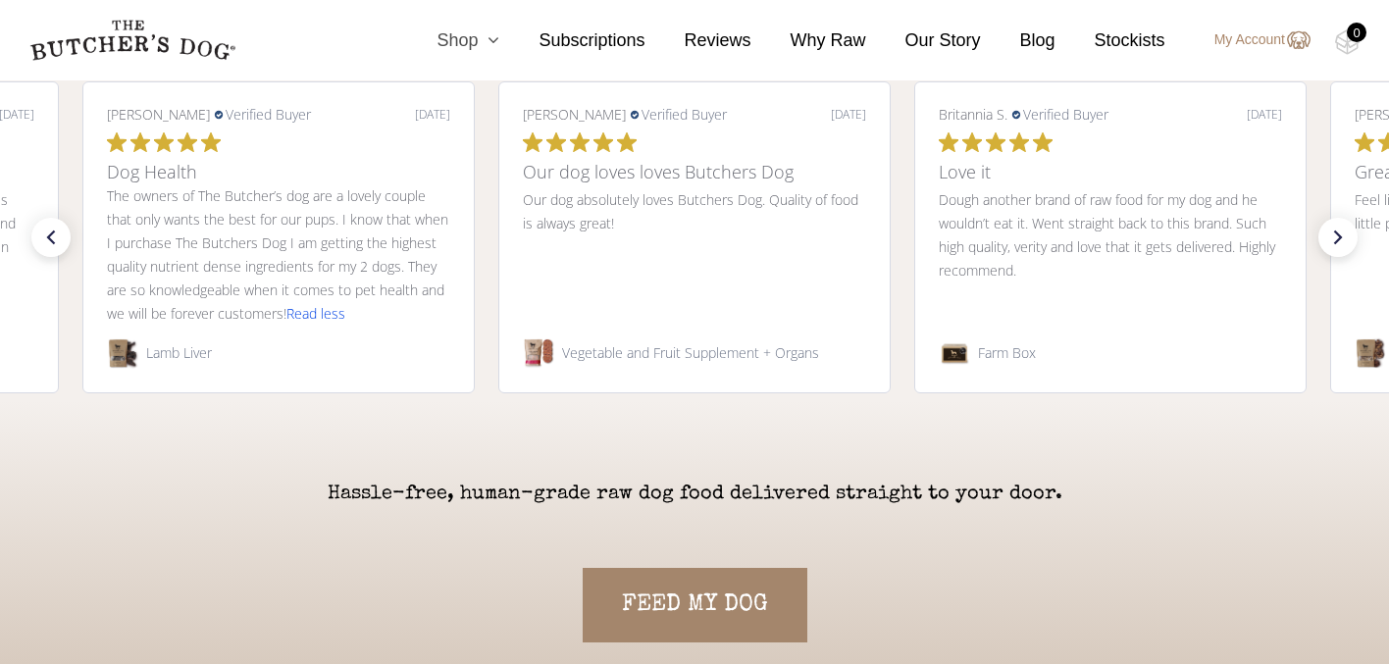
click at [487, 48] on icon at bounding box center [489, 40] width 22 height 18
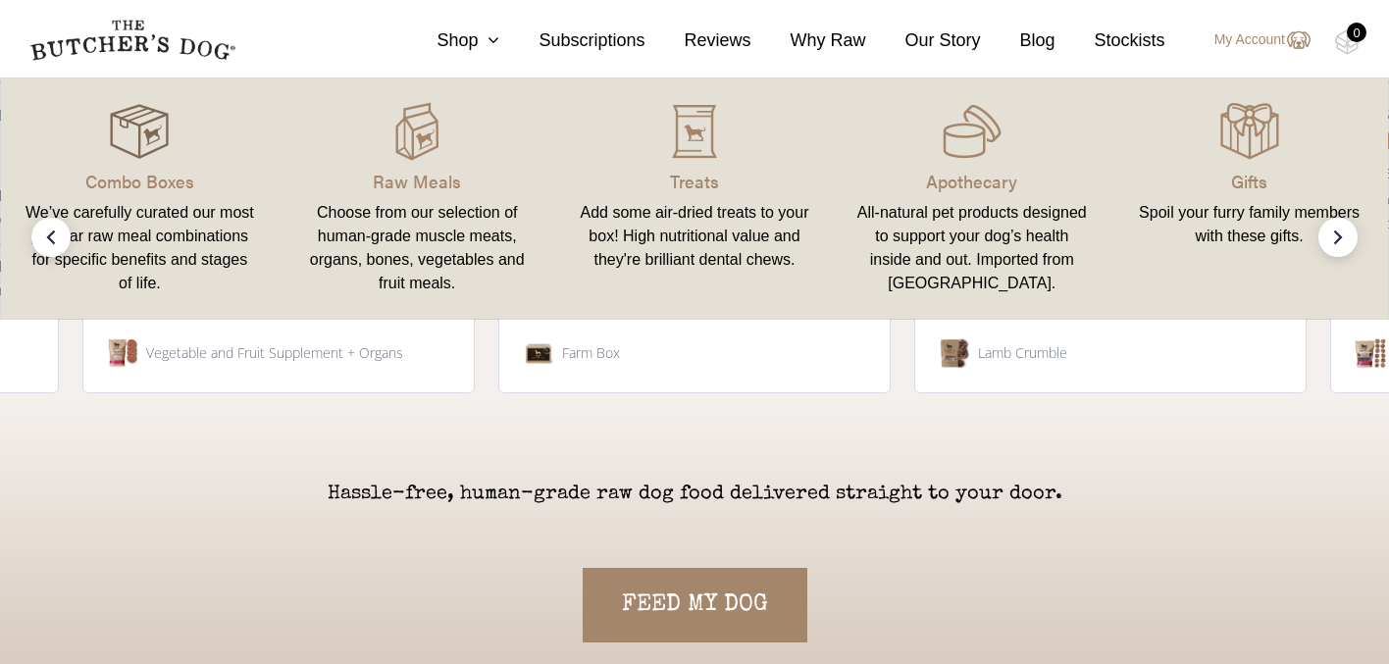
click at [174, 150] on div at bounding box center [140, 131] width 231 height 59
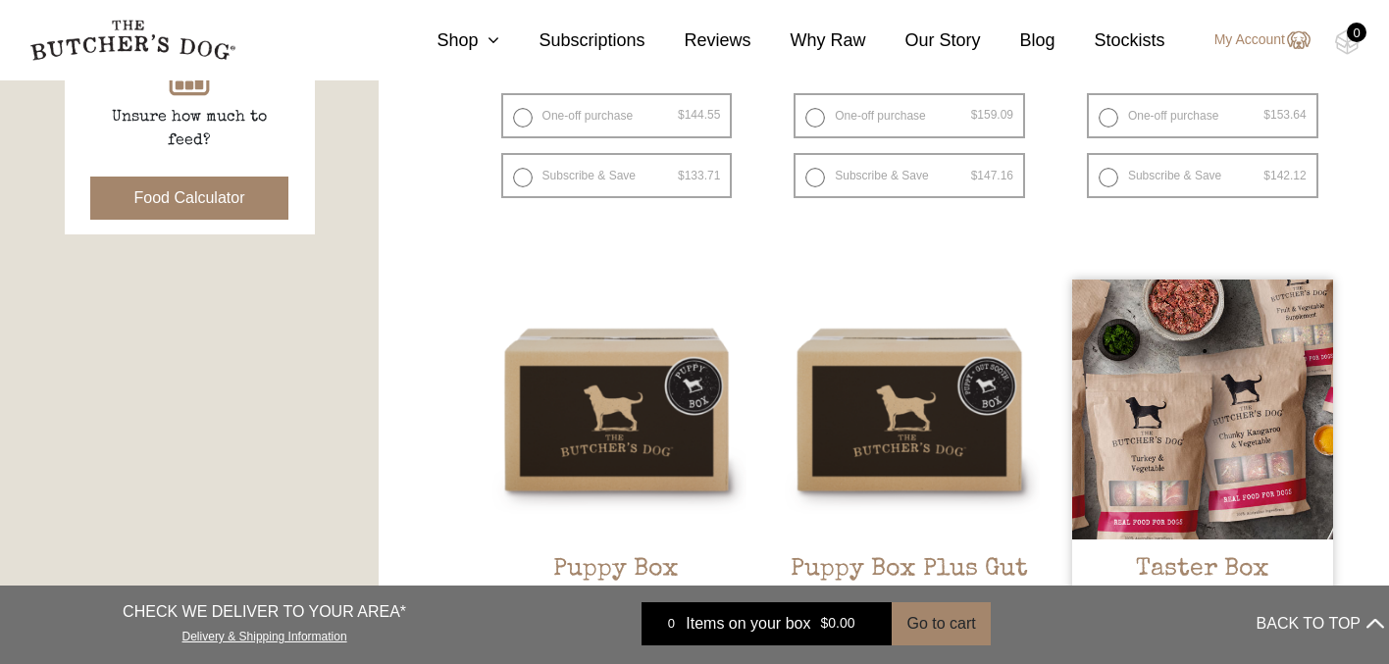
scroll to position [587, 0]
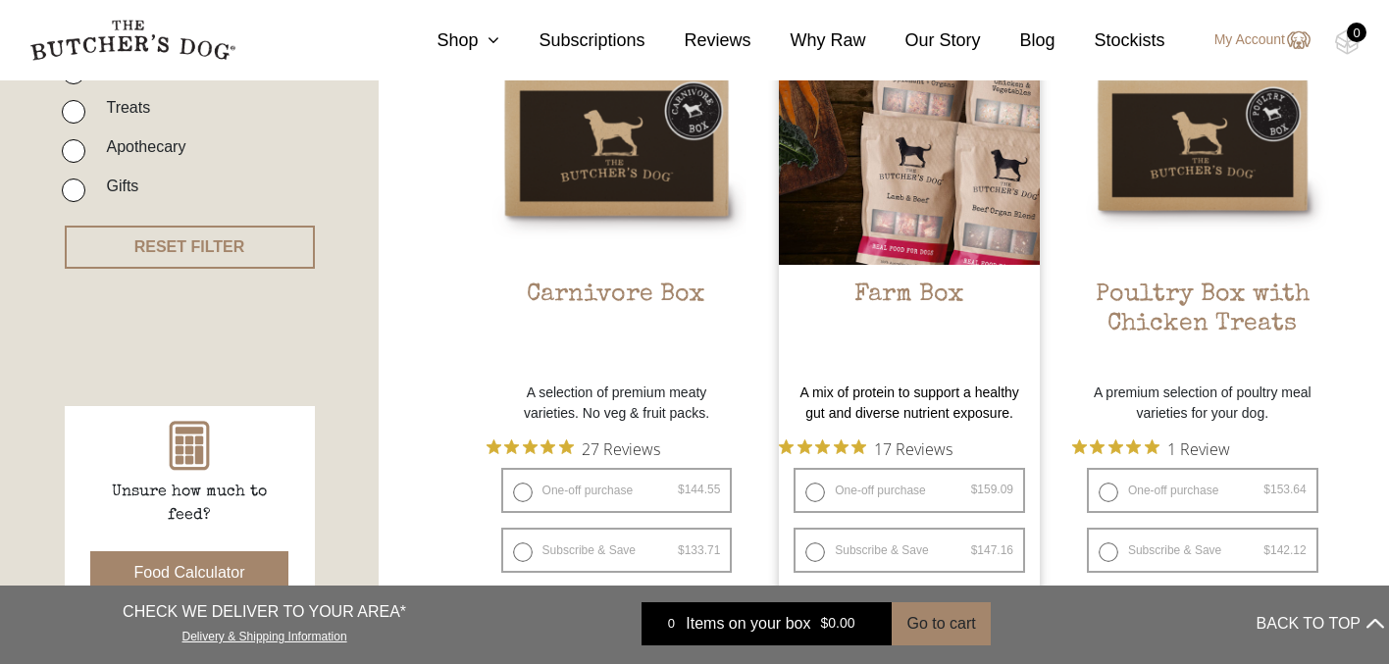
click at [929, 203] on img at bounding box center [909, 134] width 261 height 261
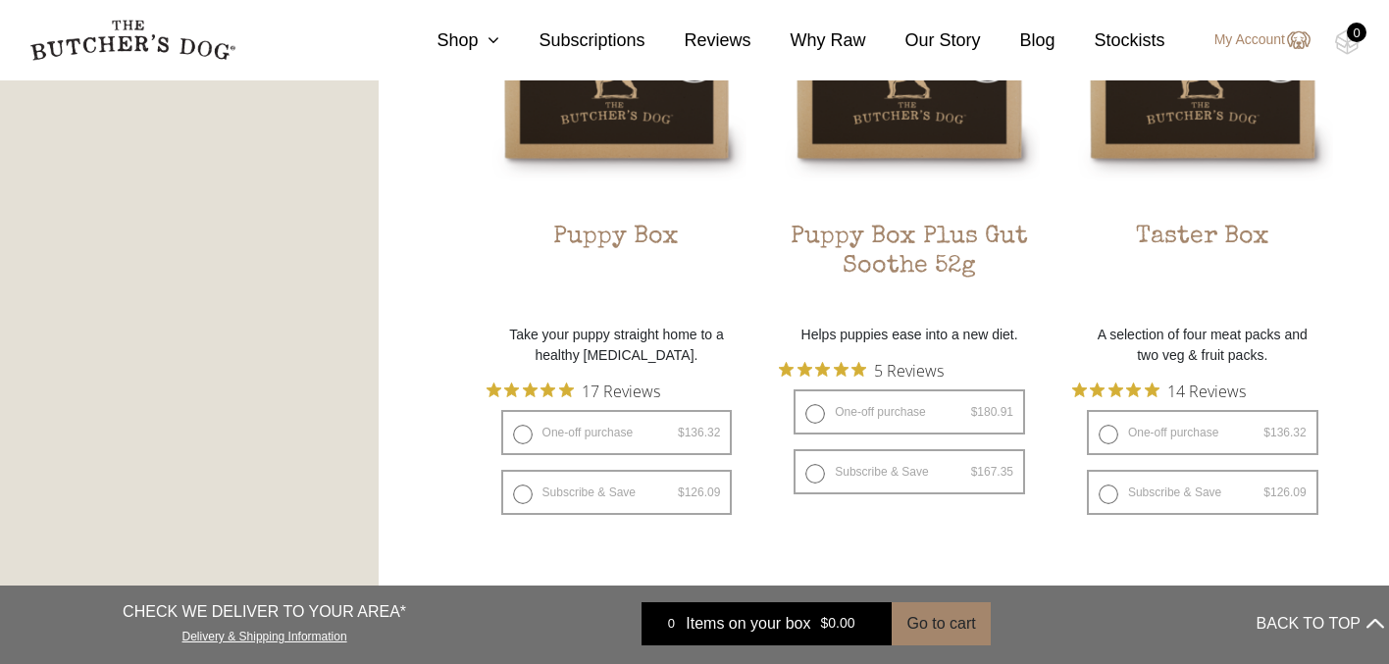
scroll to position [1328, 0]
